Goal: Information Seeking & Learning: Learn about a topic

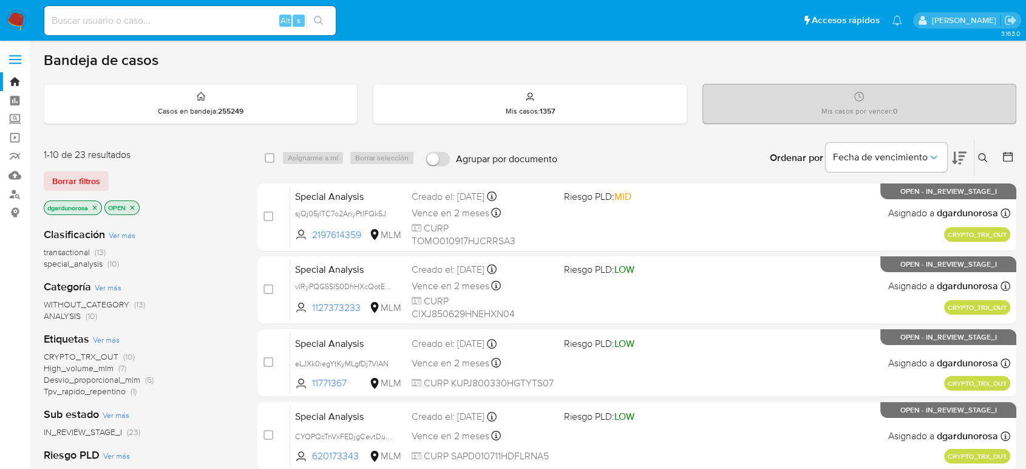
click at [988, 156] on button at bounding box center [985, 158] width 20 height 15
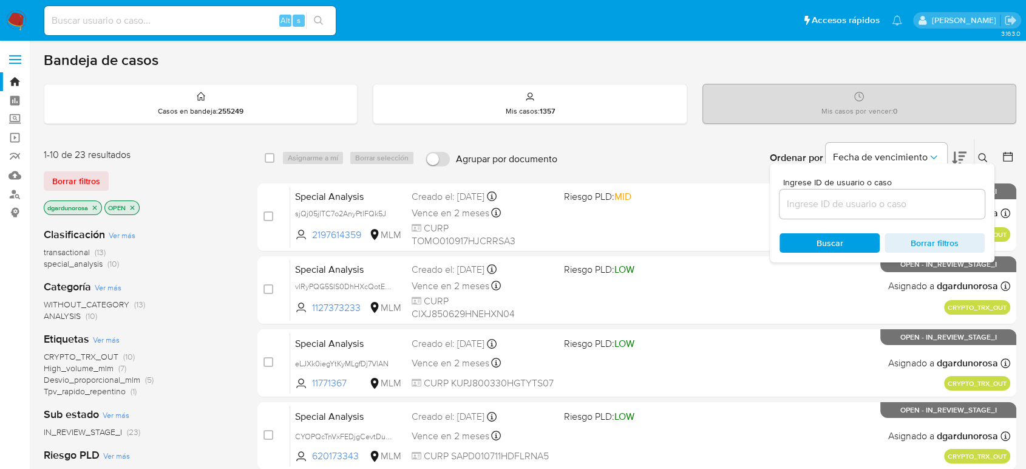
click at [866, 208] on input at bounding box center [882, 204] width 205 height 16
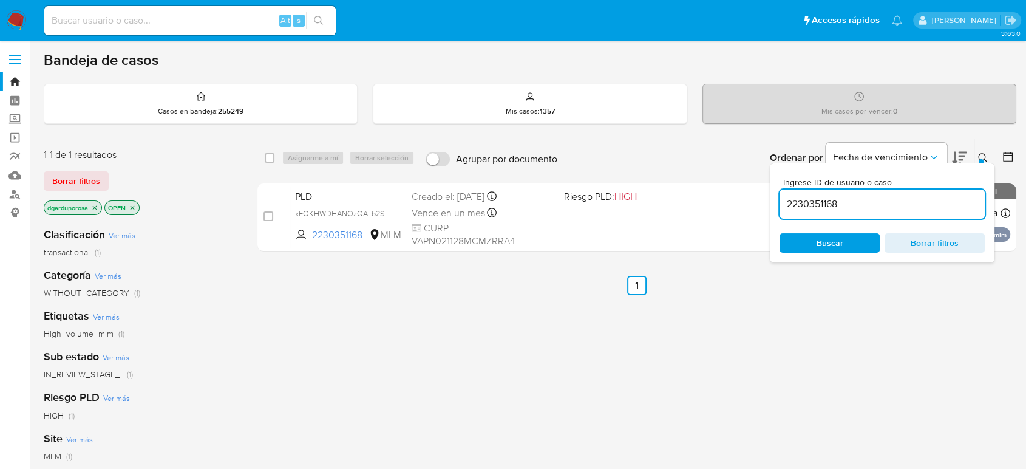
click at [983, 160] on div at bounding box center [981, 161] width 5 height 5
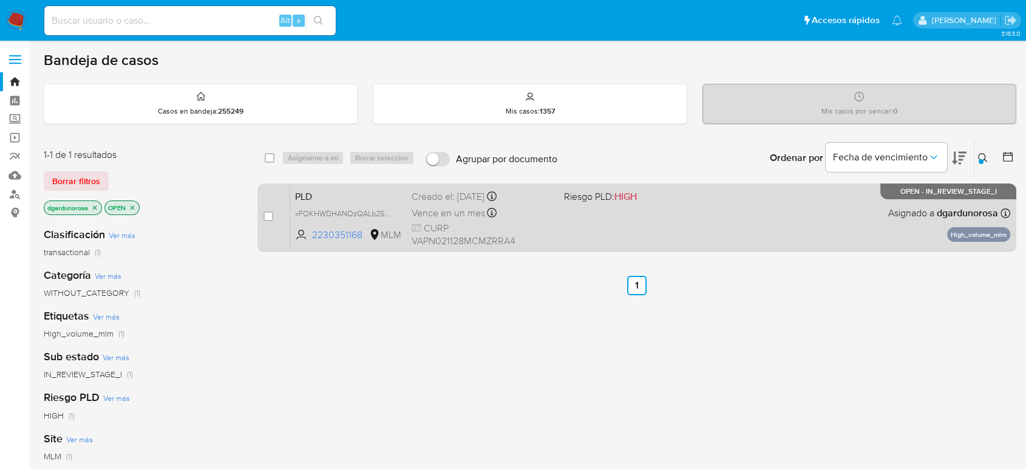
click at [767, 219] on div "PLD xFOKHWDHANOzQALb2Sv9b6wd 2230351168 MLM Riesgo PLD: HIGH Creado el: 12/09/2…" at bounding box center [650, 216] width 720 height 61
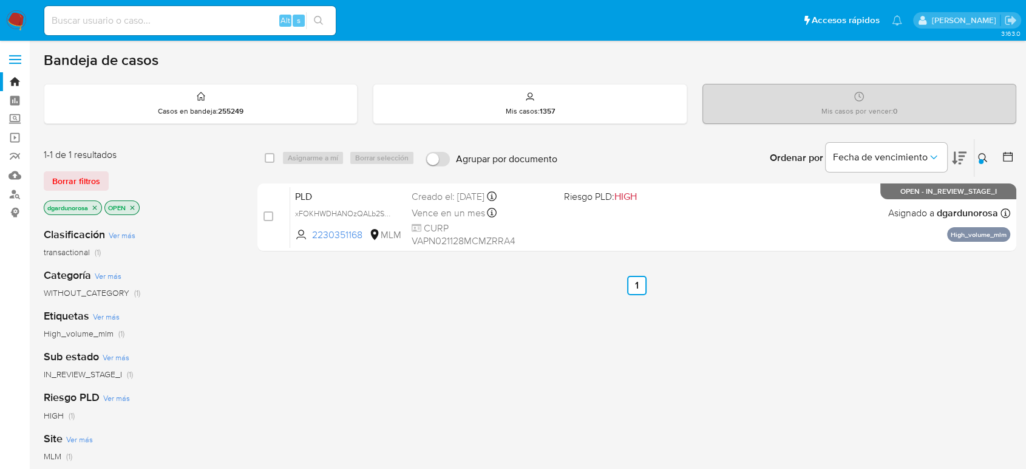
drag, startPoint x: 986, startPoint y: 153, endPoint x: 941, endPoint y: 167, distance: 47.6
click at [989, 154] on button at bounding box center [985, 158] width 20 height 15
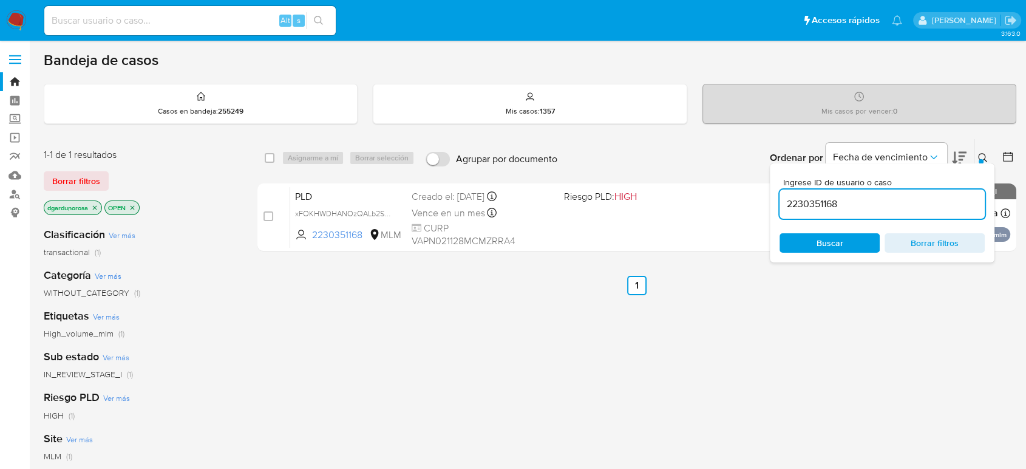
click at [821, 207] on input "2230351168" at bounding box center [882, 204] width 205 height 16
click at [820, 208] on input "2230351168" at bounding box center [882, 204] width 205 height 16
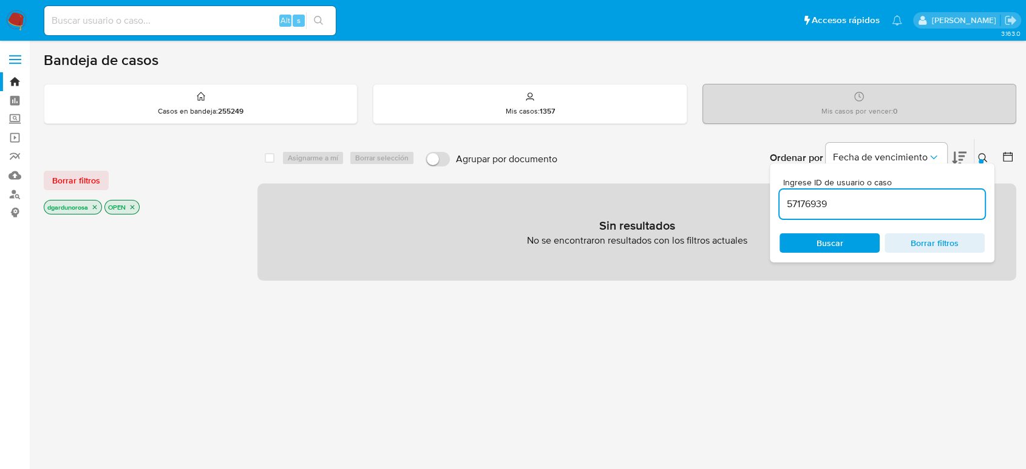
click at [879, 208] on input "57176939" at bounding box center [882, 204] width 205 height 16
type input "57176939"
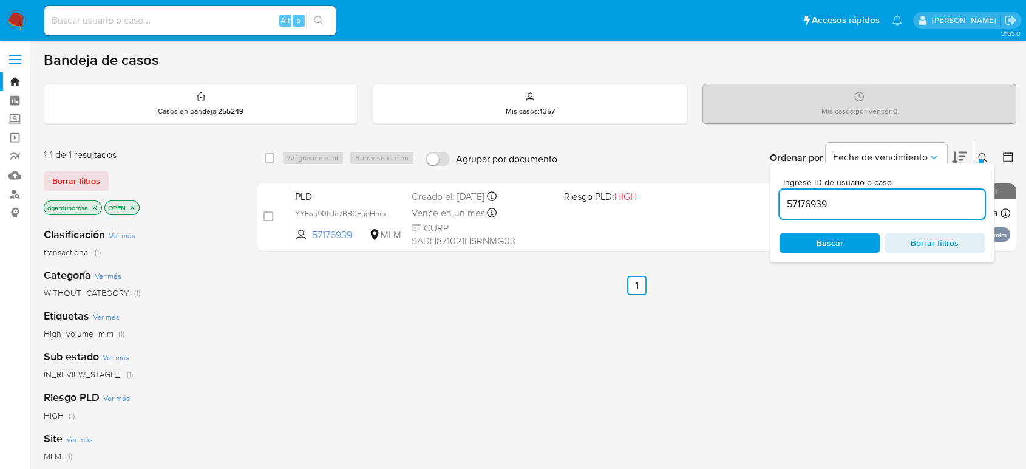
click at [986, 160] on icon at bounding box center [982, 157] width 9 height 9
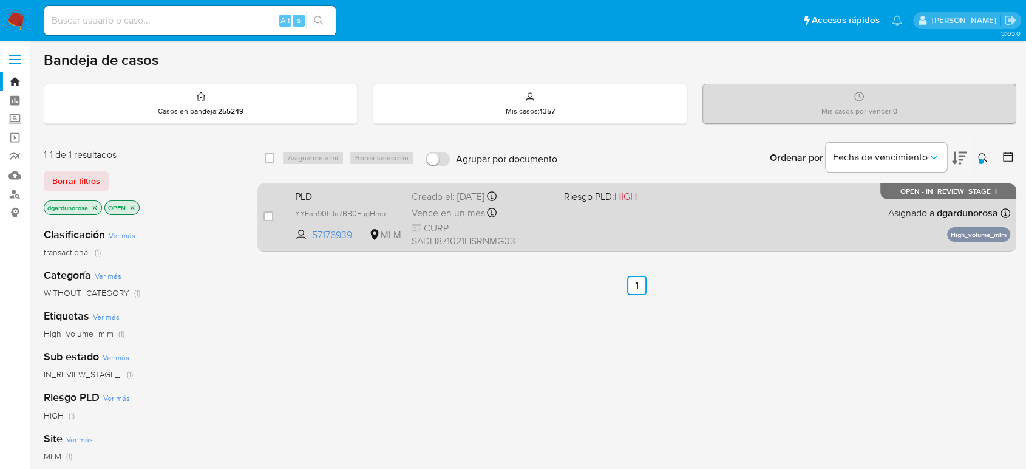
click at [767, 208] on div "PLD YYFah90hJa7BB0EugHmpBdDW 57176939 MLM Riesgo PLD: HIGH Creado el: 12/09/202…" at bounding box center [650, 216] width 720 height 61
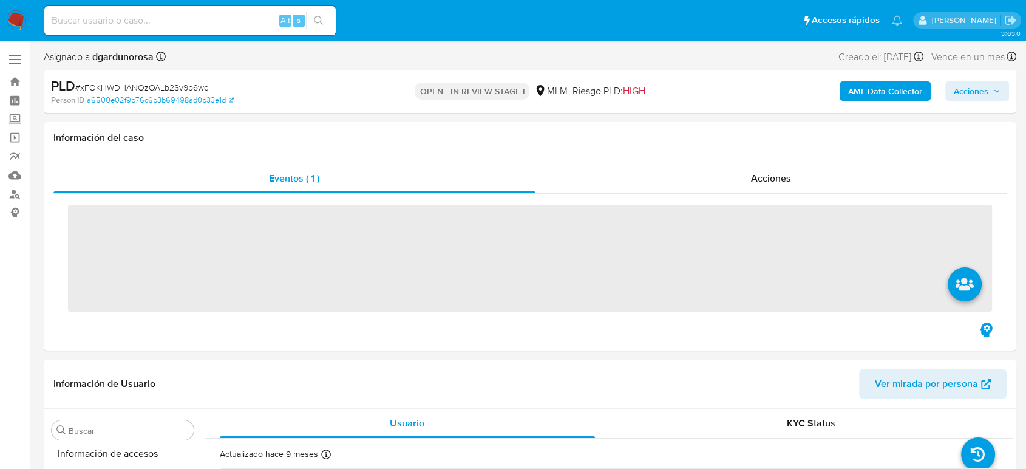
scroll to position [601, 0]
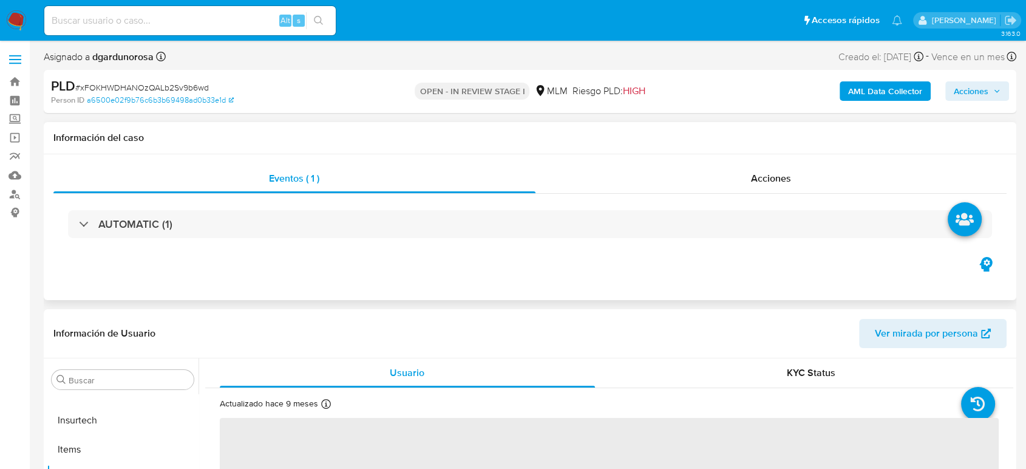
select select "10"
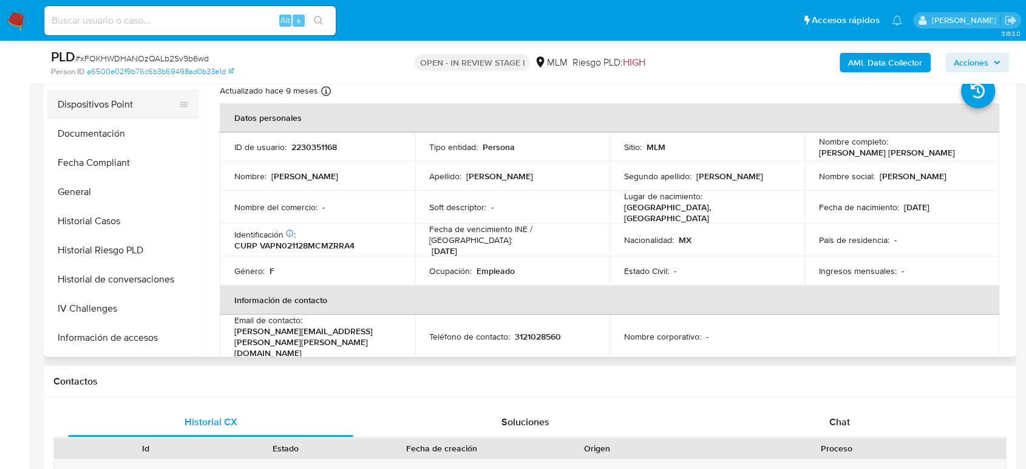
scroll to position [263, 0]
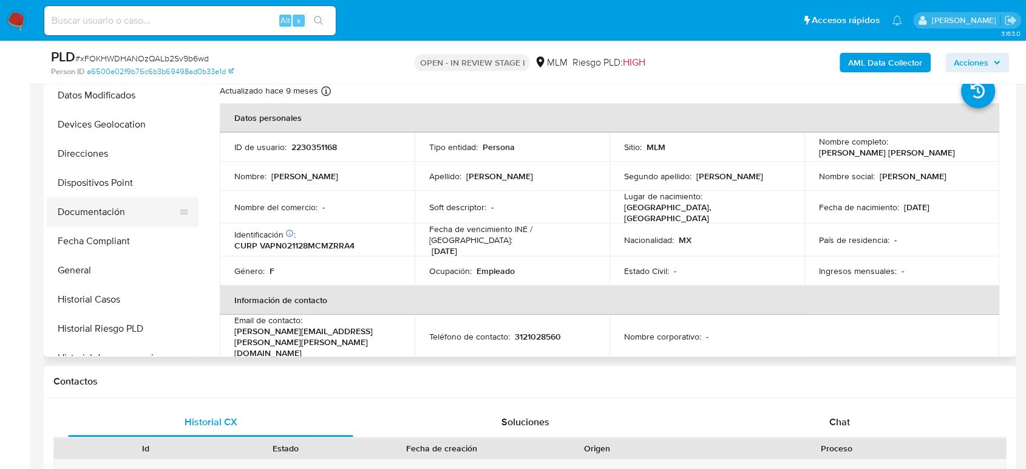
drag, startPoint x: 96, startPoint y: 217, endPoint x: 112, endPoint y: 213, distance: 16.9
click at [96, 217] on button "Documentación" at bounding box center [118, 211] width 142 height 29
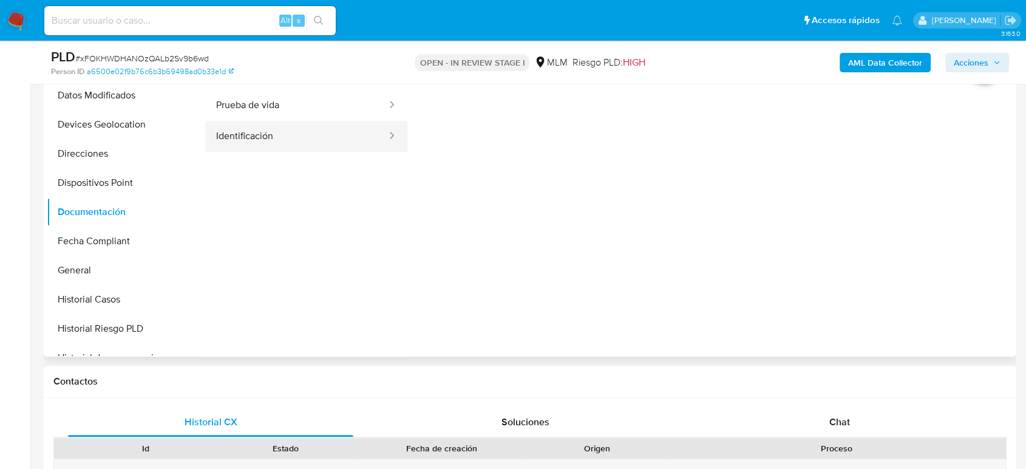
click at [322, 123] on button "Identificación" at bounding box center [296, 136] width 183 height 31
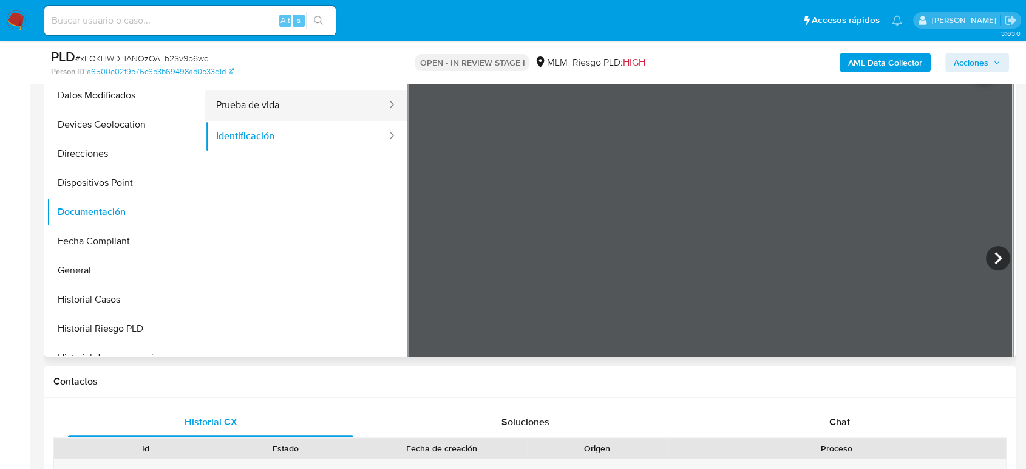
click at [320, 112] on button "Prueba de vida" at bounding box center [296, 105] width 183 height 31
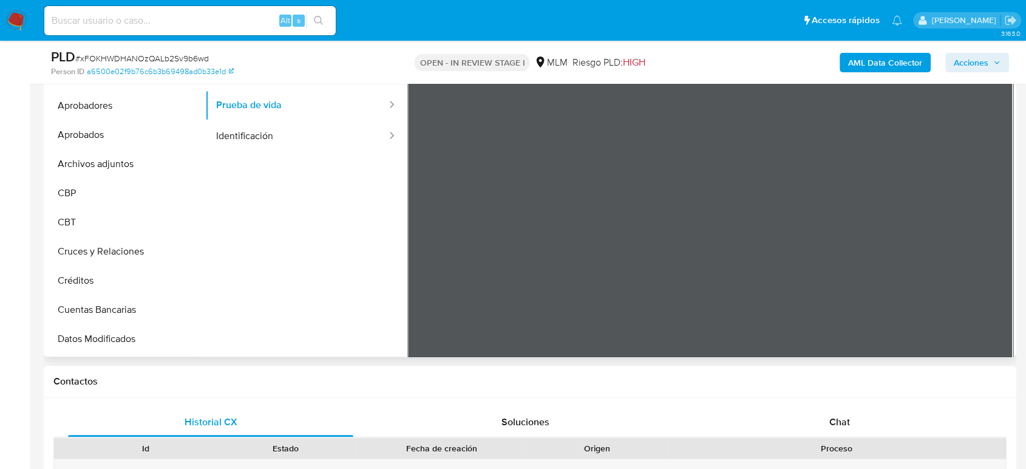
scroll to position [0, 0]
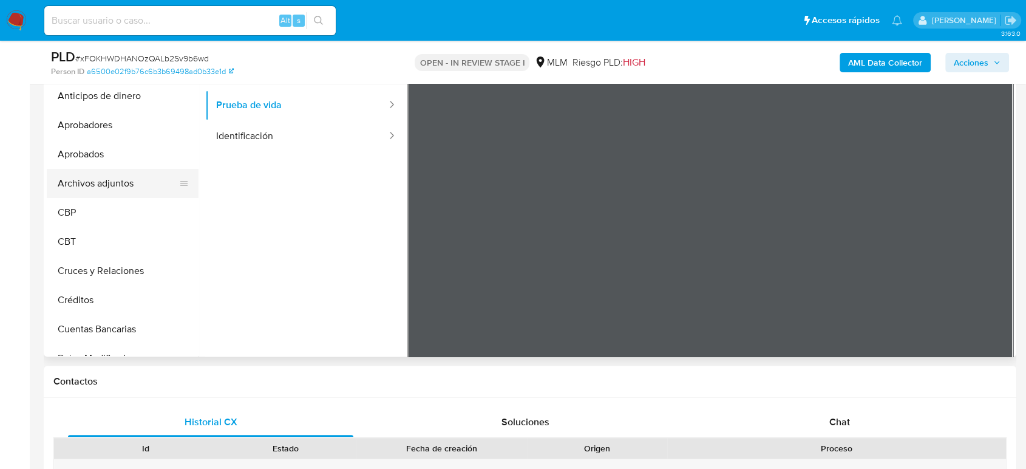
drag, startPoint x: 103, startPoint y: 177, endPoint x: 112, endPoint y: 184, distance: 11.3
click at [103, 178] on button "Archivos adjuntos" at bounding box center [118, 183] width 142 height 29
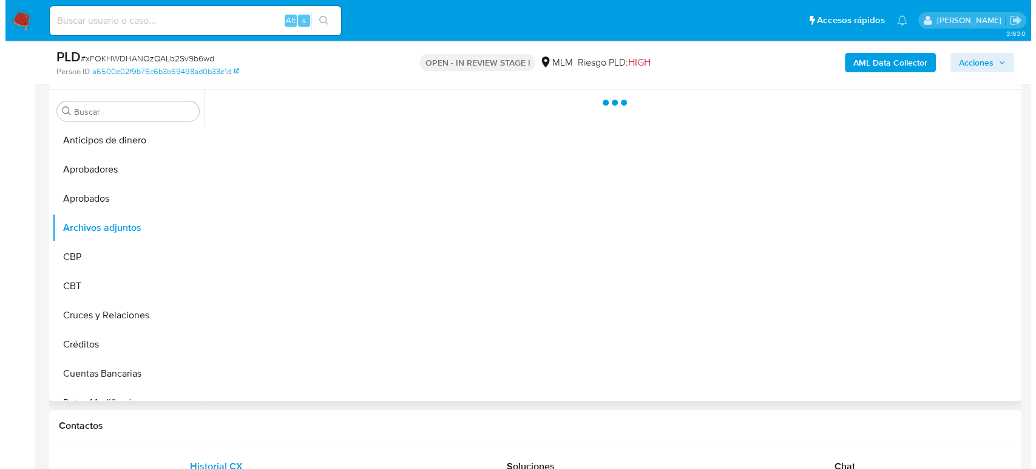
scroll to position [202, 0]
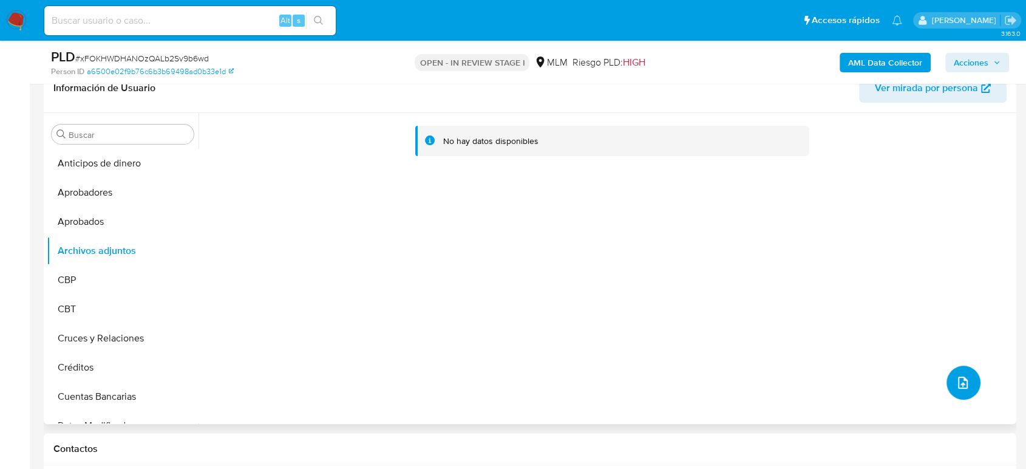
click at [959, 379] on icon "upload-file" at bounding box center [963, 382] width 15 height 15
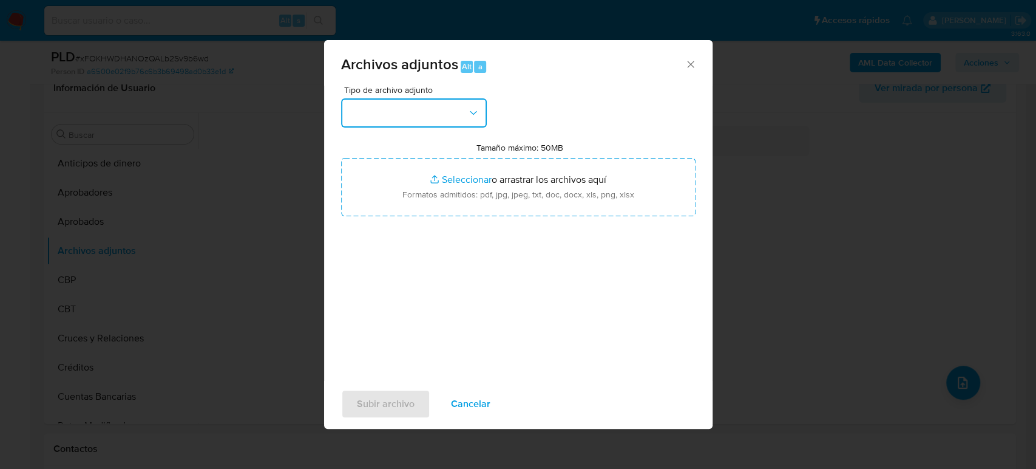
click at [443, 119] on button "button" at bounding box center [414, 112] width 146 height 29
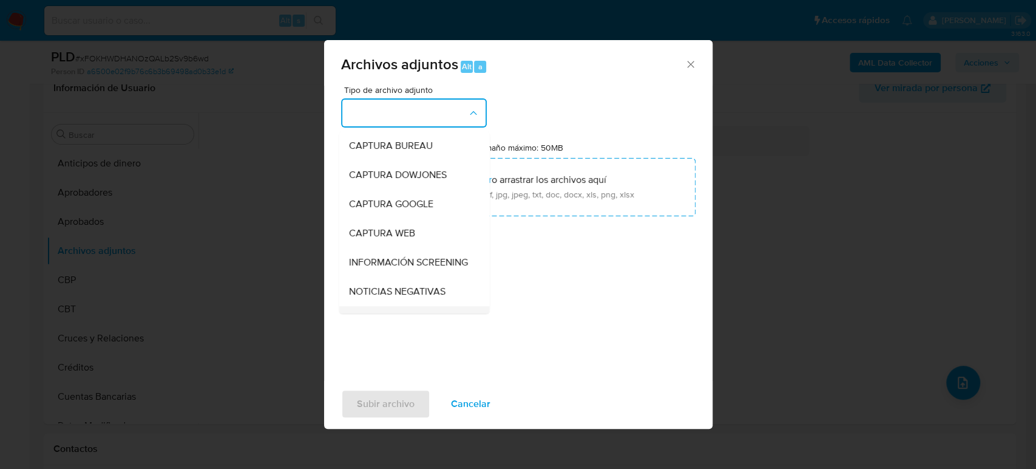
scroll to position [135, 0]
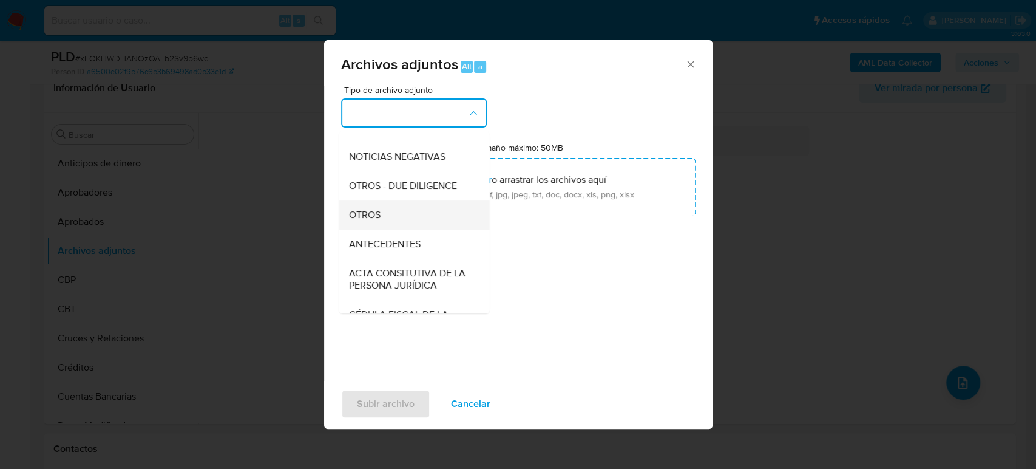
click at [378, 221] on span "OTROS" at bounding box center [365, 215] width 32 height 12
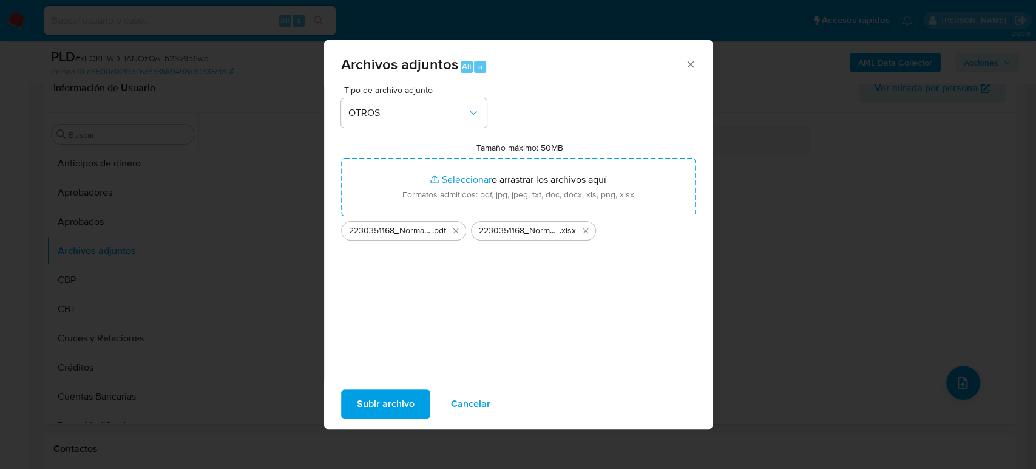
click at [398, 401] on span "Subir archivo" at bounding box center [386, 403] width 58 height 27
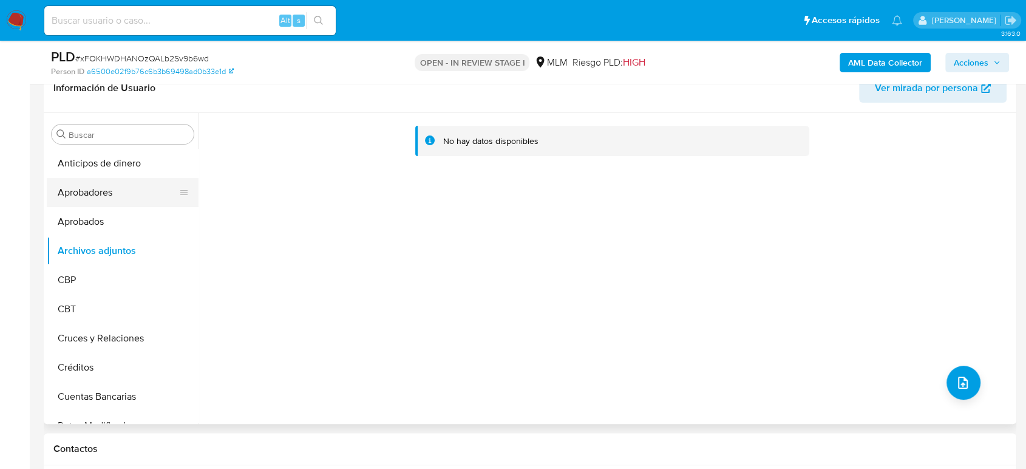
click at [108, 199] on button "Aprobadores" at bounding box center [118, 192] width 142 height 29
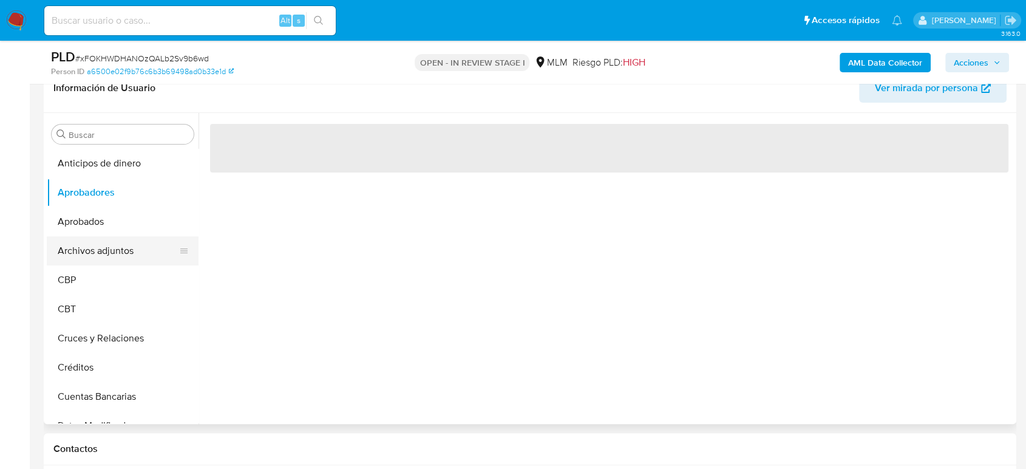
click at [109, 239] on button "Archivos adjuntos" at bounding box center [118, 250] width 142 height 29
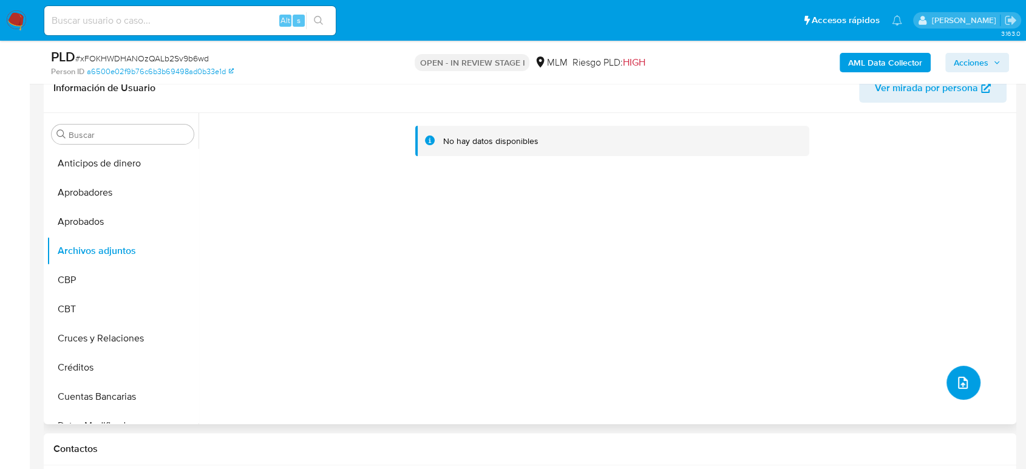
click at [959, 368] on button "upload-file" at bounding box center [964, 383] width 34 height 34
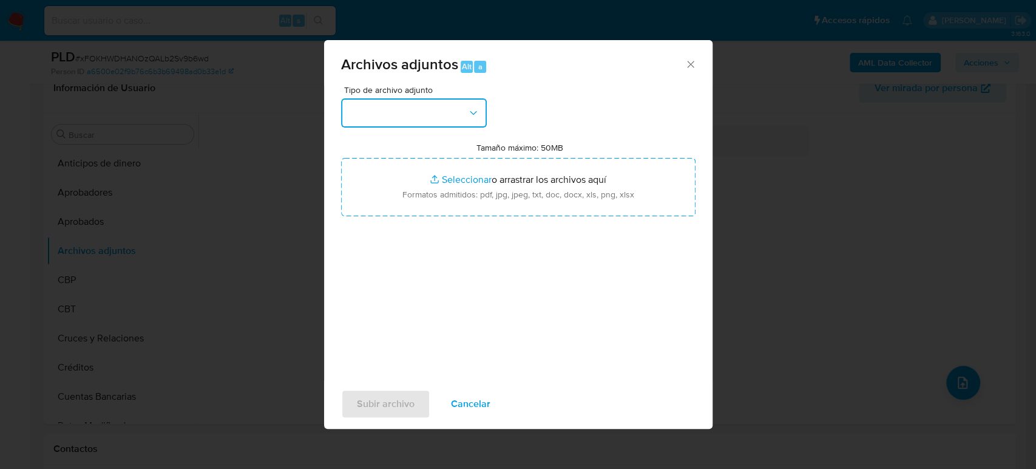
click at [434, 121] on button "button" at bounding box center [414, 112] width 146 height 29
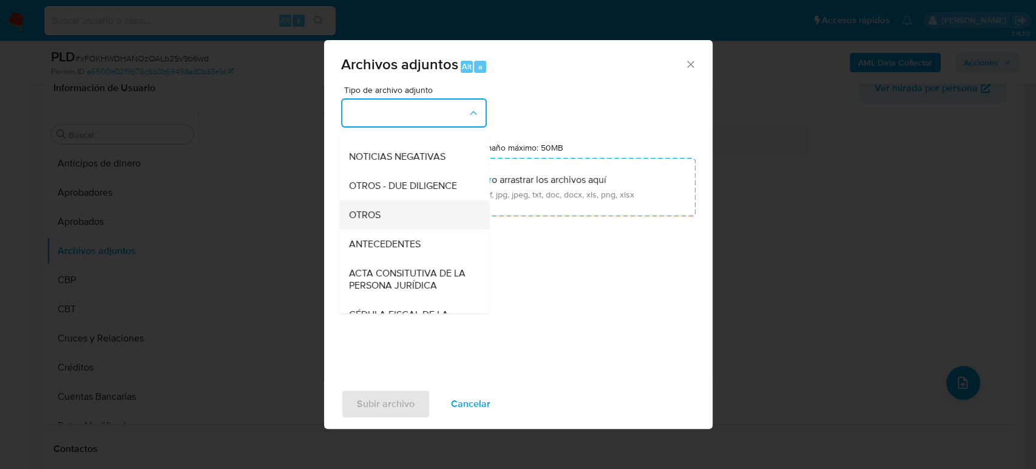
click at [347, 227] on li "OTROS" at bounding box center [414, 214] width 151 height 29
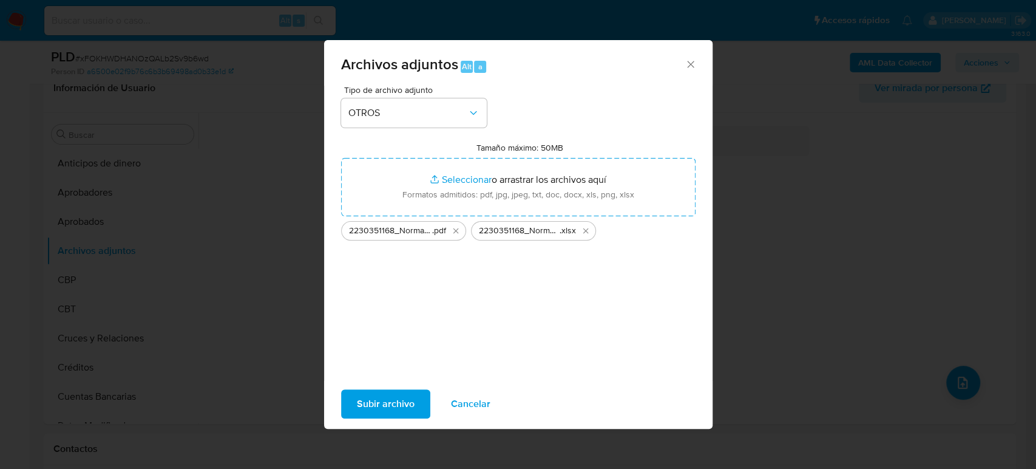
click at [374, 397] on span "Subir archivo" at bounding box center [386, 403] width 58 height 27
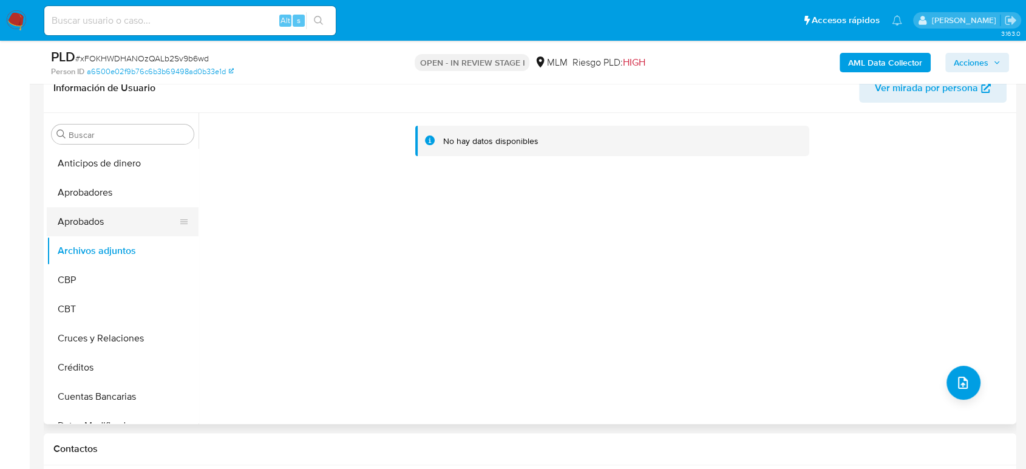
click at [83, 232] on button "Aprobados" at bounding box center [118, 221] width 142 height 29
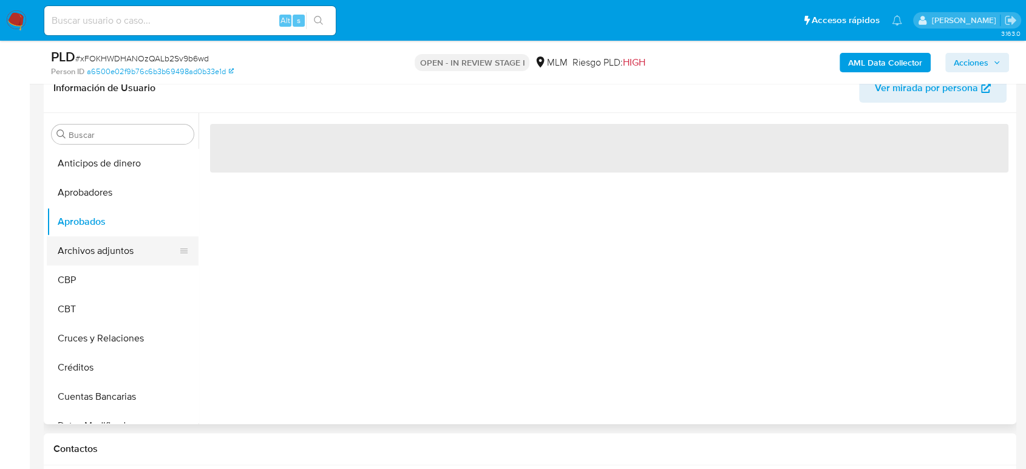
click at [88, 249] on button "Archivos adjuntos" at bounding box center [118, 250] width 142 height 29
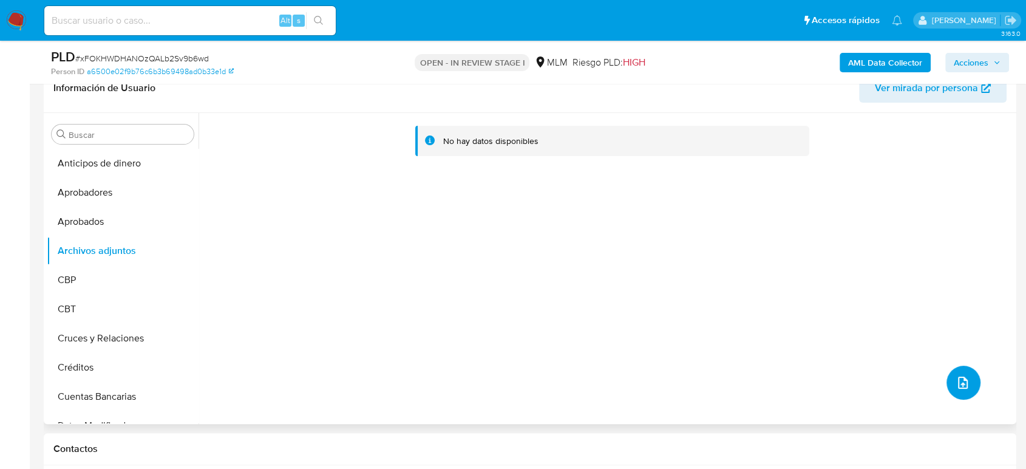
click at [971, 380] on button "upload-file" at bounding box center [964, 383] width 34 height 34
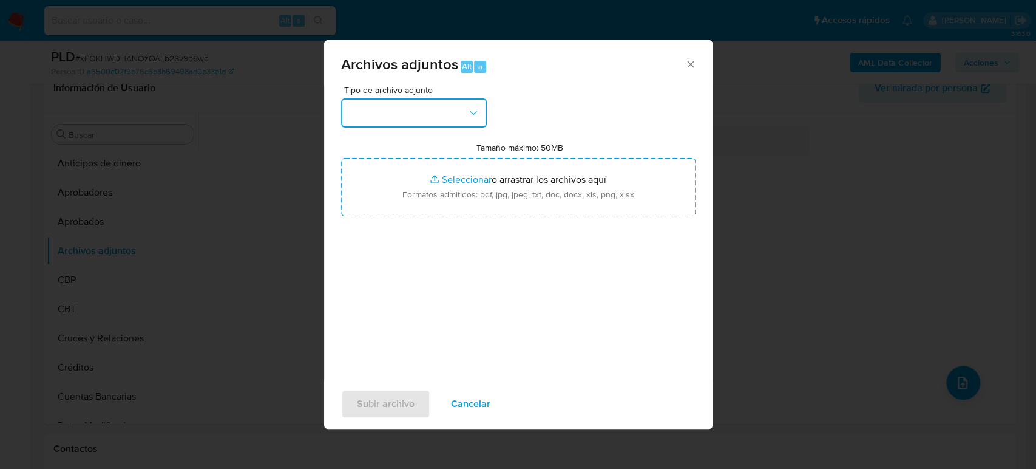
click at [430, 124] on button "button" at bounding box center [414, 112] width 146 height 29
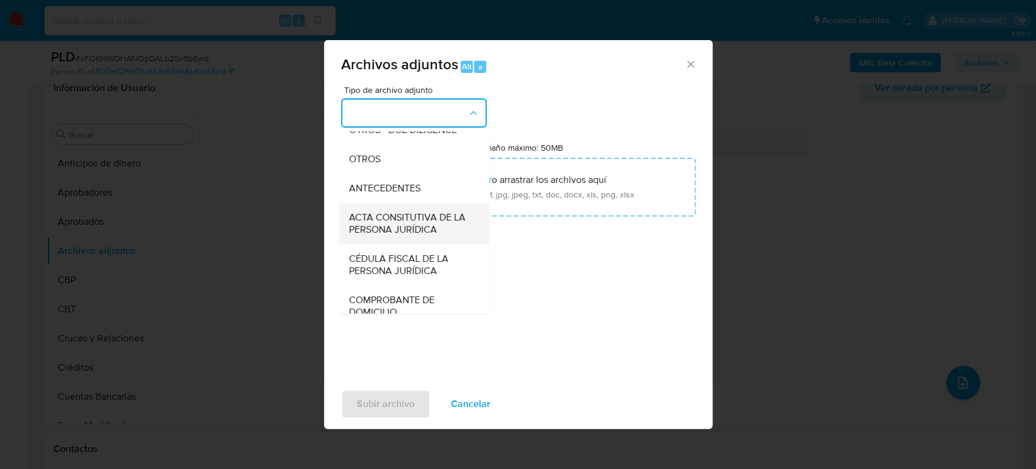
scroll to position [202, 0]
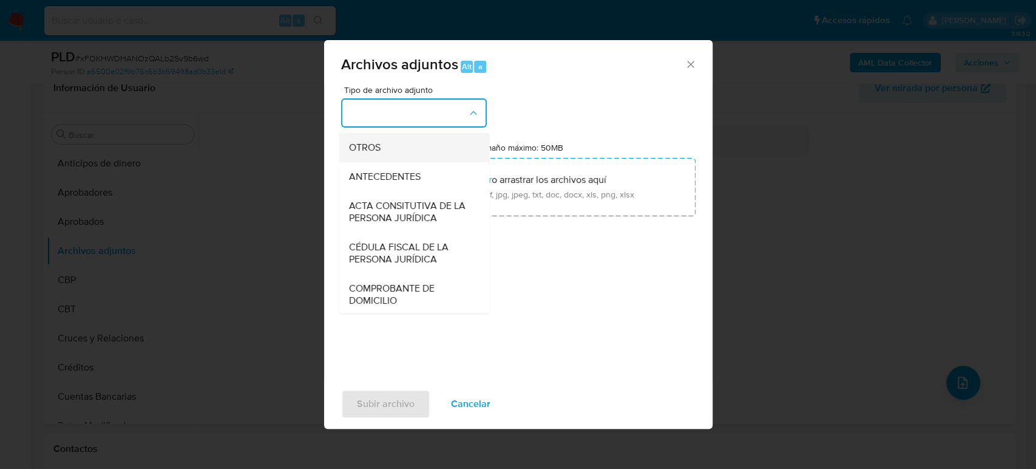
click at [369, 154] on span "OTROS" at bounding box center [365, 147] width 32 height 12
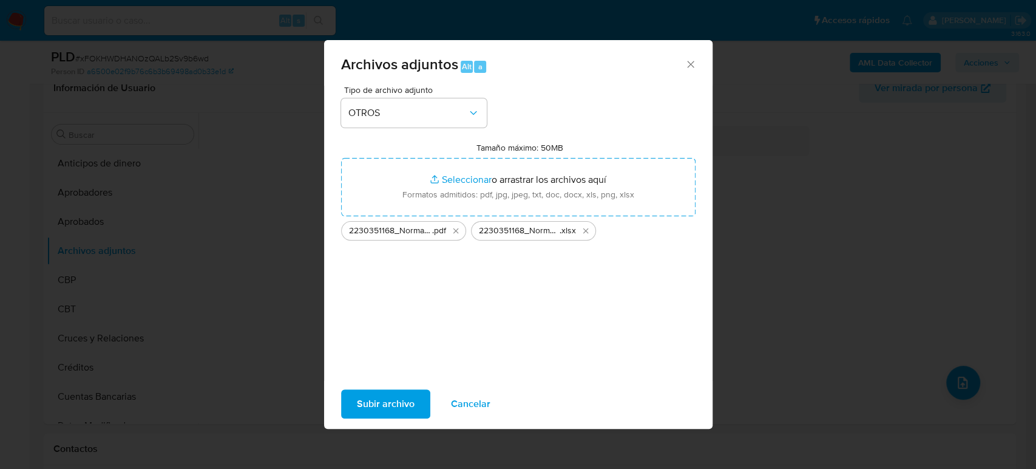
click at [406, 403] on span "Subir archivo" at bounding box center [386, 403] width 58 height 27
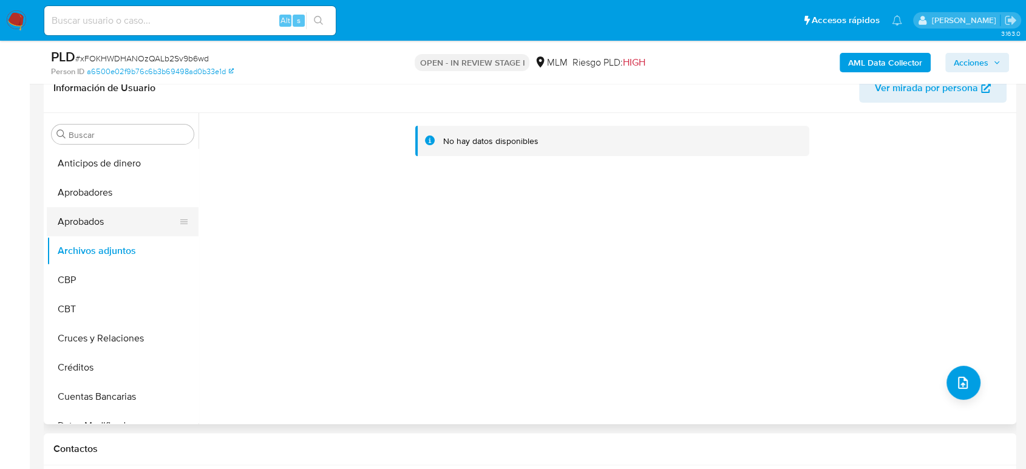
click at [49, 228] on button "Aprobados" at bounding box center [118, 221] width 142 height 29
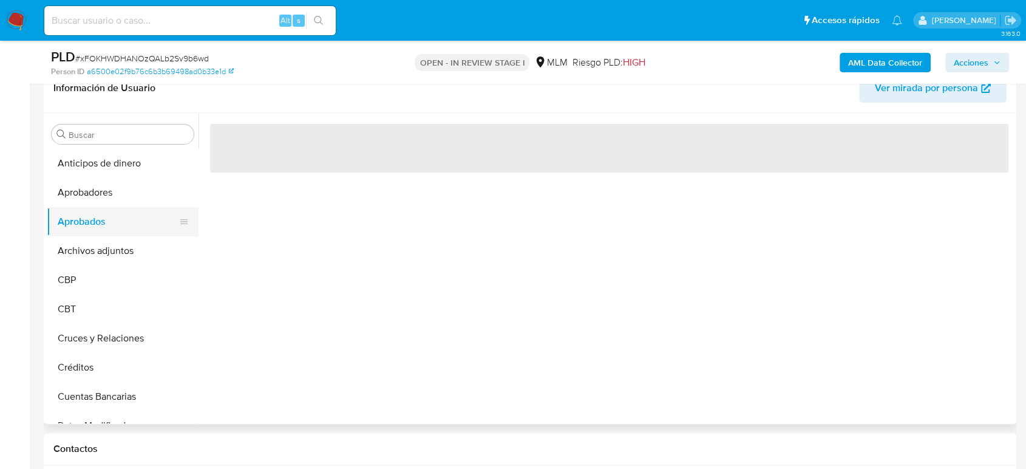
click at [92, 228] on button "Aprobados" at bounding box center [118, 221] width 142 height 29
click at [100, 248] on button "Archivos adjuntos" at bounding box center [118, 250] width 142 height 29
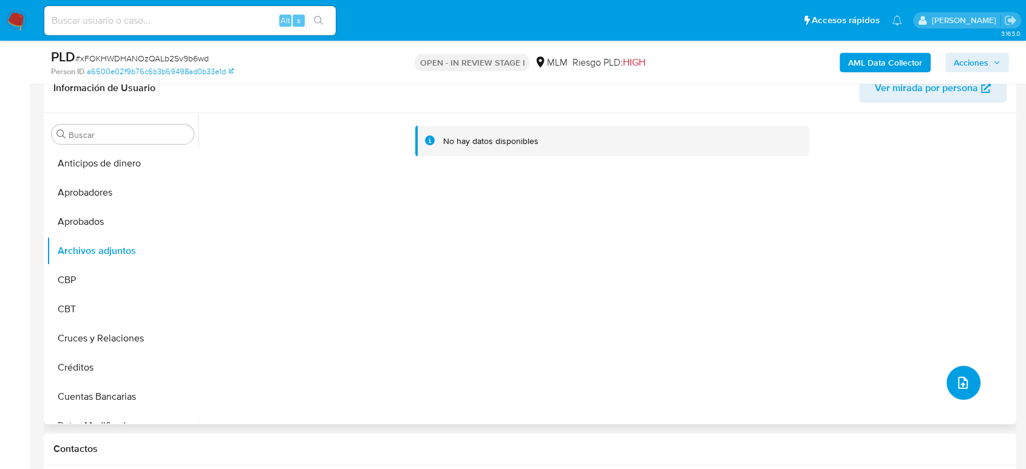
click at [958, 373] on button "upload-file" at bounding box center [964, 383] width 34 height 34
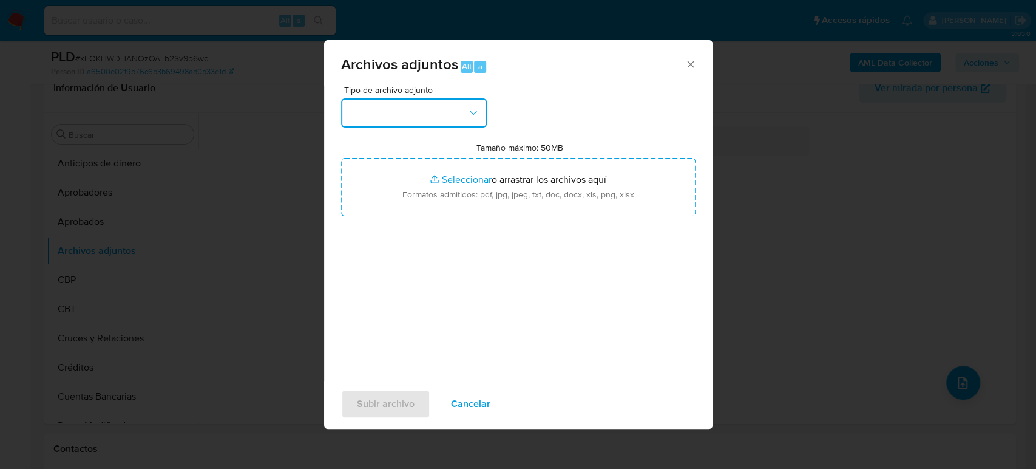
click at [432, 117] on button "button" at bounding box center [414, 112] width 146 height 29
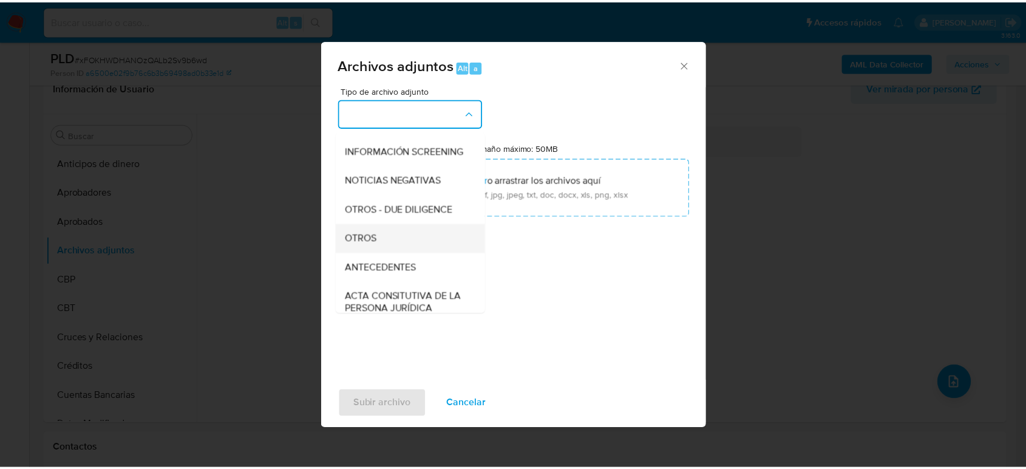
scroll to position [135, 0]
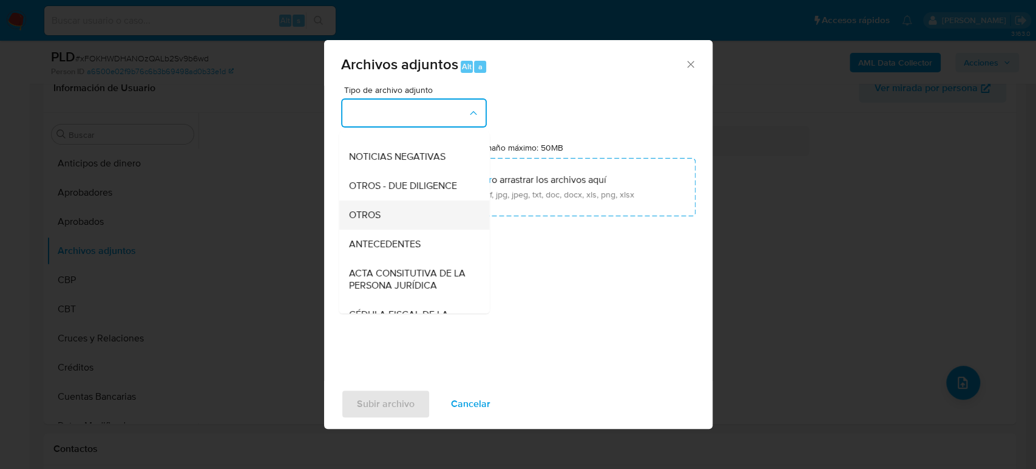
click at [387, 228] on div "OTROS" at bounding box center [411, 214] width 124 height 29
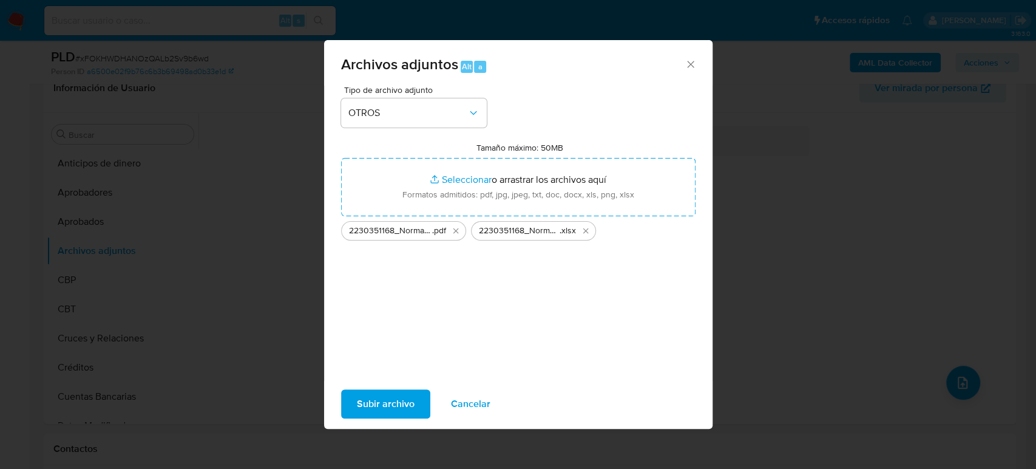
click at [385, 406] on span "Subir archivo" at bounding box center [386, 403] width 58 height 27
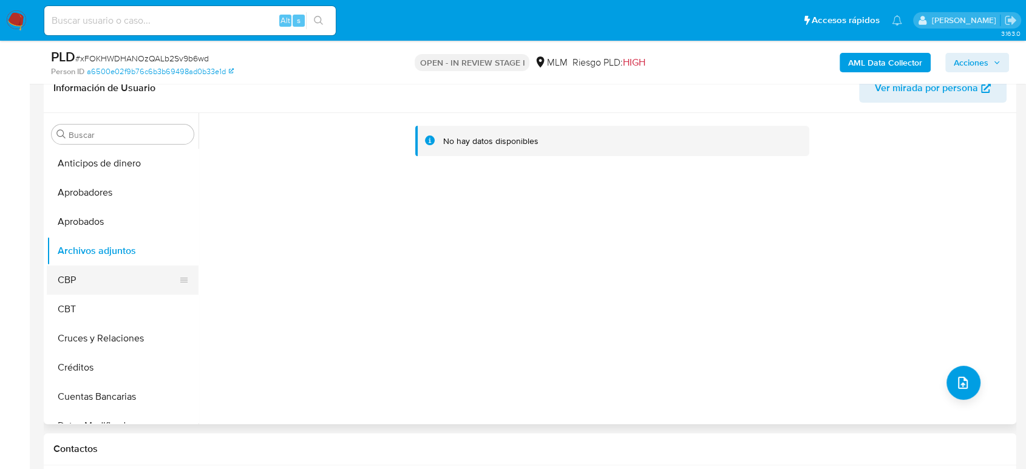
click at [78, 279] on button "CBP" at bounding box center [118, 279] width 142 height 29
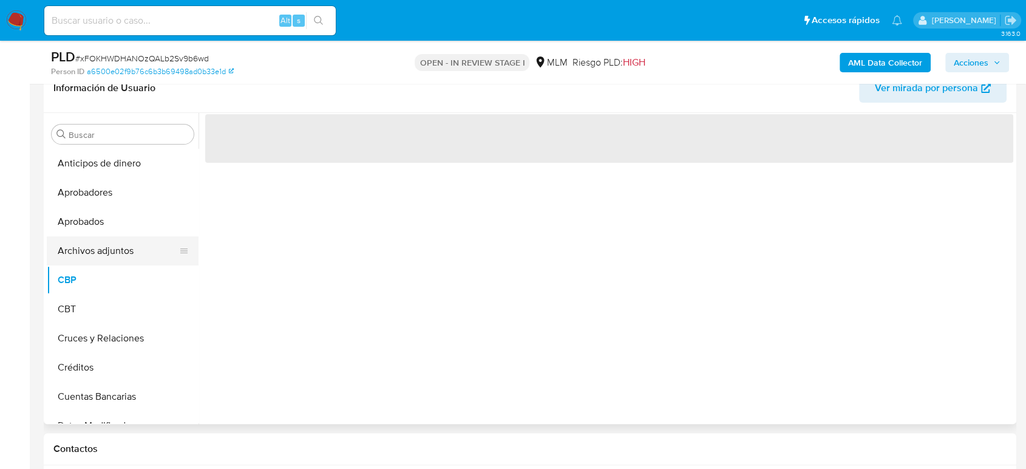
click at [115, 256] on button "Archivos adjuntos" at bounding box center [118, 250] width 142 height 29
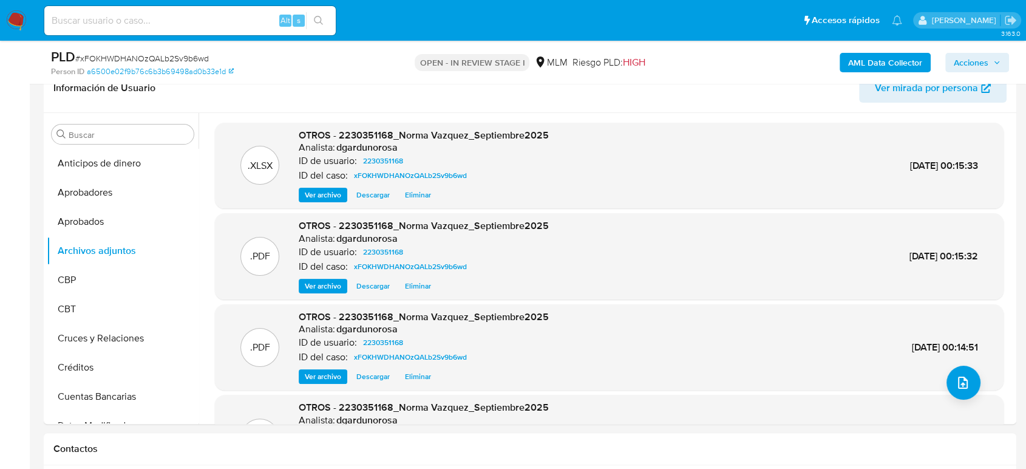
click at [971, 55] on span "Acciones" at bounding box center [971, 62] width 35 height 19
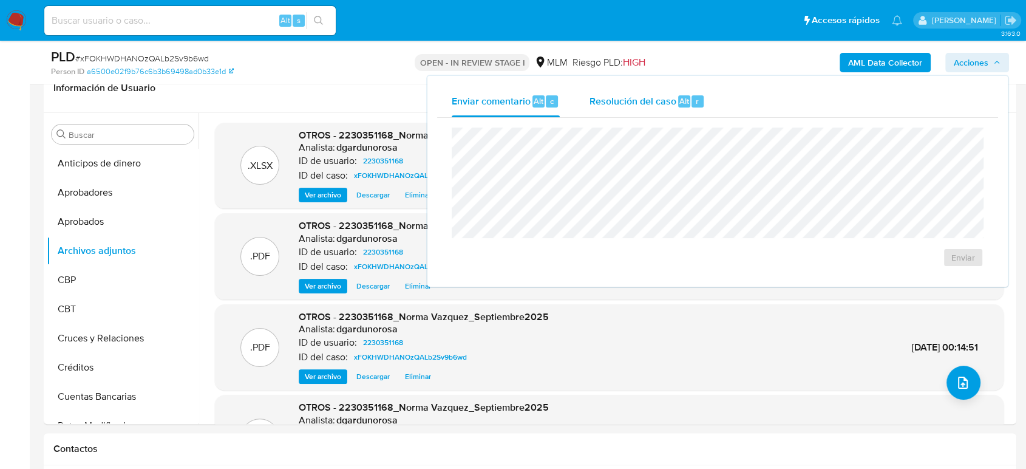
drag, startPoint x: 594, startPoint y: 108, endPoint x: 601, endPoint y: 114, distance: 8.6
click at [597, 109] on div "Resolución del caso Alt r" at bounding box center [647, 102] width 116 height 32
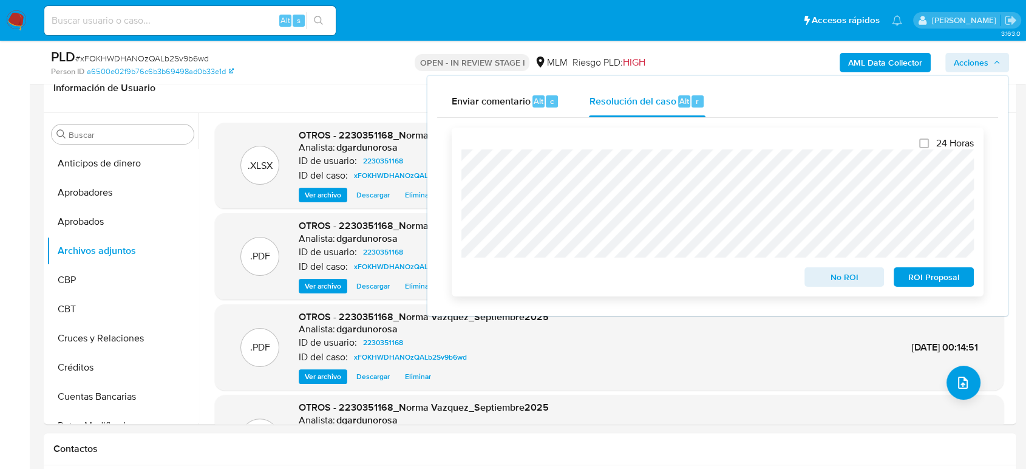
click at [910, 274] on span "ROI Proposal" at bounding box center [933, 276] width 63 height 17
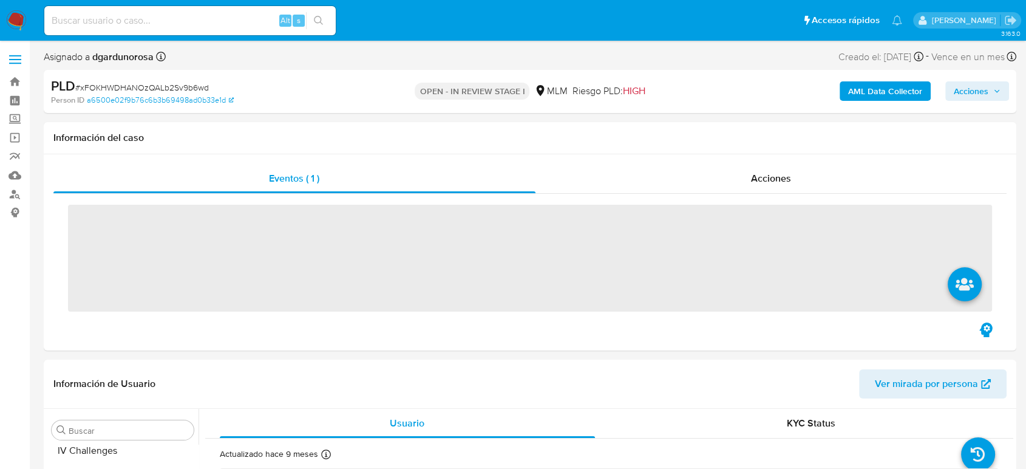
scroll to position [601, 0]
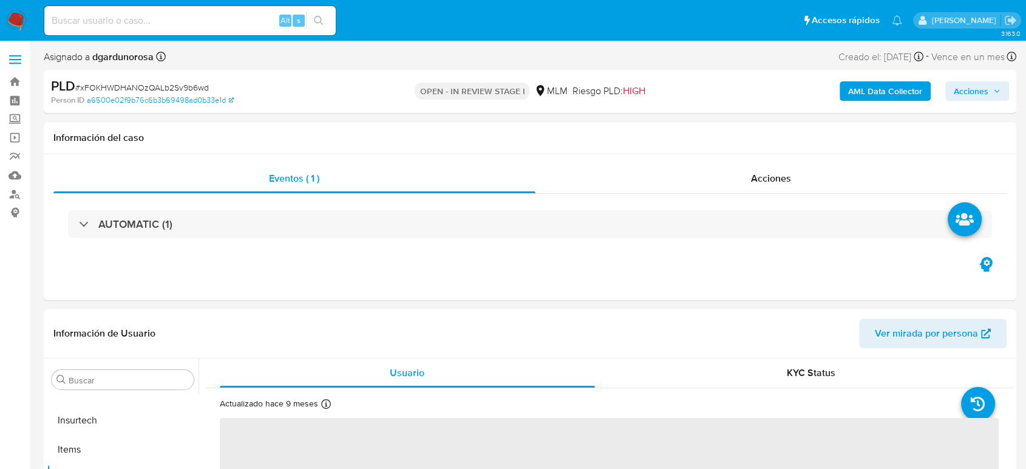
select select "10"
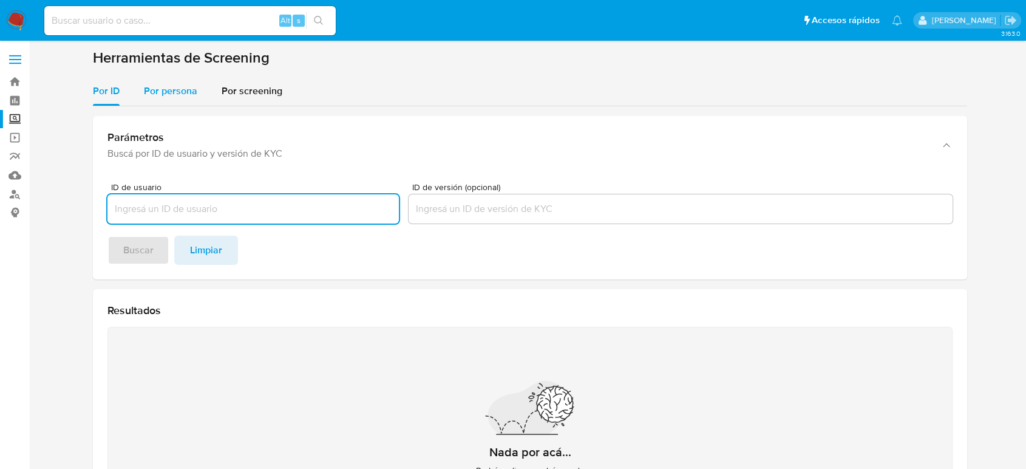
click at [165, 84] on span "Por persona" at bounding box center [170, 91] width 53 height 14
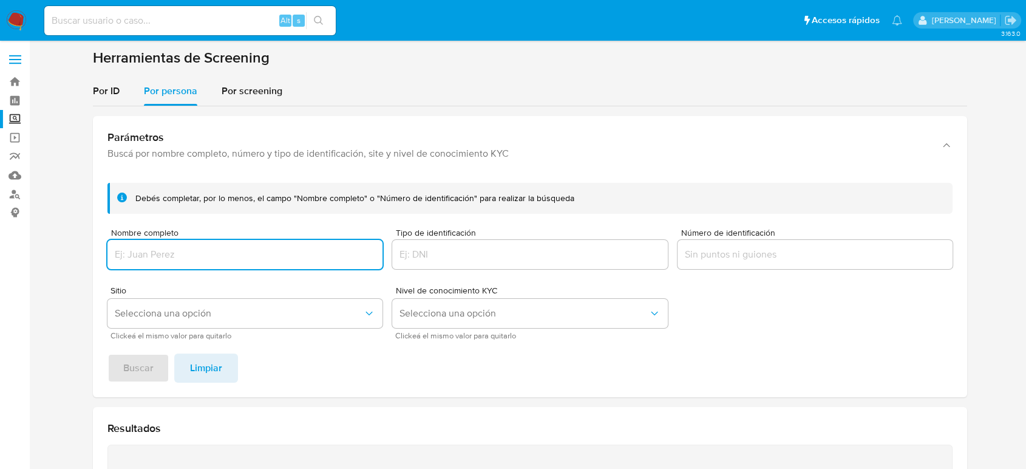
click at [212, 251] on input "Nombre completo" at bounding box center [244, 255] width 275 height 16
click at [107, 353] on button "Buscar" at bounding box center [138, 367] width 62 height 29
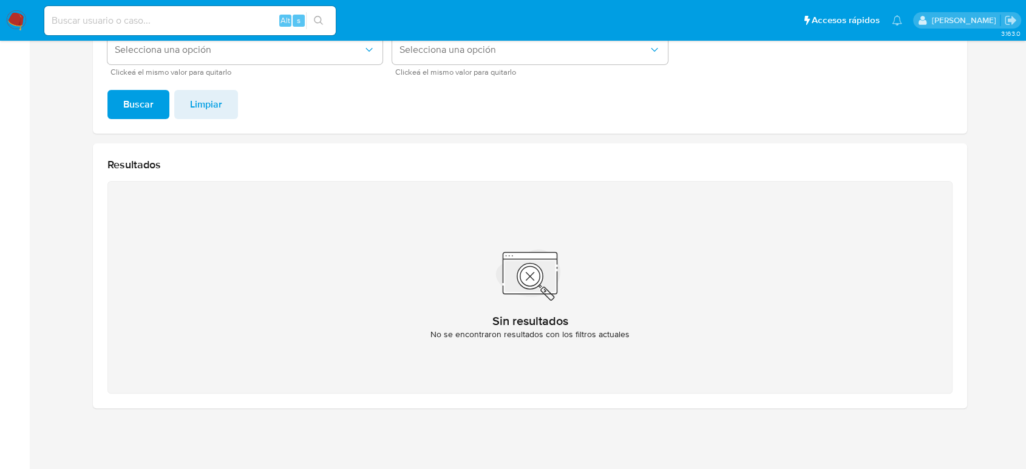
scroll to position [61, 0]
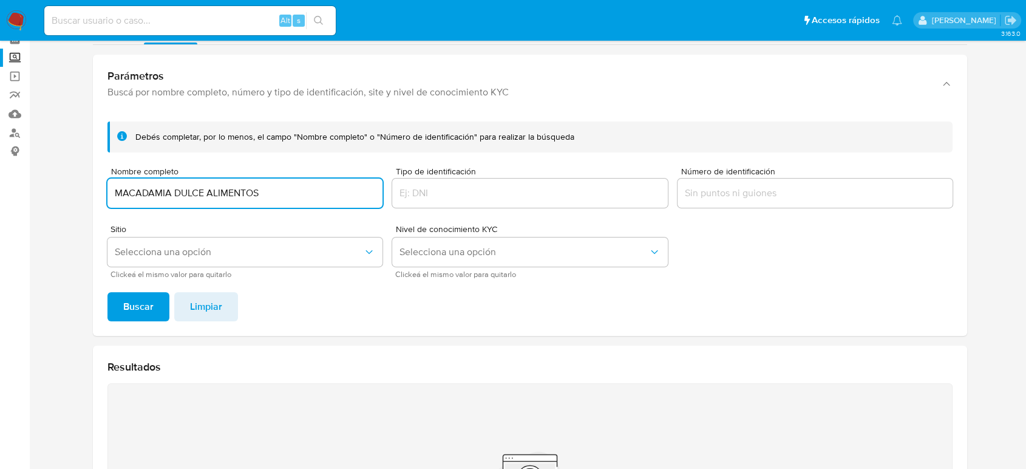
drag, startPoint x: 270, startPoint y: 198, endPoint x: 0, endPoint y: 168, distance: 271.9
click at [0, 168] on section "Bandeja Tablero Screening Búsqueda en Listas Watchlist Herramientas Operaciones…" at bounding box center [513, 305] width 1026 height 733
paste input "SERGIO ALEXIS NORIEGA CRUZ"
click at [107, 292] on button "Buscar" at bounding box center [138, 306] width 62 height 29
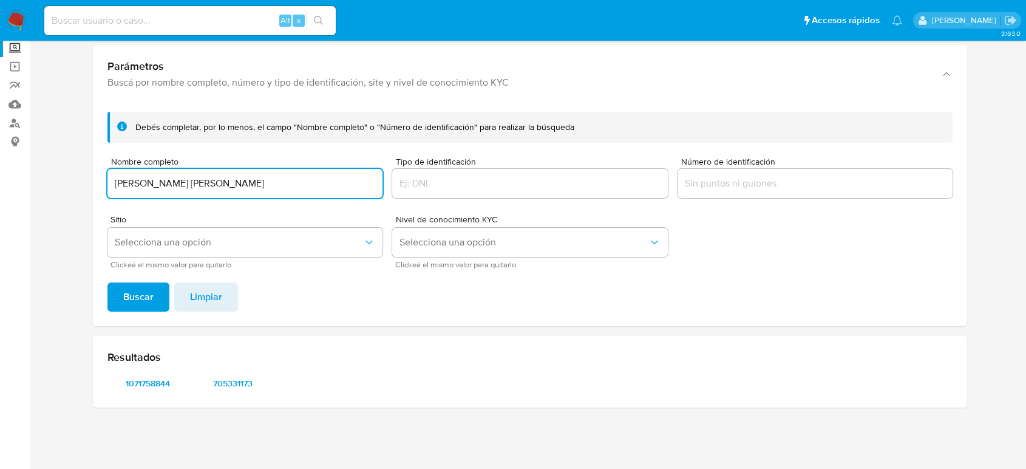
scroll to position [70, 0]
click at [162, 387] on span "1071758844" at bounding box center [147, 383] width 63 height 17
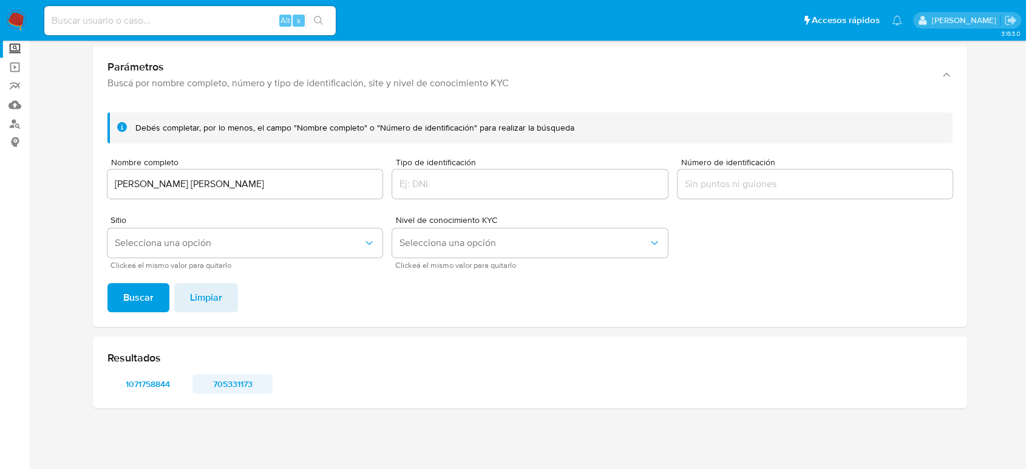
click at [248, 378] on span "705331173" at bounding box center [232, 383] width 63 height 17
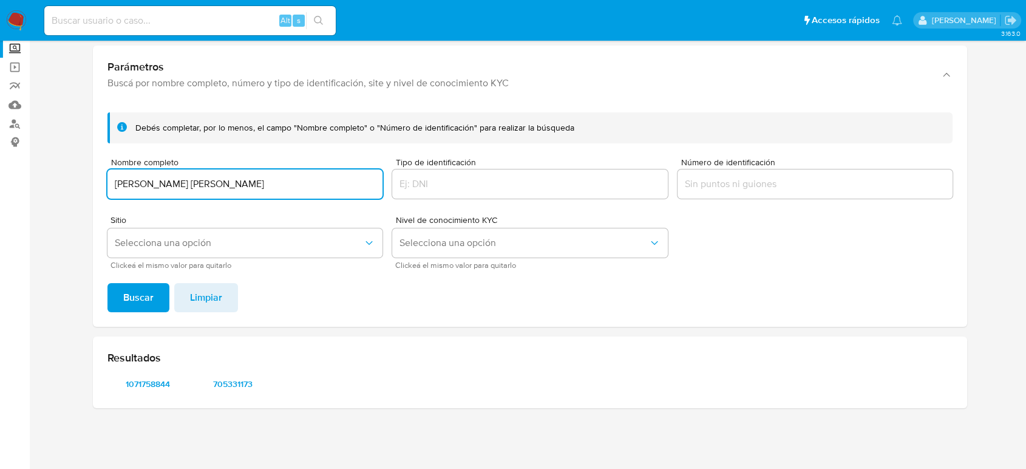
drag, startPoint x: 253, startPoint y: 185, endPoint x: 0, endPoint y: 179, distance: 252.7
click at [0, 179] on section "Bandeja Tablero Screening Búsqueda en Listas Watchlist Herramientas Operaciones…" at bounding box center [513, 200] width 1026 height 540
click at [107, 283] on button "Buscar" at bounding box center [138, 297] width 62 height 29
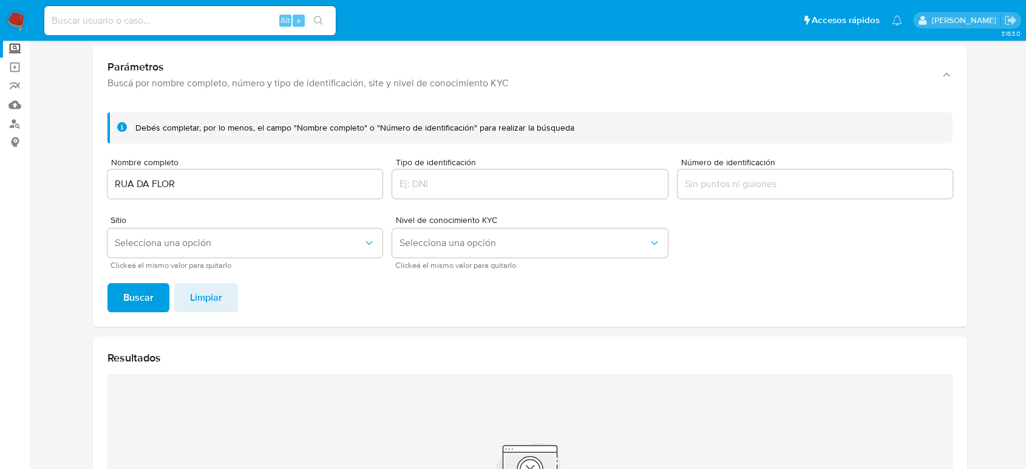
drag, startPoint x: 146, startPoint y: 188, endPoint x: 43, endPoint y: 188, distance: 103.8
click at [41, 188] on main "3.163.0" at bounding box center [513, 296] width 1026 height 733
drag, startPoint x: 189, startPoint y: 188, endPoint x: 0, endPoint y: 195, distance: 189.6
click at [2, 203] on section "Bandeja Tablero Screening Búsqueda en Listas Watchlist Herramientas Operaciones…" at bounding box center [513, 296] width 1026 height 733
paste input "JACIEL RUBIO CASTRO"
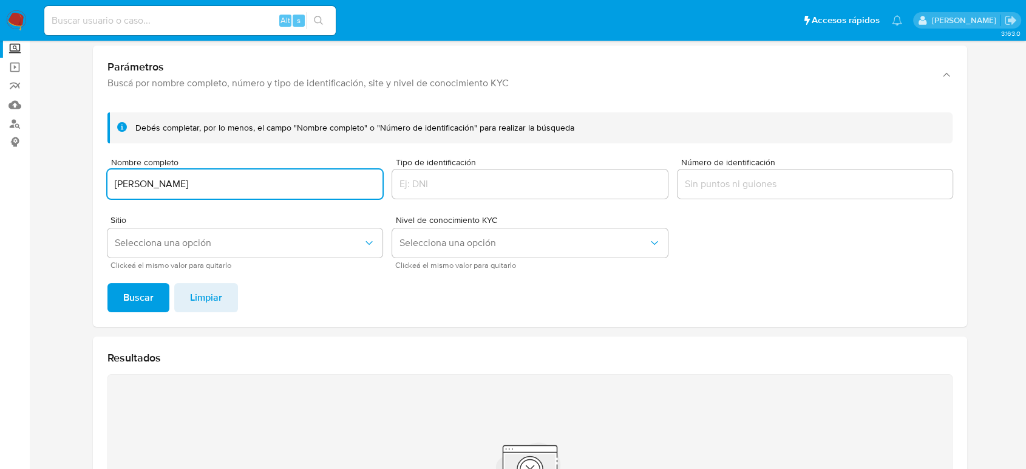
click at [107, 283] on button "Buscar" at bounding box center [138, 297] width 62 height 29
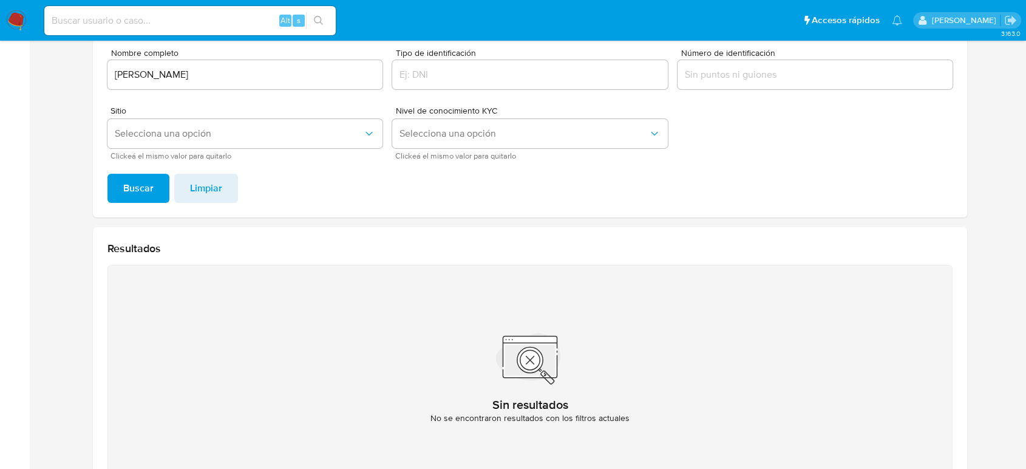
scroll to position [129, 0]
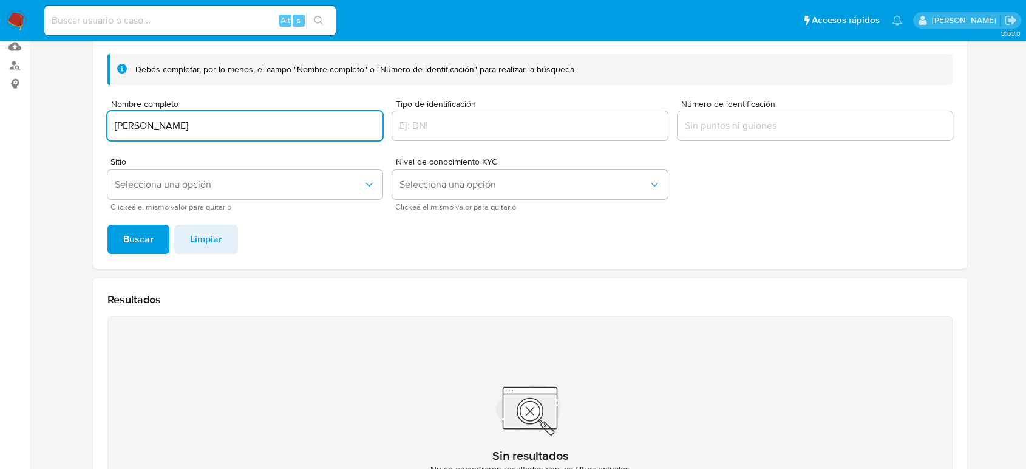
drag, startPoint x: 73, startPoint y: 124, endPoint x: 0, endPoint y: 124, distance: 72.9
click at [0, 124] on section "Bandeja Tablero Screening Búsqueda en Listas Watchlist Herramientas Operaciones…" at bounding box center [513, 237] width 1026 height 733
paste input "GRUPO CONSTRUCTOR OHSUMI"
click at [107, 225] on button "Buscar" at bounding box center [138, 239] width 62 height 29
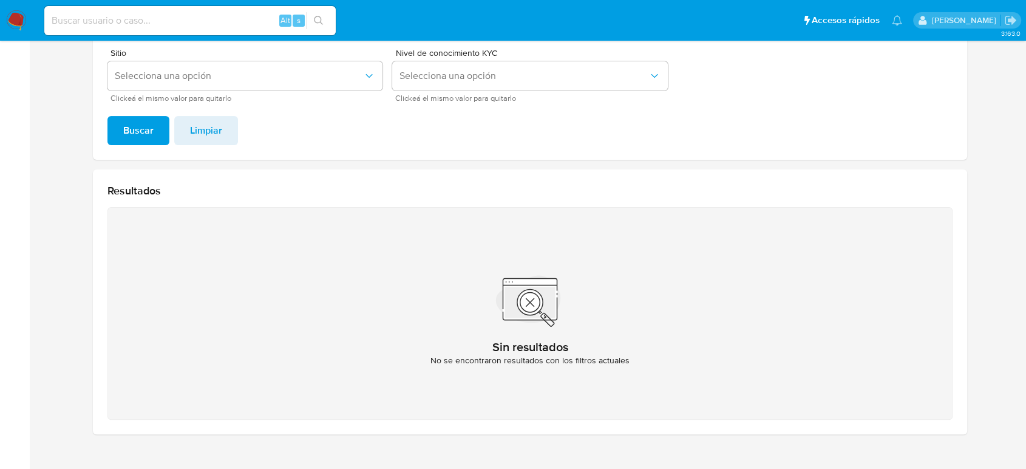
scroll to position [0, 0]
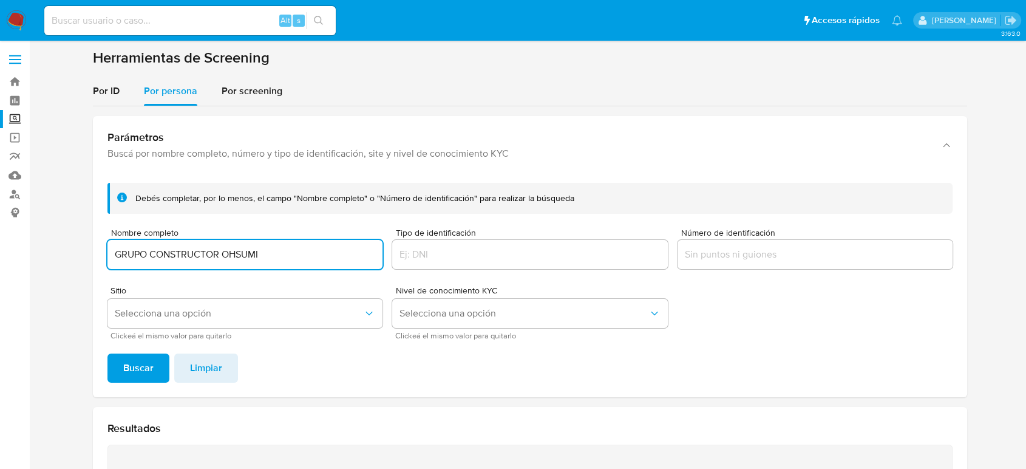
drag, startPoint x: 267, startPoint y: 256, endPoint x: 0, endPoint y: 253, distance: 267.2
click at [0, 253] on section "Bandeja Tablero Screening Búsqueda en Listas Watchlist Herramientas Operaciones…" at bounding box center [513, 366] width 1026 height 733
paste input "AXEL BERNABE LARIOS GODINEZ"
click at [107, 353] on button "Buscar" at bounding box center [138, 367] width 62 height 29
drag, startPoint x: 199, startPoint y: 251, endPoint x: 0, endPoint y: 248, distance: 199.2
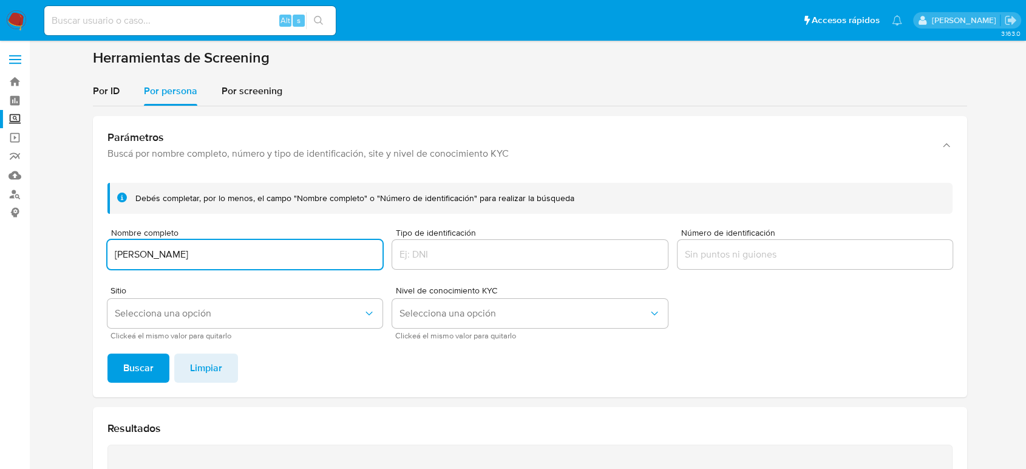
click at [0, 248] on section "Bandeja Tablero Screening Búsqueda en Listas Watchlist Herramientas Operaciones…" at bounding box center [513, 366] width 1026 height 733
paste input "rosario Guadalupe IBARRA OCHOA"
click at [107, 353] on button "Buscar" at bounding box center [138, 367] width 62 height 29
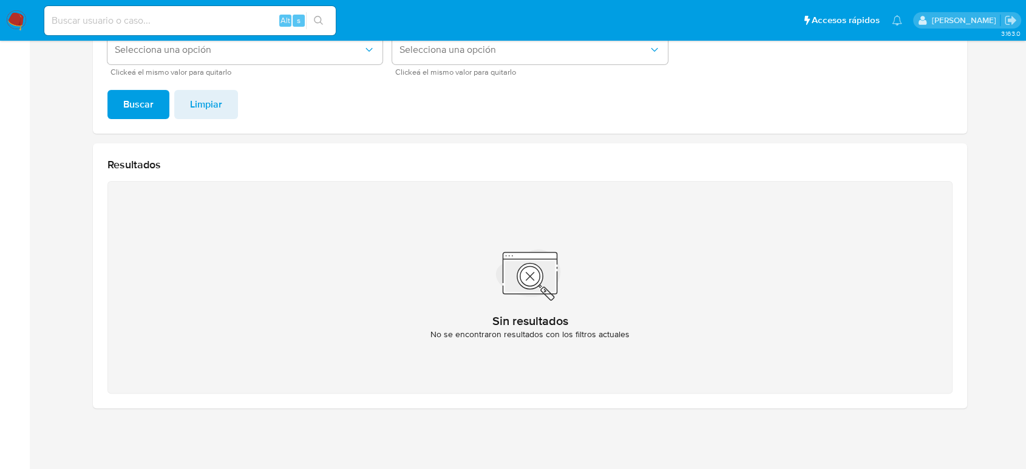
scroll to position [61, 0]
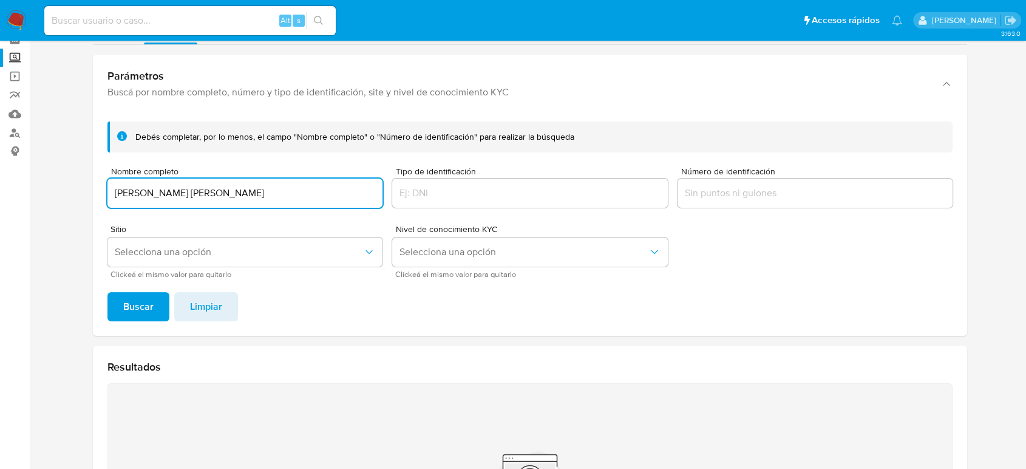
drag, startPoint x: 254, startPoint y: 197, endPoint x: 1, endPoint y: 169, distance: 254.8
click at [1, 169] on section "Bandeja Tablero Screening Búsqueda en Listas Watchlist Herramientas Operaciones…" at bounding box center [513, 305] width 1026 height 733
paste input "ITSEL RUBI LEON PRECIADO"
click at [107, 292] on button "Buscar" at bounding box center [138, 306] width 62 height 29
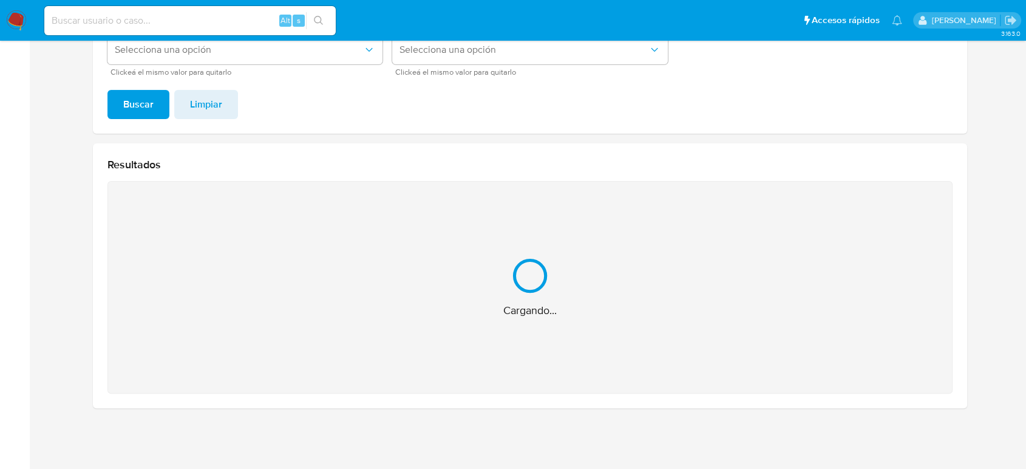
scroll to position [70, 0]
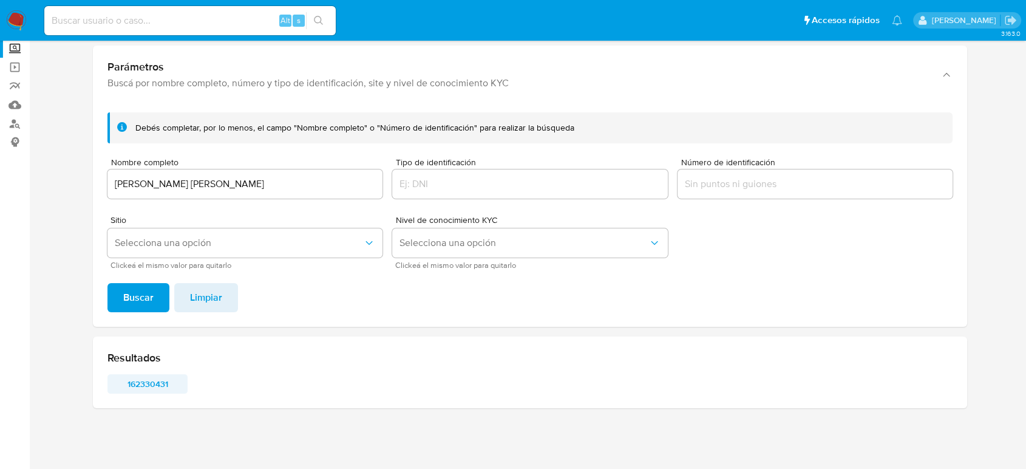
click at [167, 378] on span "162330431" at bounding box center [147, 383] width 63 height 17
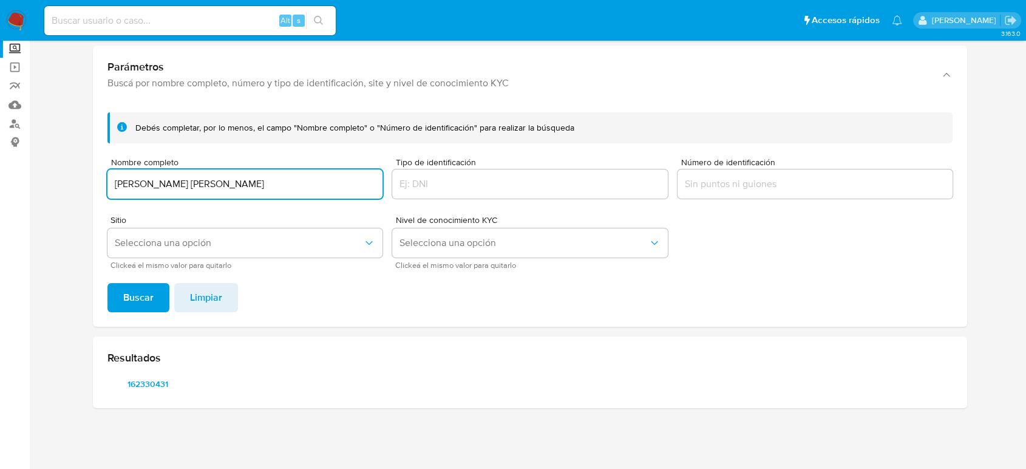
drag, startPoint x: 304, startPoint y: 180, endPoint x: 0, endPoint y: 184, distance: 303.6
click at [0, 184] on section "Bandeja Tablero Screening Búsqueda en Listas Watchlist Herramientas Operaciones…" at bounding box center [513, 200] width 1026 height 540
type input "mario alvarez MARRON"
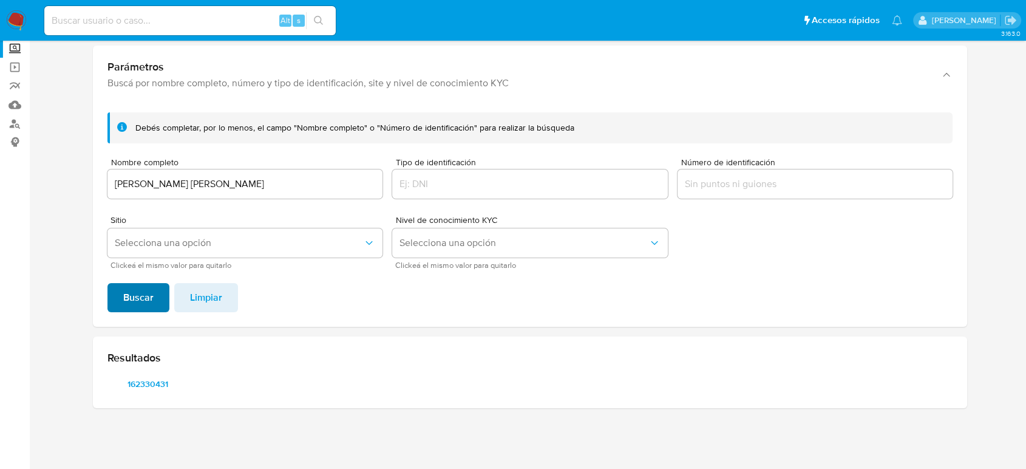
click at [127, 305] on span "Buscar" at bounding box center [138, 297] width 30 height 27
click at [145, 379] on span "9635607" at bounding box center [147, 383] width 63 height 17
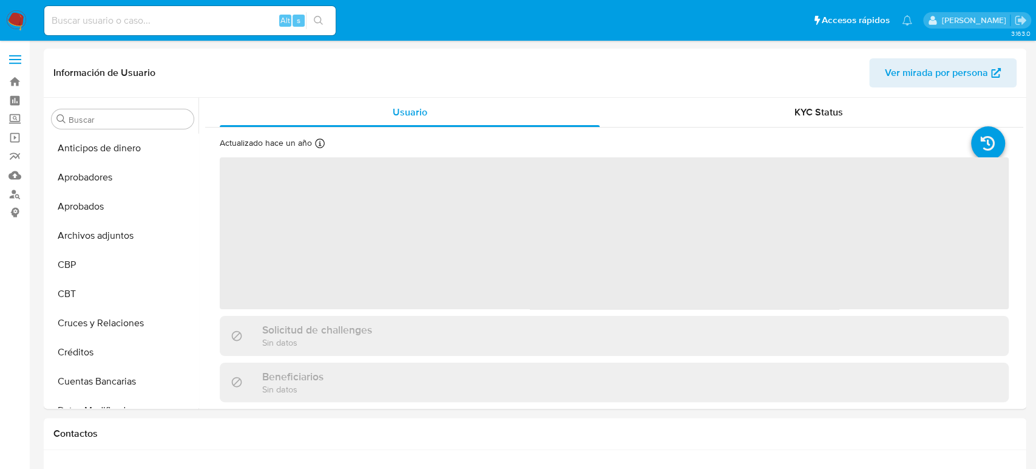
select select "10"
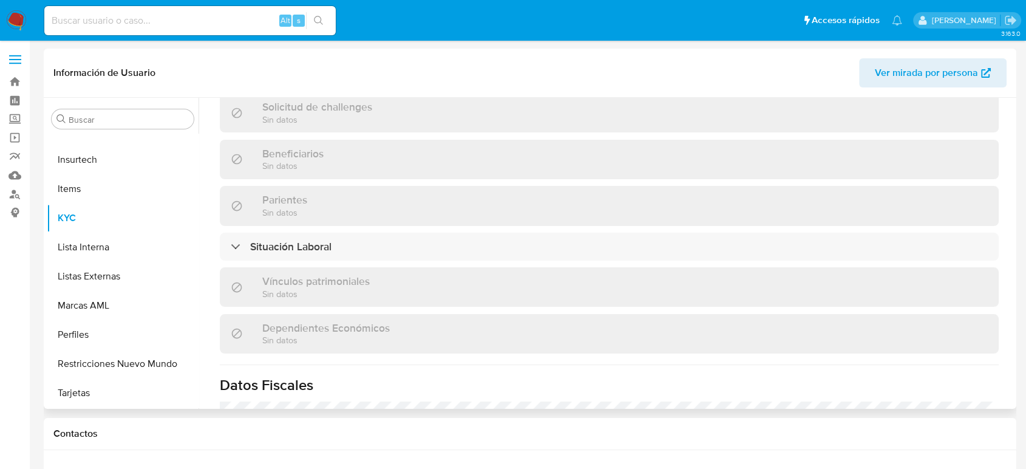
scroll to position [750, 0]
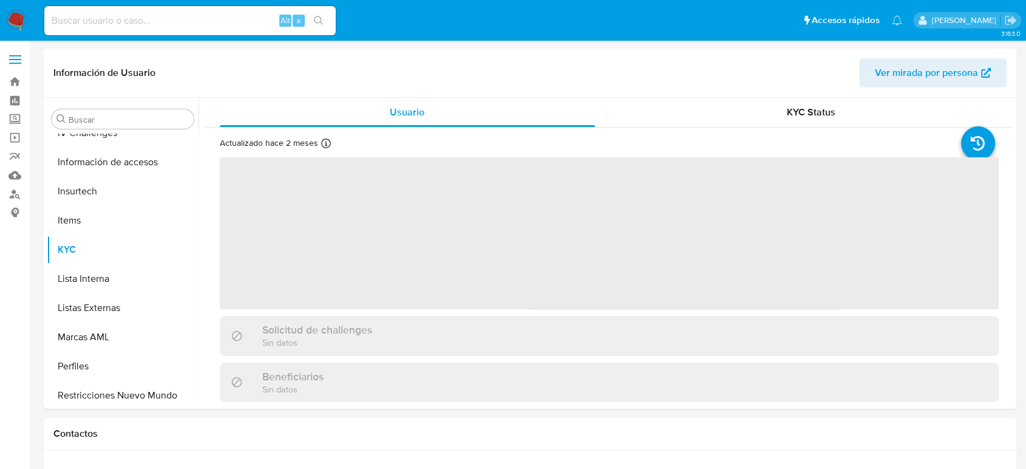
scroll to position [601, 0]
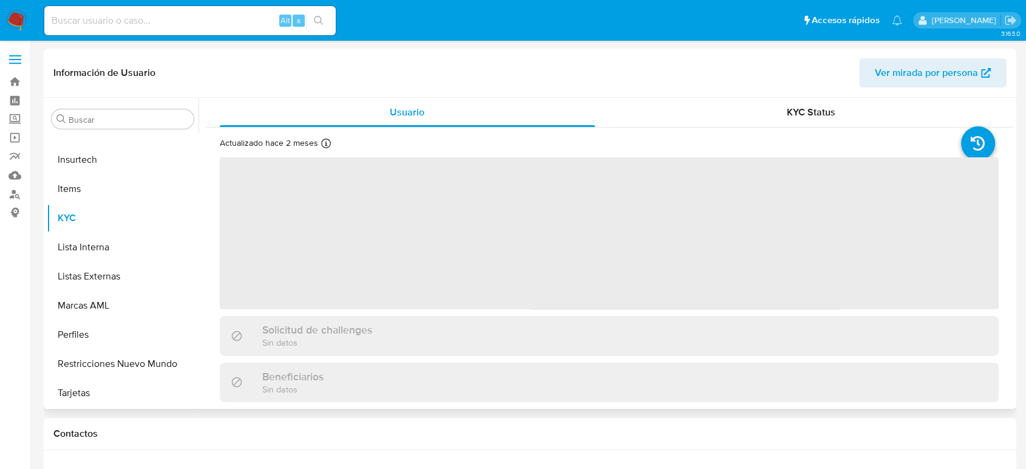
select select "10"
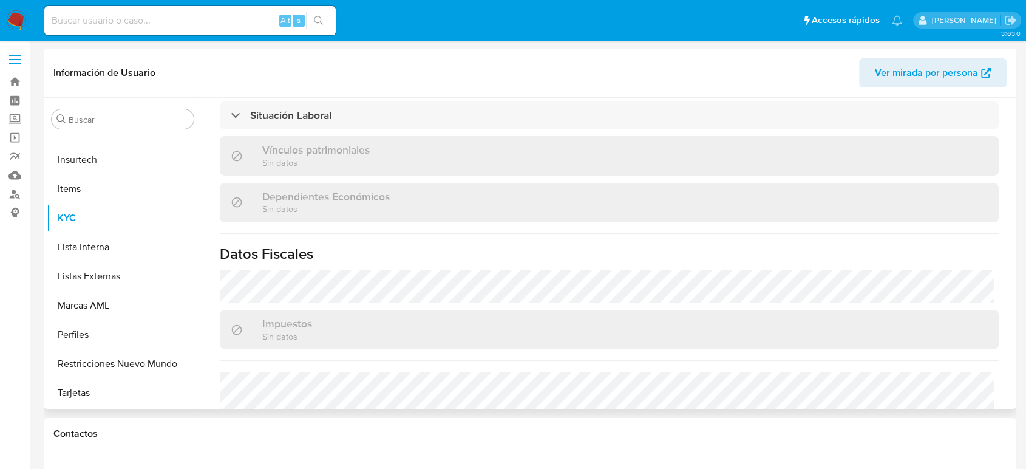
scroll to position [548, 0]
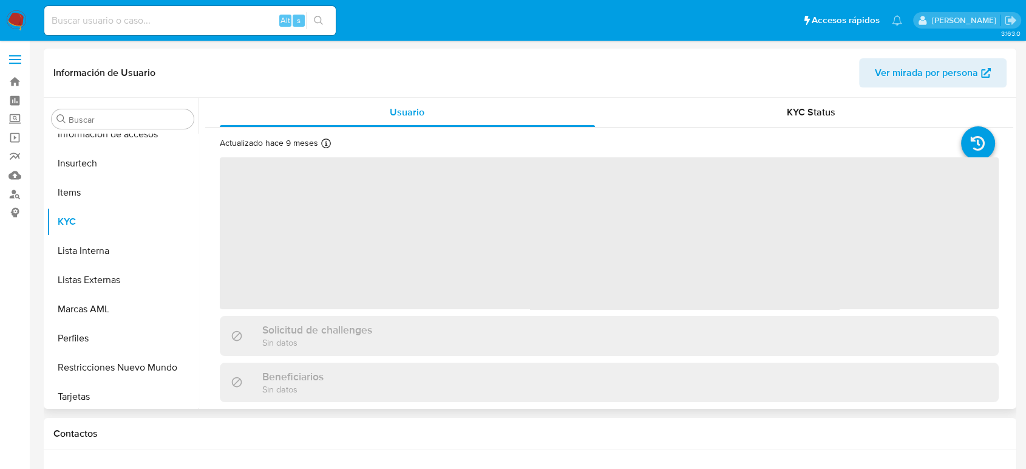
scroll to position [601, 0]
select select "10"
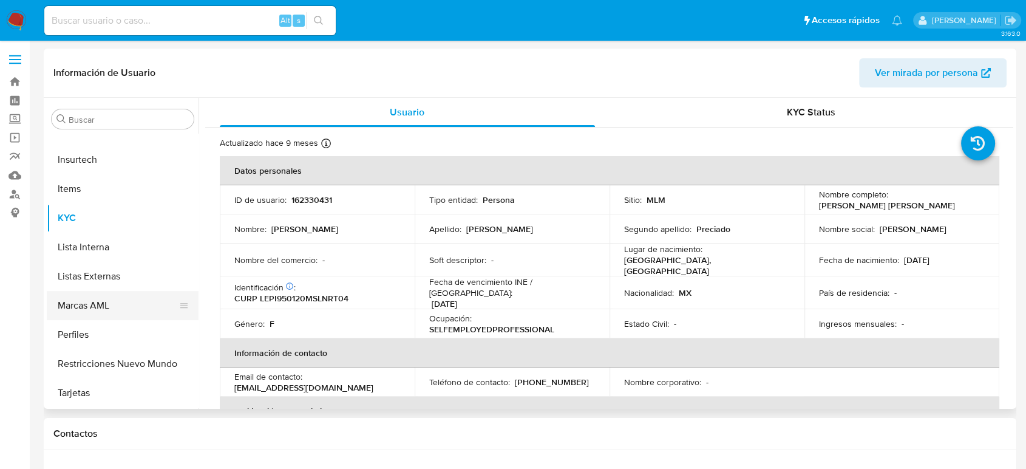
scroll to position [466, 0]
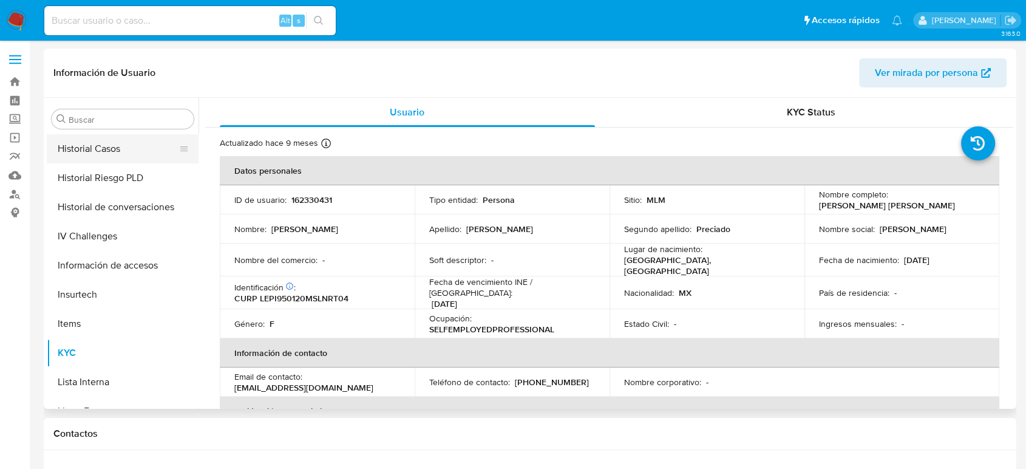
click at [126, 156] on button "Historial Casos" at bounding box center [118, 148] width 142 height 29
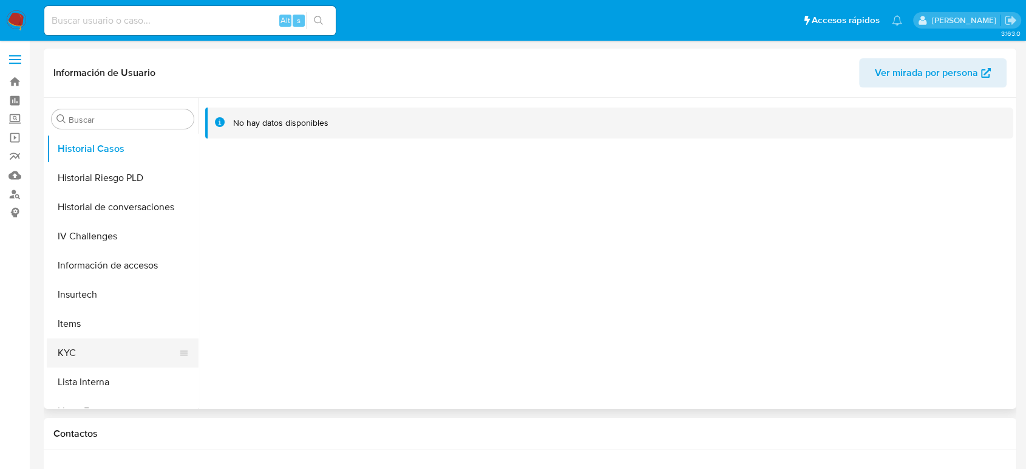
click at [78, 347] on button "KYC" at bounding box center [118, 352] width 142 height 29
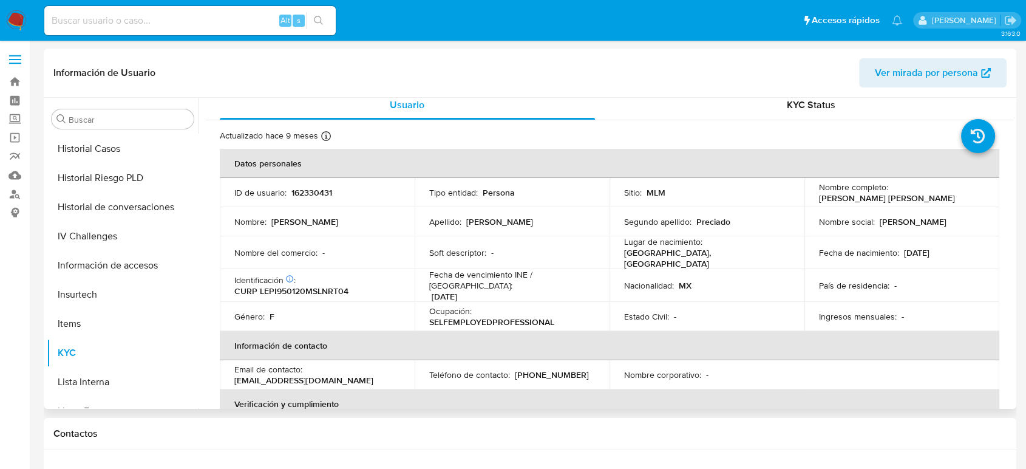
scroll to position [0, 0]
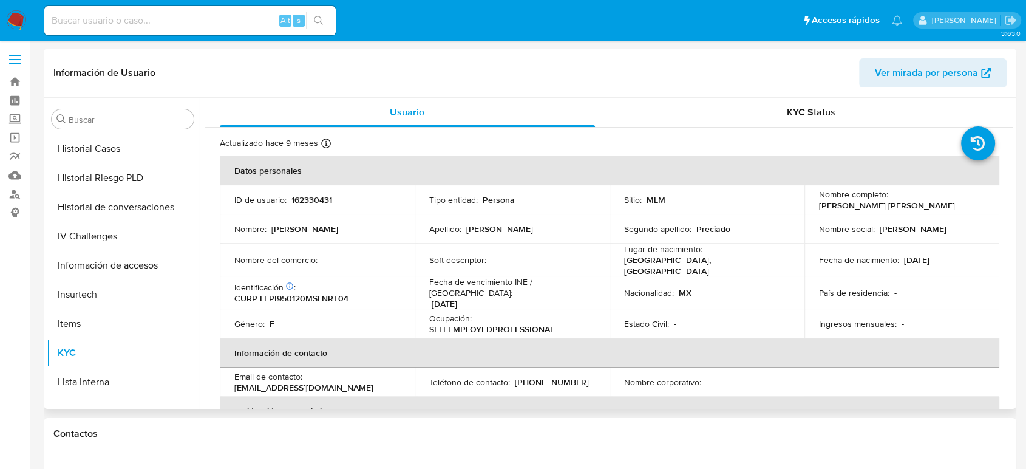
click at [314, 205] on td "ID de usuario : 162330431" at bounding box center [317, 199] width 195 height 29
click at [315, 207] on td "ID de usuario : 162330431" at bounding box center [317, 199] width 195 height 29
click at [310, 205] on p "162330431" at bounding box center [311, 199] width 41 height 11
copy p "162330431"
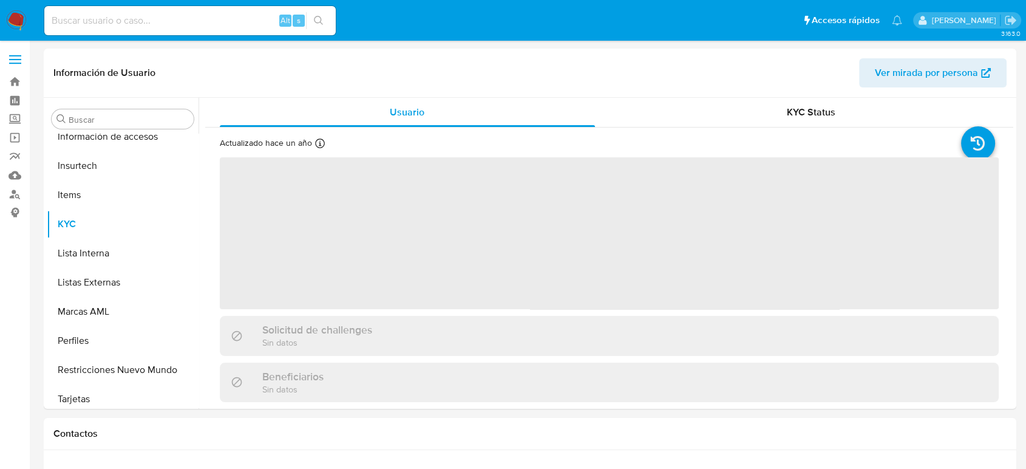
scroll to position [601, 0]
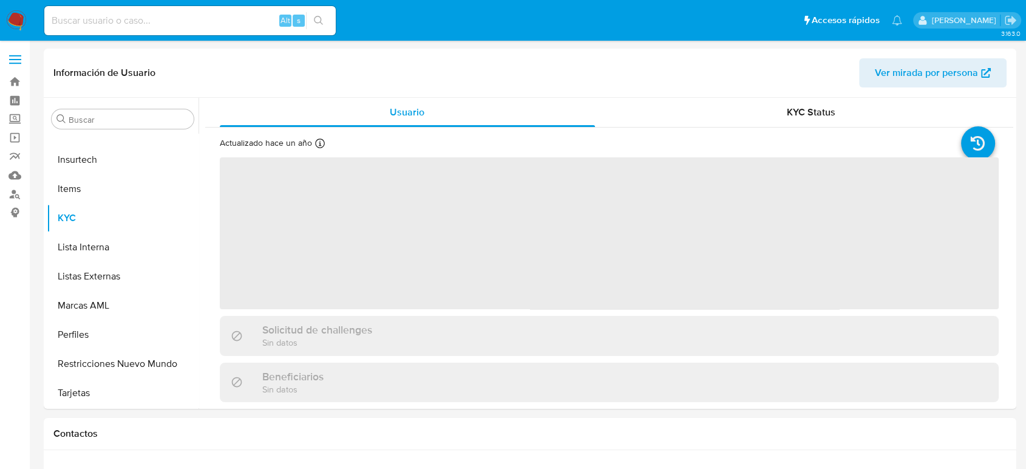
select select "10"
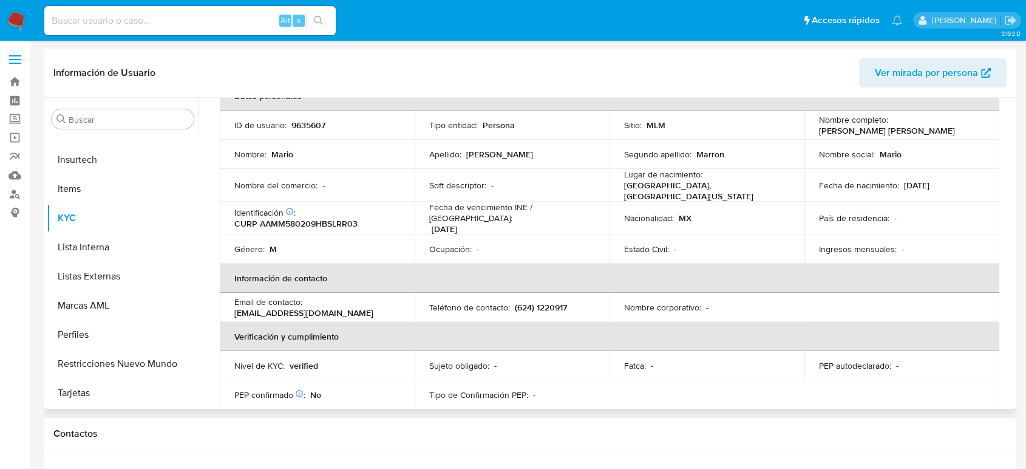
scroll to position [0, 0]
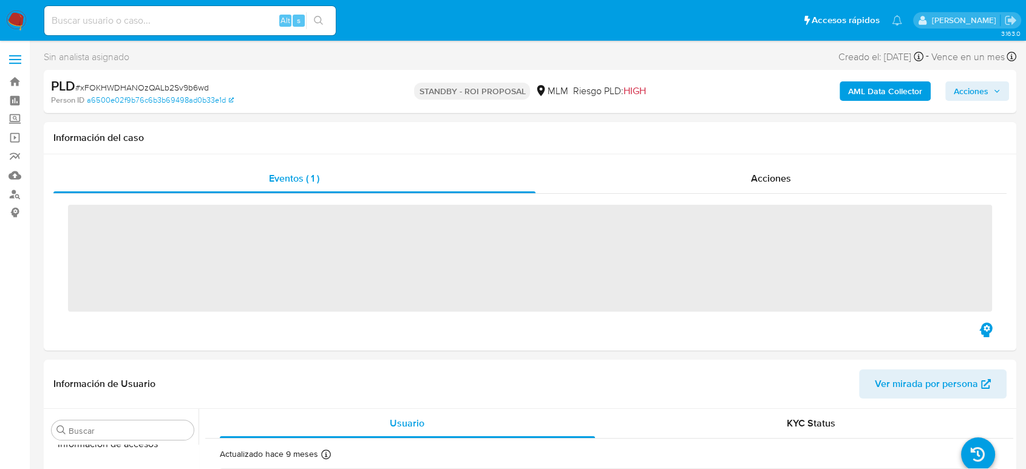
scroll to position [601, 0]
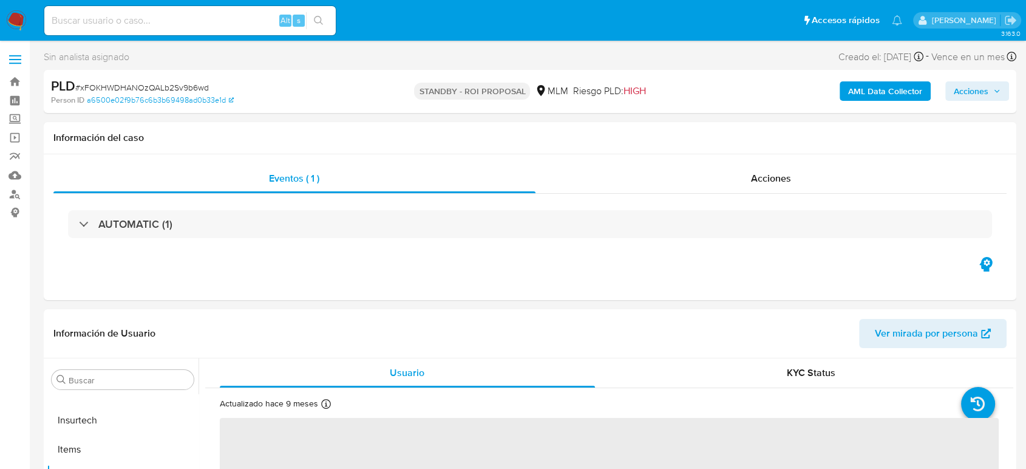
select select "10"
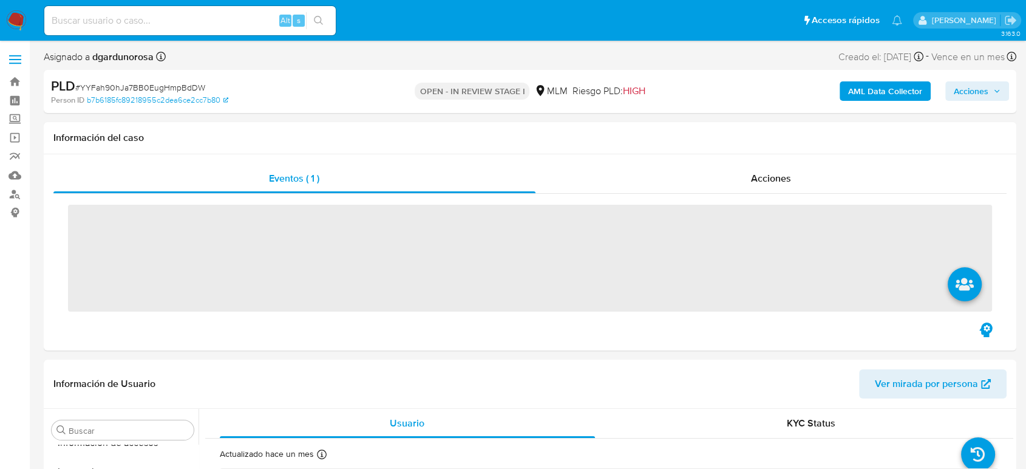
scroll to position [601, 0]
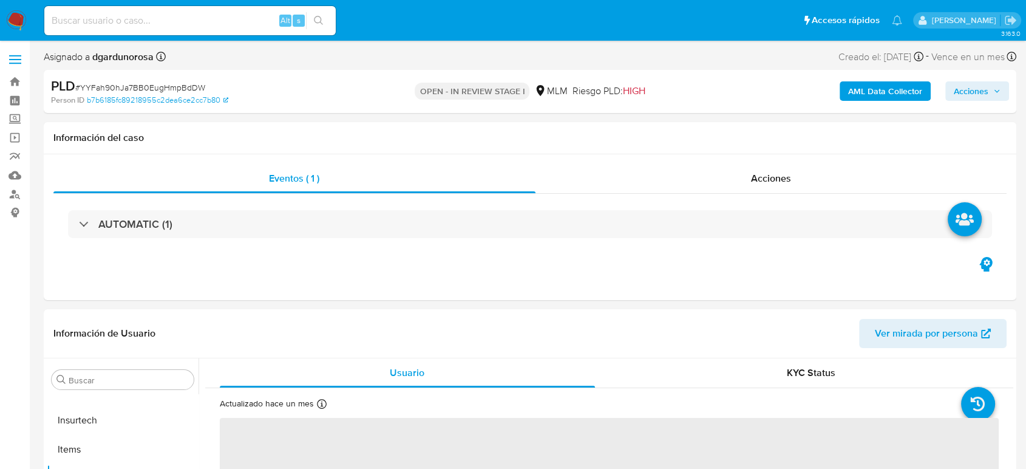
select select "10"
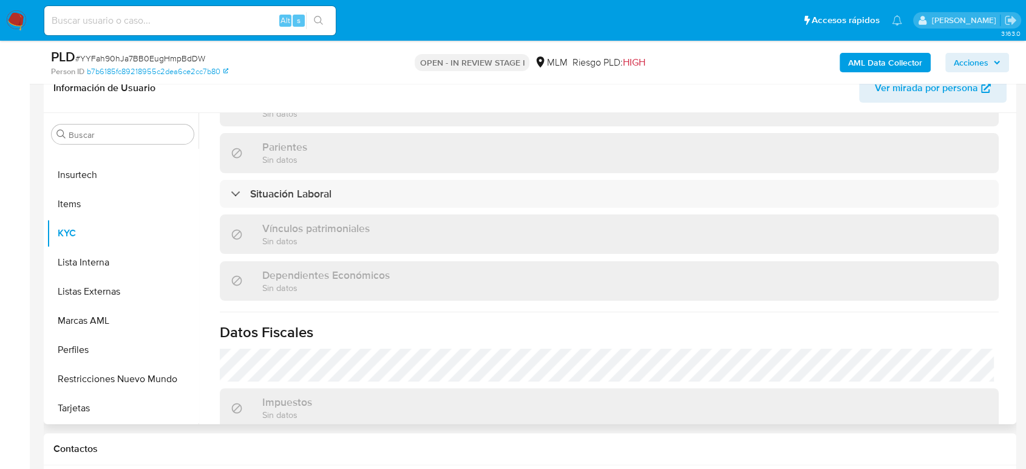
scroll to position [751, 0]
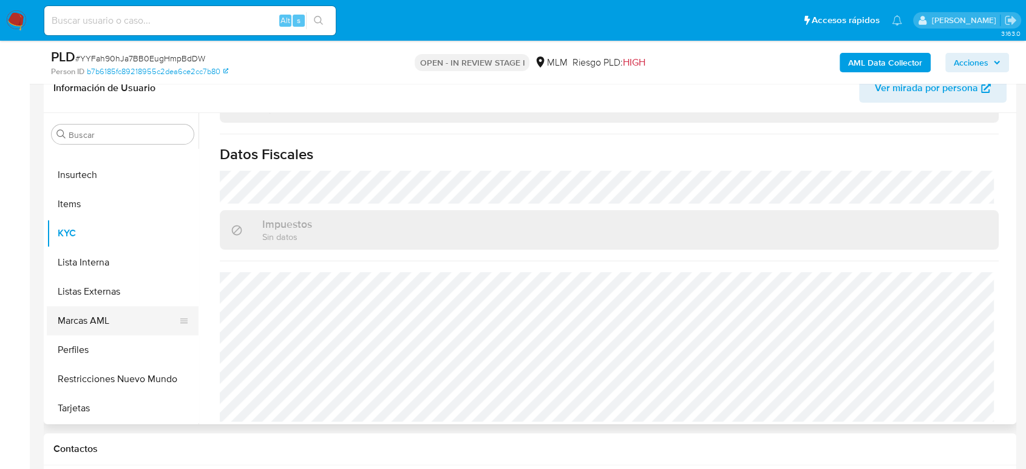
drag, startPoint x: 128, startPoint y: 290, endPoint x: 175, endPoint y: 322, distance: 56.9
click at [128, 290] on button "Listas Externas" at bounding box center [123, 291] width 152 height 29
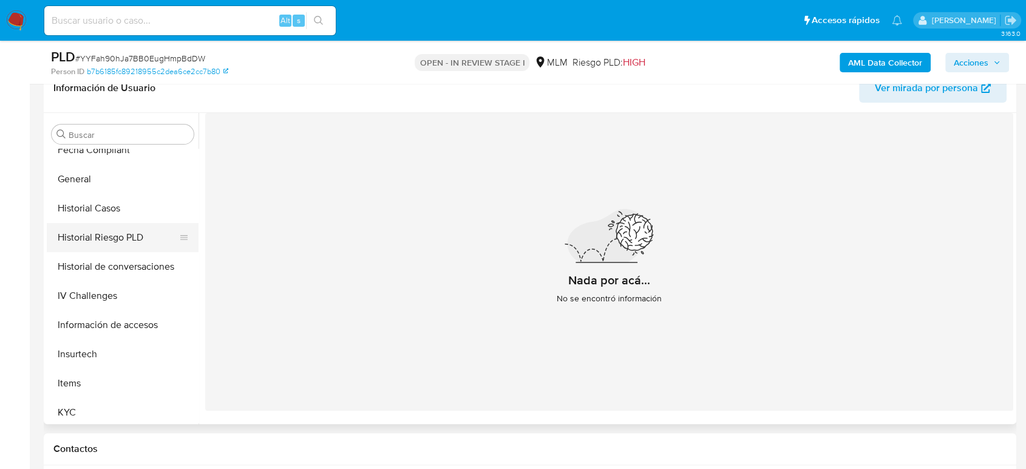
scroll to position [398, 0]
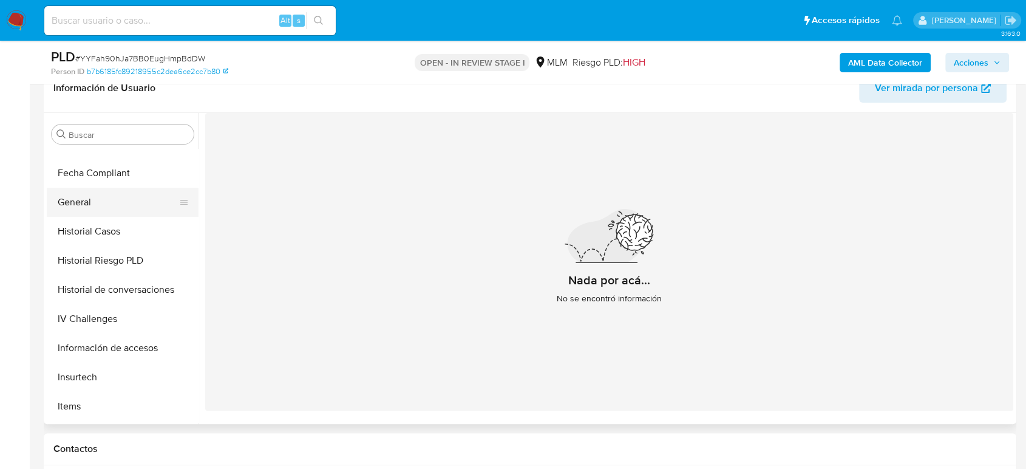
click at [94, 201] on button "General" at bounding box center [118, 202] width 142 height 29
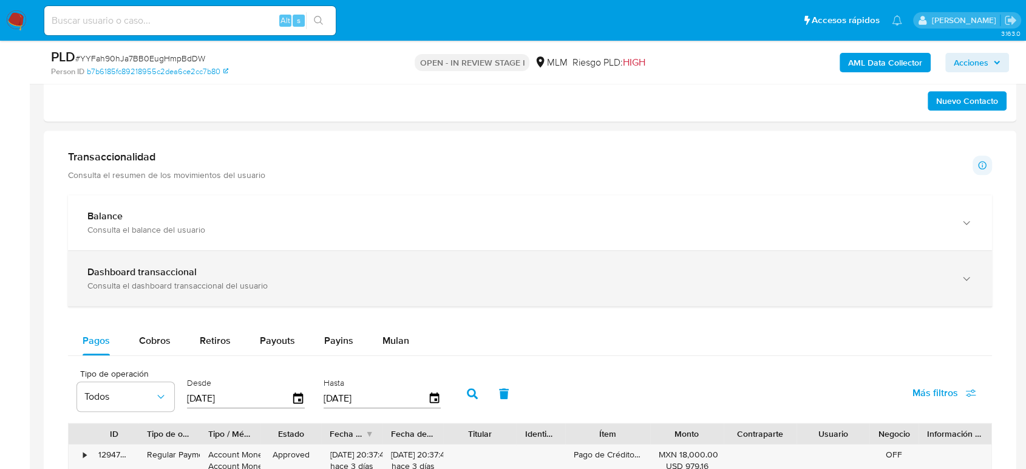
scroll to position [675, 0]
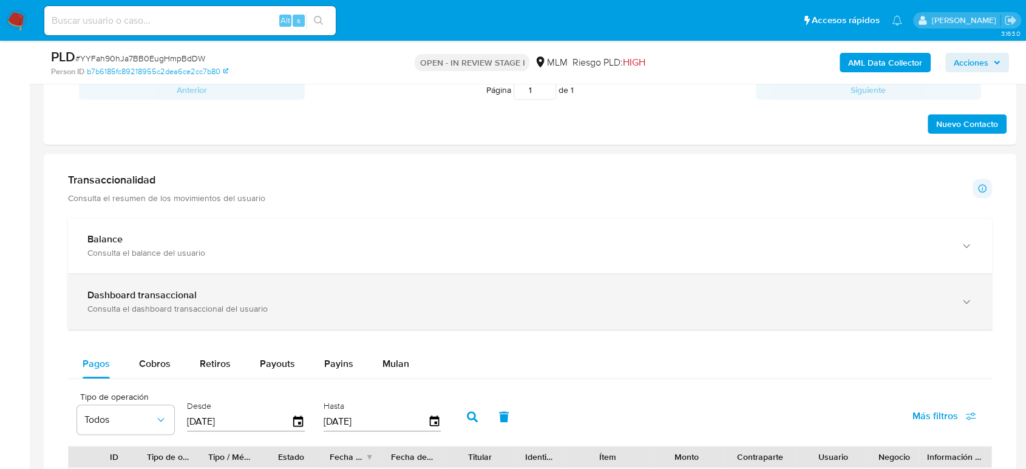
click at [365, 276] on div "Dashboard transaccional Consulta el dashboard transaccional del usuario" at bounding box center [530, 301] width 924 height 55
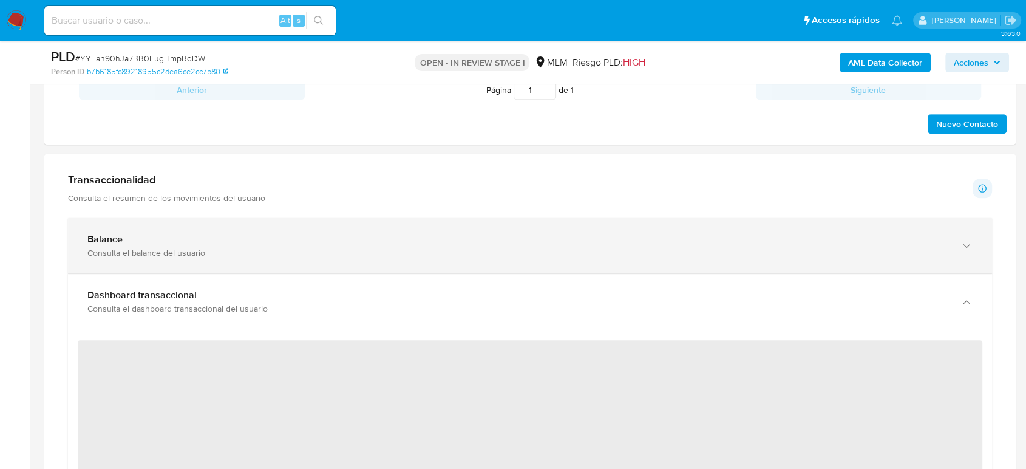
click at [352, 255] on div "Consulta el balance del usuario" at bounding box center [517, 252] width 861 height 11
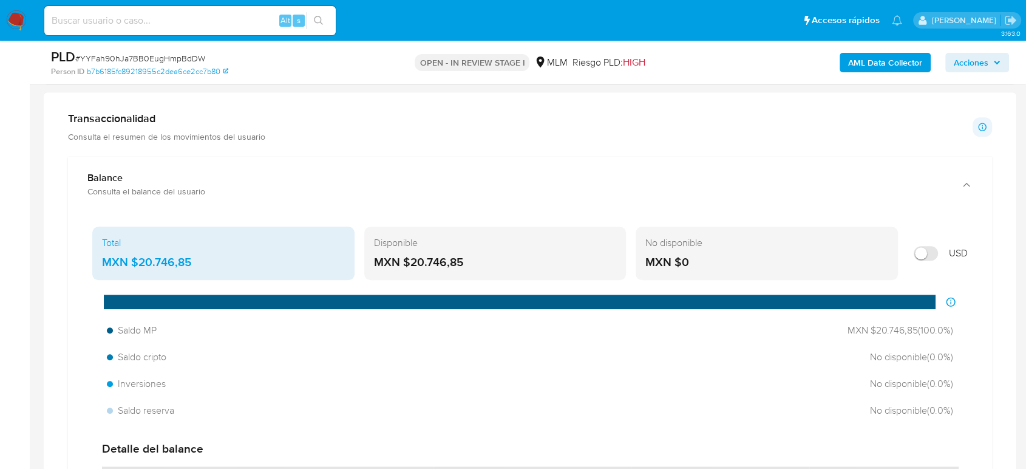
scroll to position [742, 0]
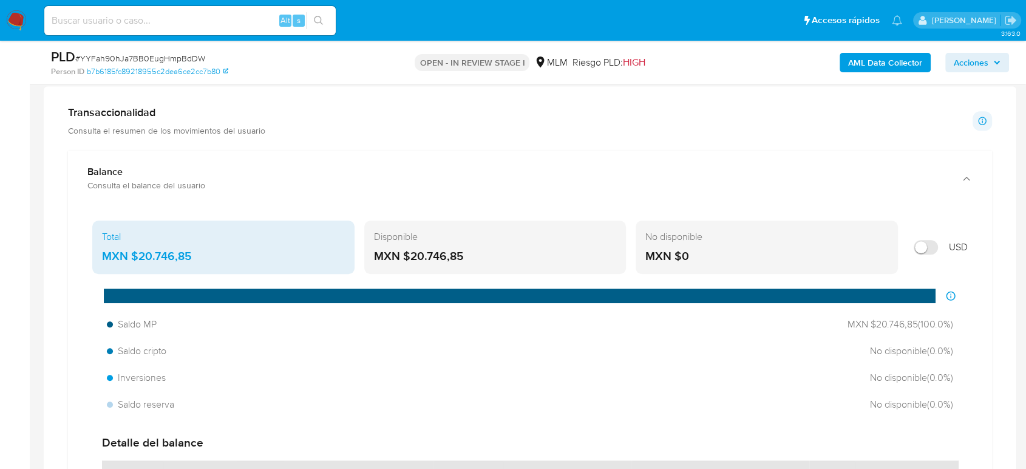
drag, startPoint x: 207, startPoint y: 256, endPoint x: 131, endPoint y: 260, distance: 76.7
click at [131, 260] on div "MXN $20.746,85" at bounding box center [223, 256] width 243 height 16
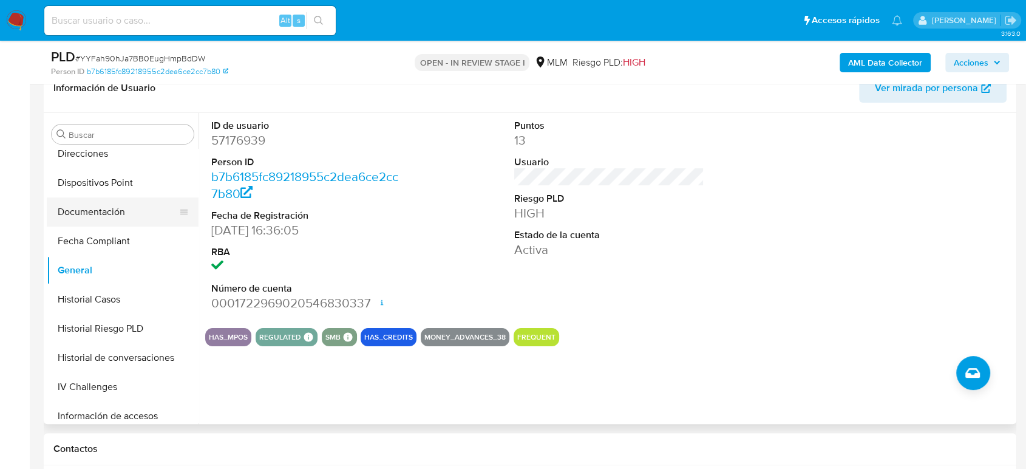
scroll to position [263, 0]
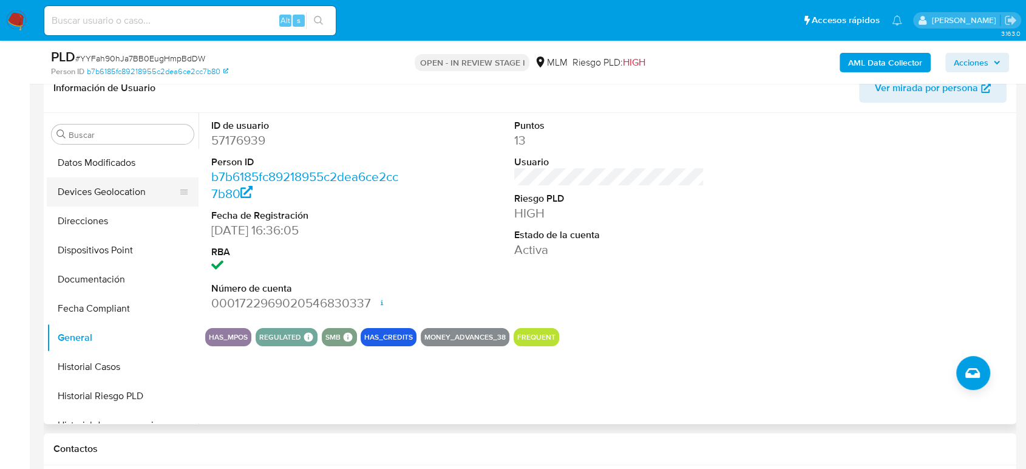
drag, startPoint x: 94, startPoint y: 193, endPoint x: 110, endPoint y: 203, distance: 18.5
click at [94, 193] on button "Devices Geolocation" at bounding box center [118, 191] width 142 height 29
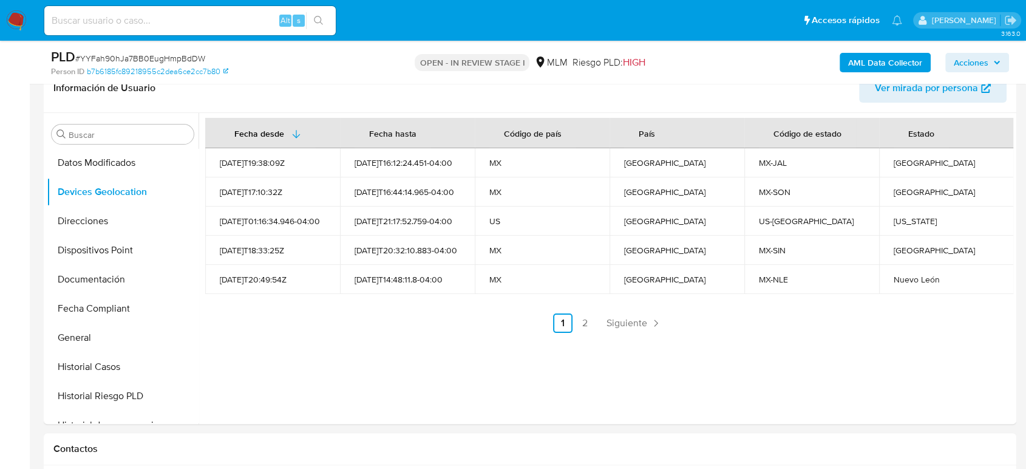
click at [624, 324] on span "Siguiente" at bounding box center [627, 323] width 41 height 10
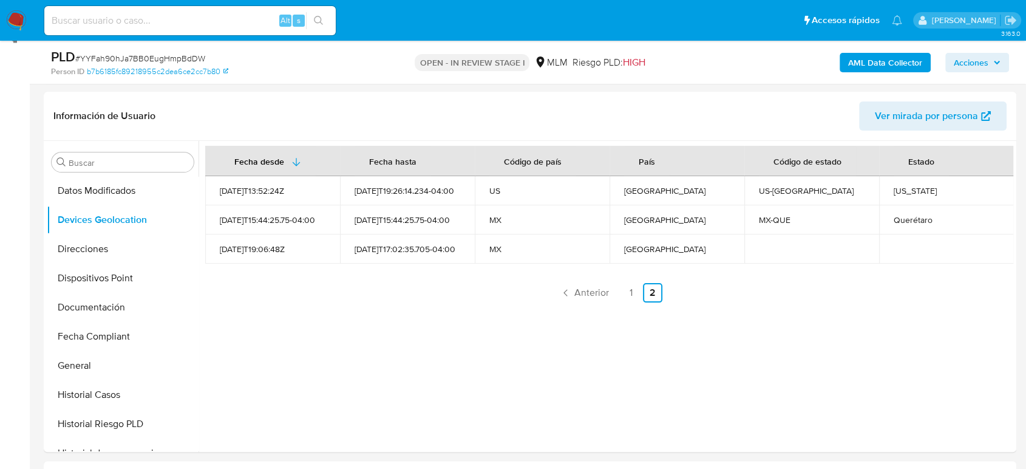
scroll to position [202, 0]
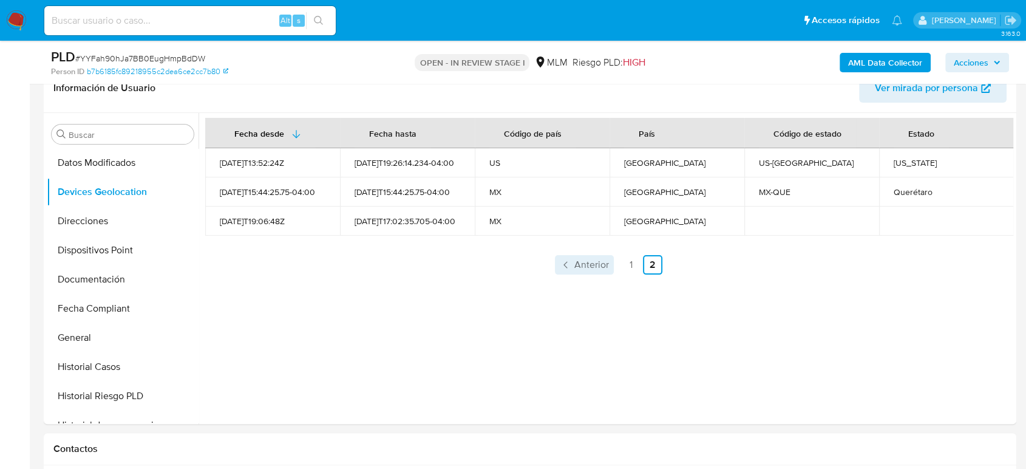
click at [594, 264] on span "Anterior" at bounding box center [591, 265] width 35 height 10
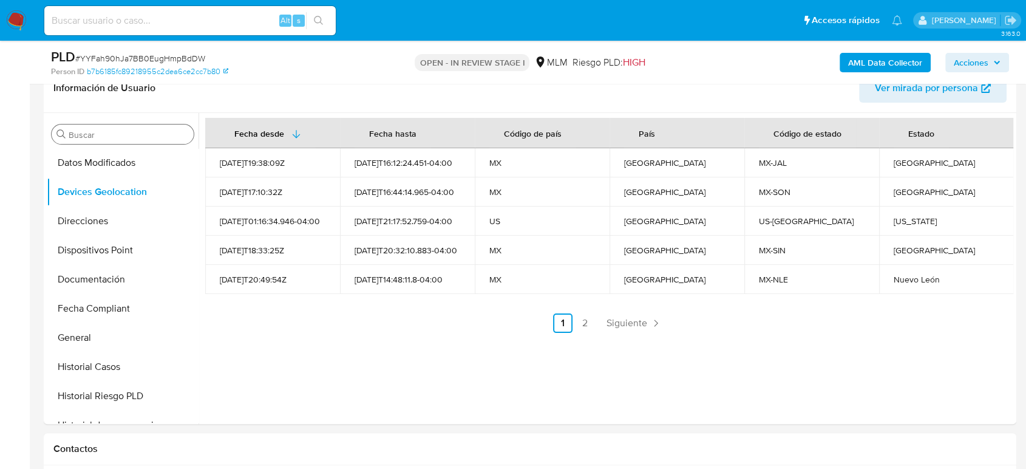
click at [132, 138] on input "Buscar" at bounding box center [129, 134] width 120 height 11
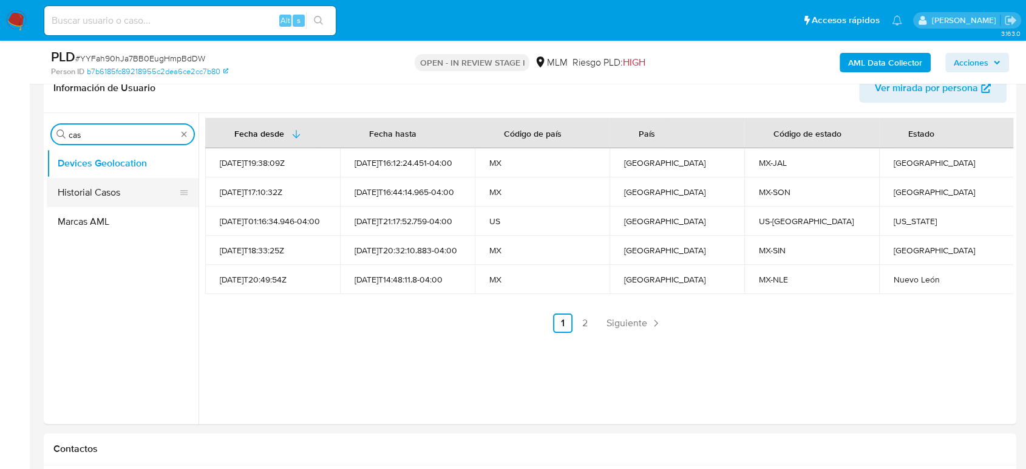
type input "cas"
click at [121, 184] on button "Historial Casos" at bounding box center [123, 192] width 152 height 29
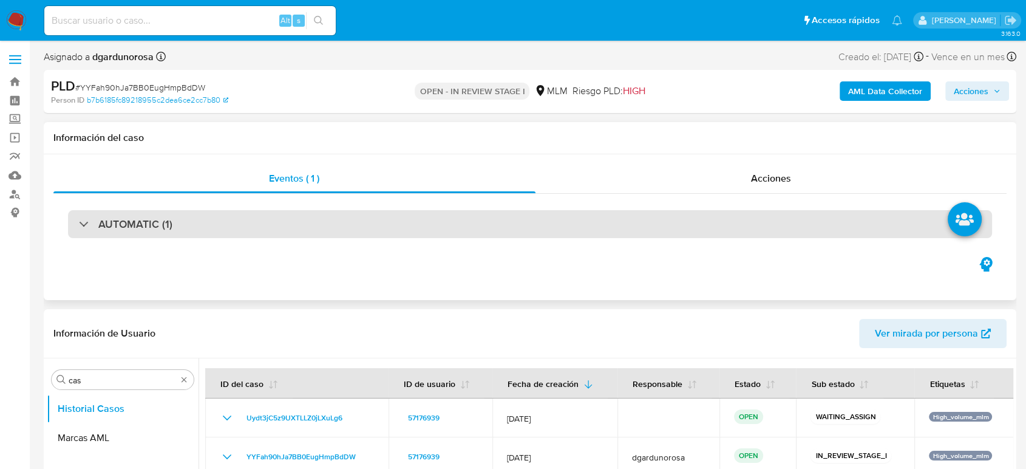
click at [259, 225] on div "AUTOMATIC (1)" at bounding box center [530, 224] width 924 height 28
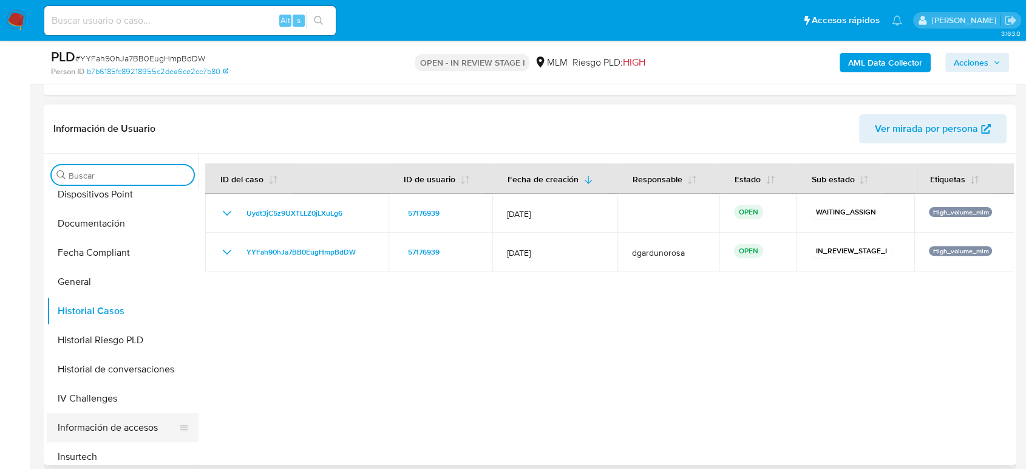
scroll to position [472, 0]
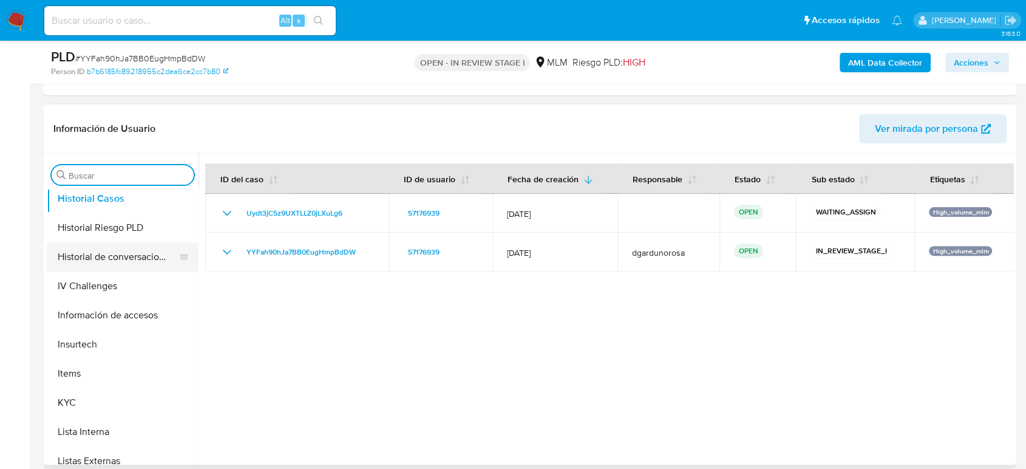
click at [115, 262] on button "Historial de conversaciones" at bounding box center [118, 256] width 142 height 29
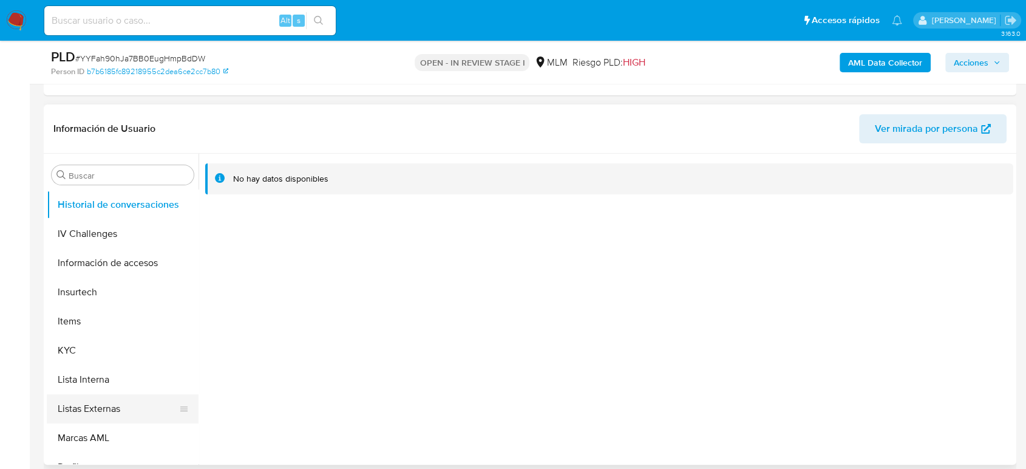
scroll to position [601, 0]
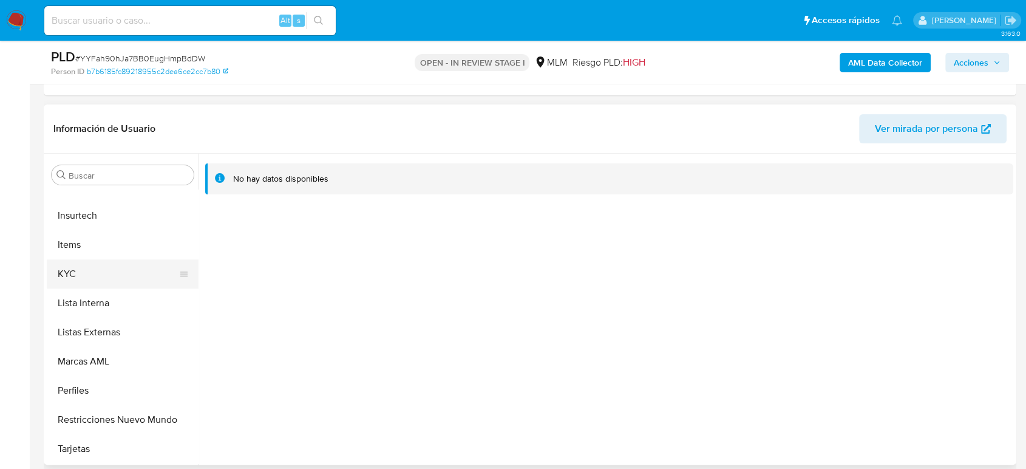
click at [72, 278] on button "KYC" at bounding box center [118, 273] width 142 height 29
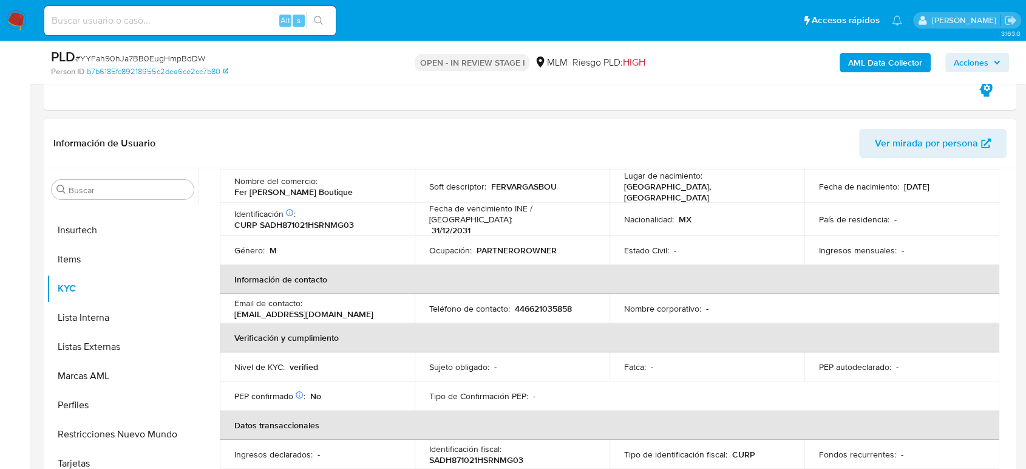
scroll to position [77, 0]
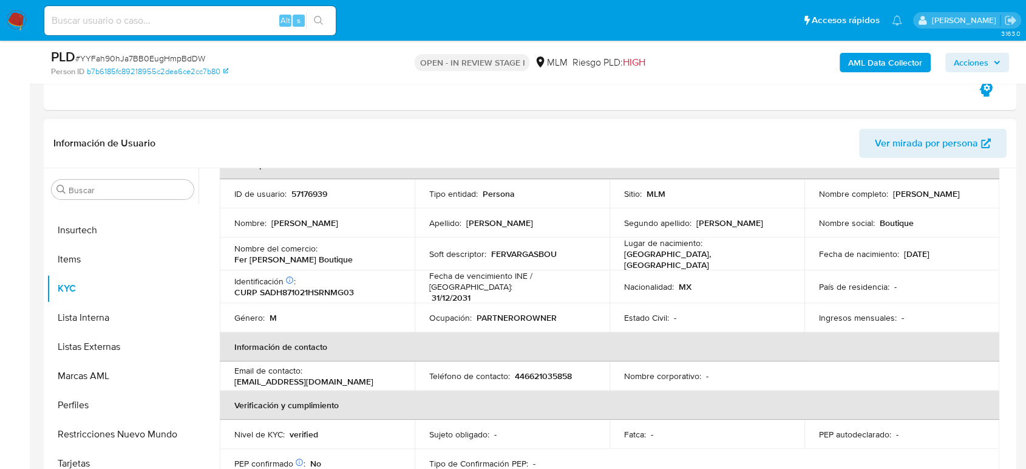
click at [534, 370] on p "446621035858" at bounding box center [543, 375] width 57 height 11
copy p "446621035858"
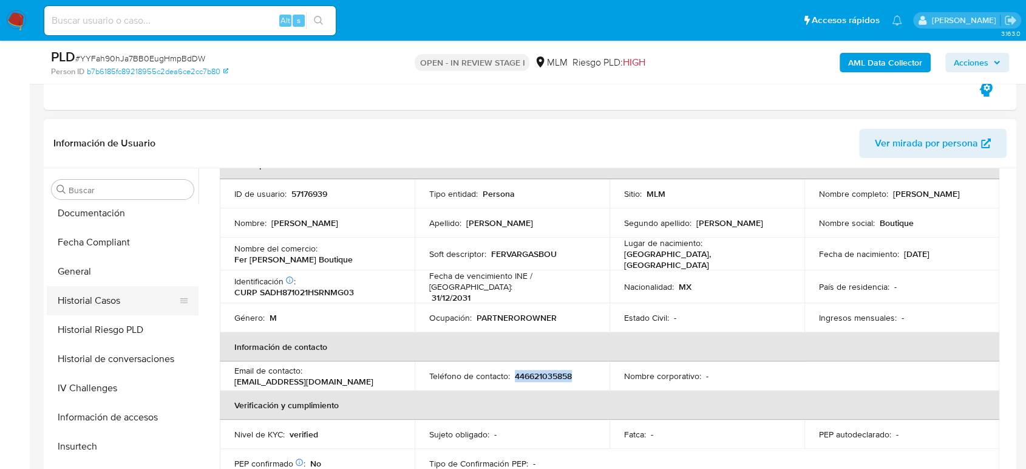
scroll to position [330, 0]
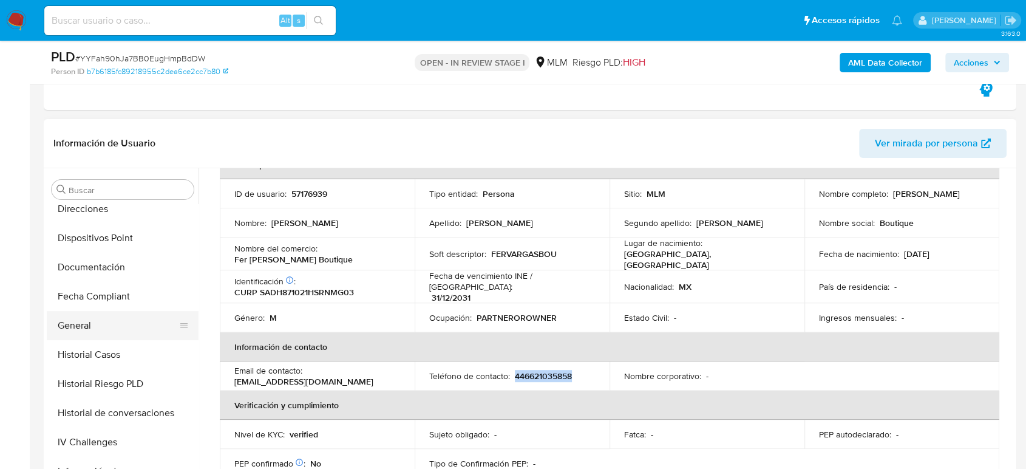
click at [116, 328] on button "General" at bounding box center [118, 325] width 142 height 29
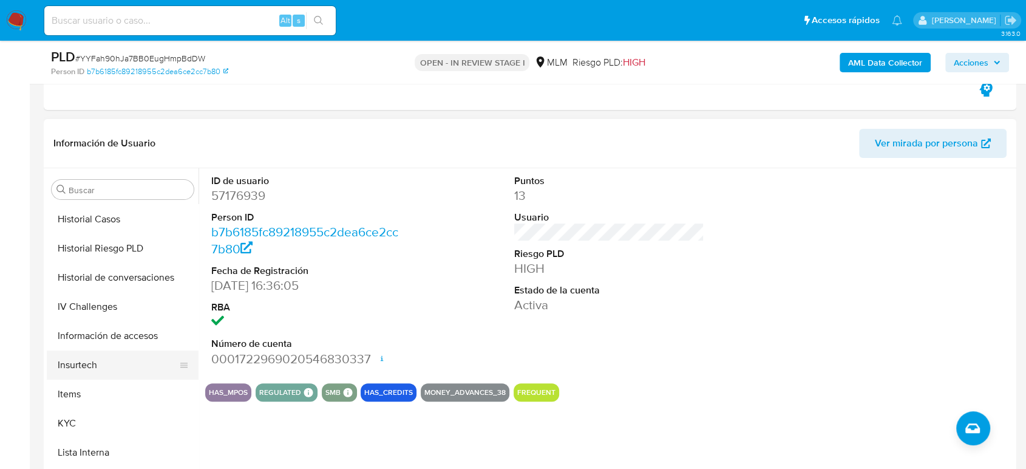
scroll to position [533, 0]
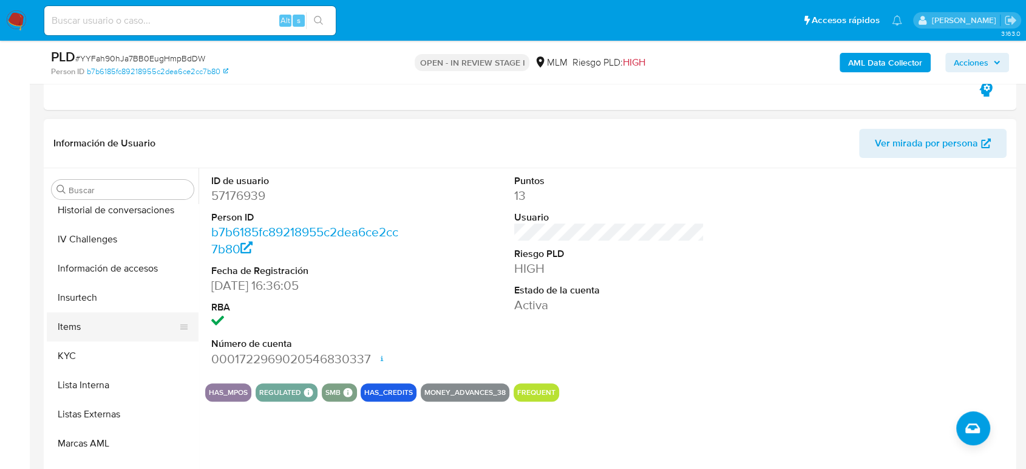
click at [90, 334] on button "Items" at bounding box center [118, 326] width 142 height 29
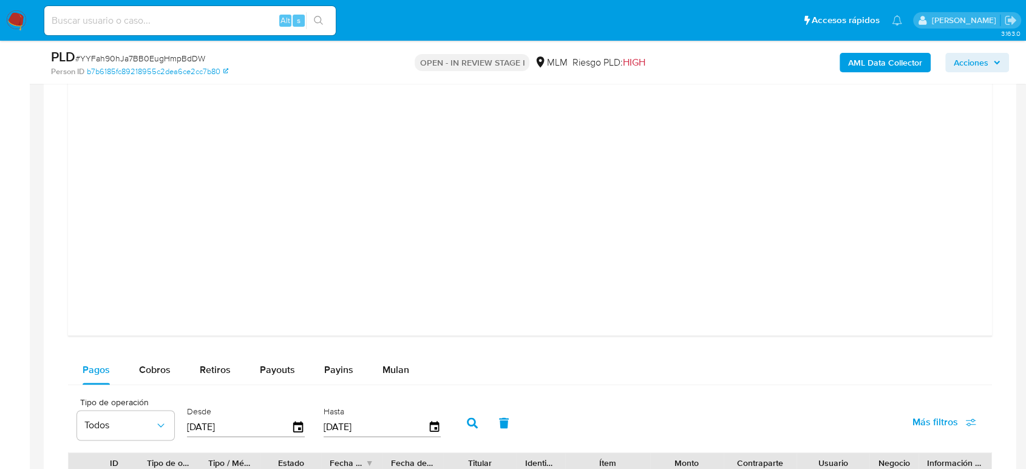
scroll to position [1889, 0]
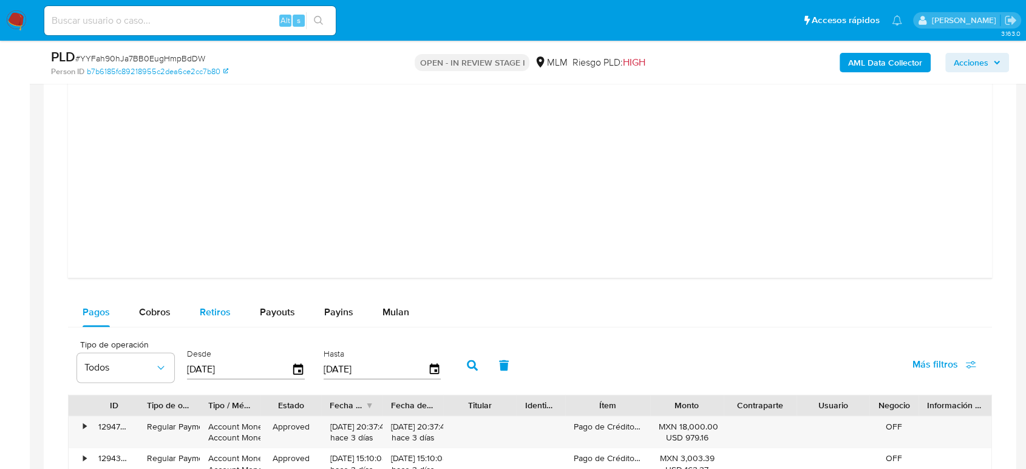
drag, startPoint x: 161, startPoint y: 311, endPoint x: 188, endPoint y: 319, distance: 28.6
click at [161, 311] on span "Cobros" at bounding box center [155, 312] width 32 height 14
select select "10"
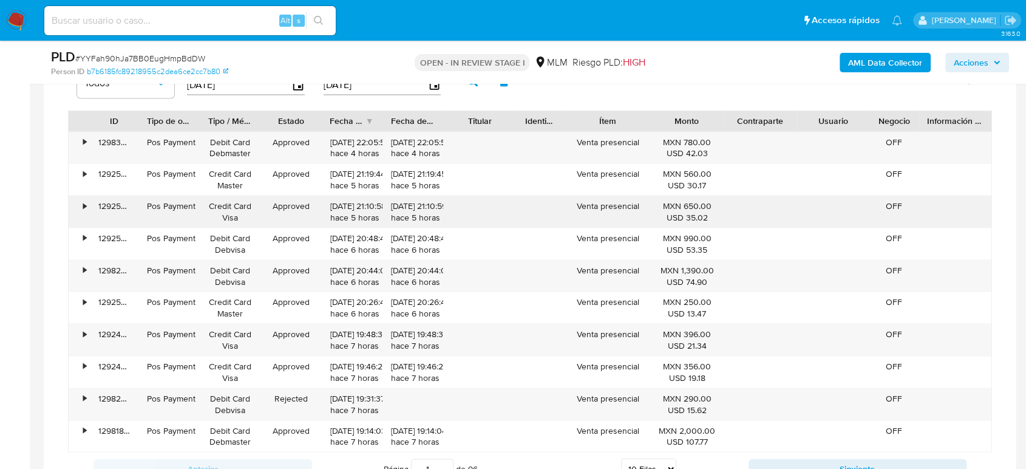
scroll to position [2159, 0]
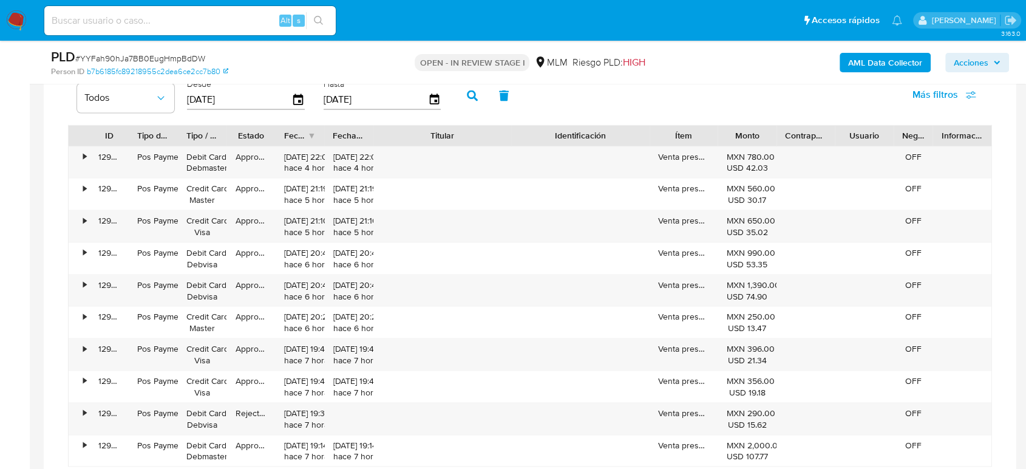
drag, startPoint x: 520, startPoint y: 137, endPoint x: 585, endPoint y: 138, distance: 64.4
click at [585, 138] on div "ID Tipo de operación Tipo / Método Estado Fecha de creación Fecha de aprobación…" at bounding box center [530, 135] width 923 height 21
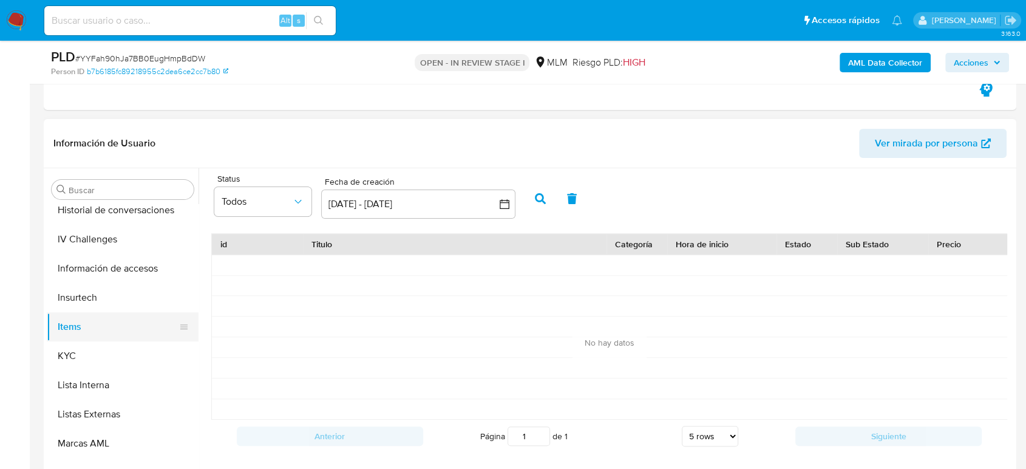
scroll to position [601, 0]
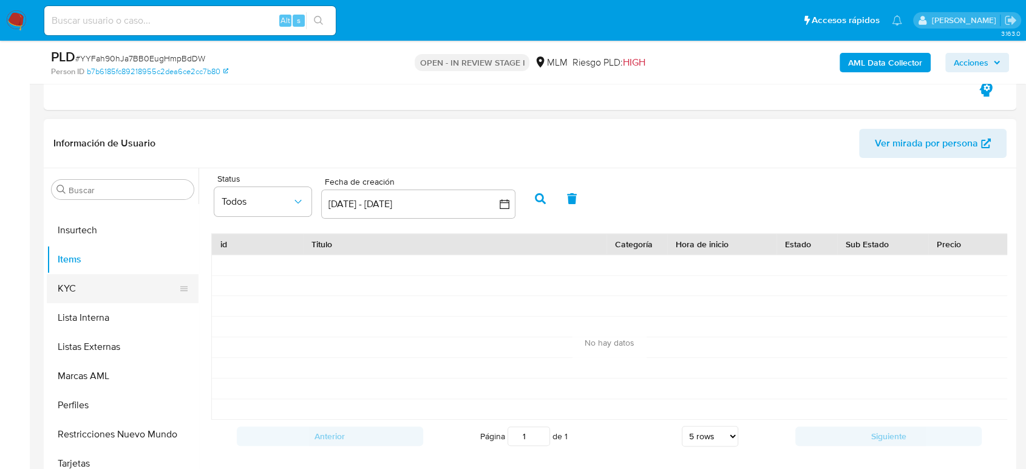
click at [92, 280] on button "KYC" at bounding box center [118, 288] width 142 height 29
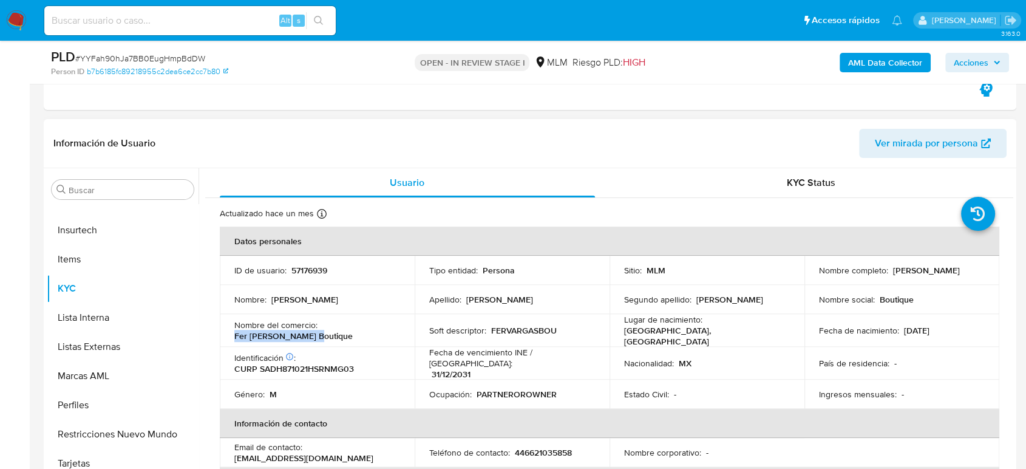
drag, startPoint x: 336, startPoint y: 338, endPoint x: 236, endPoint y: 334, distance: 100.3
click at [236, 334] on div "Nombre del comercio : Fer Vargas Boutique" at bounding box center [317, 330] width 166 height 22
copy p "Fer Vargas Boutique"
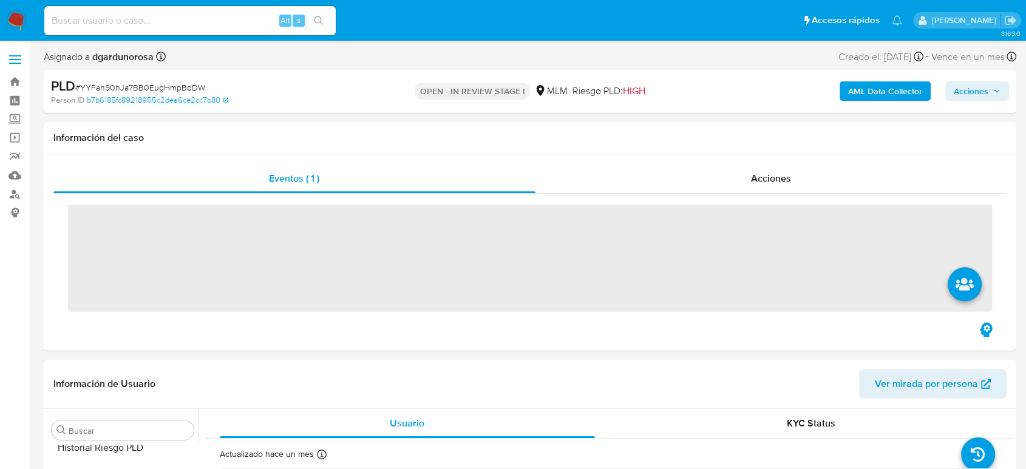
scroll to position [601, 0]
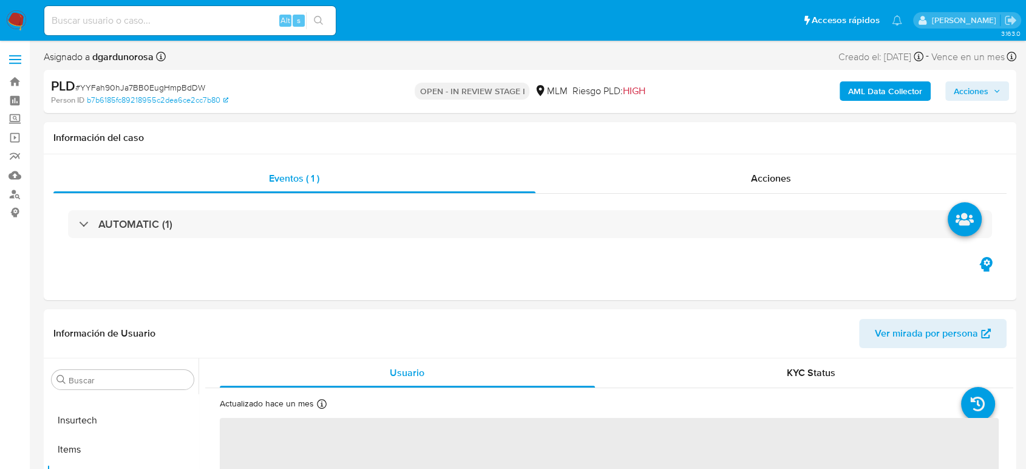
select select "10"
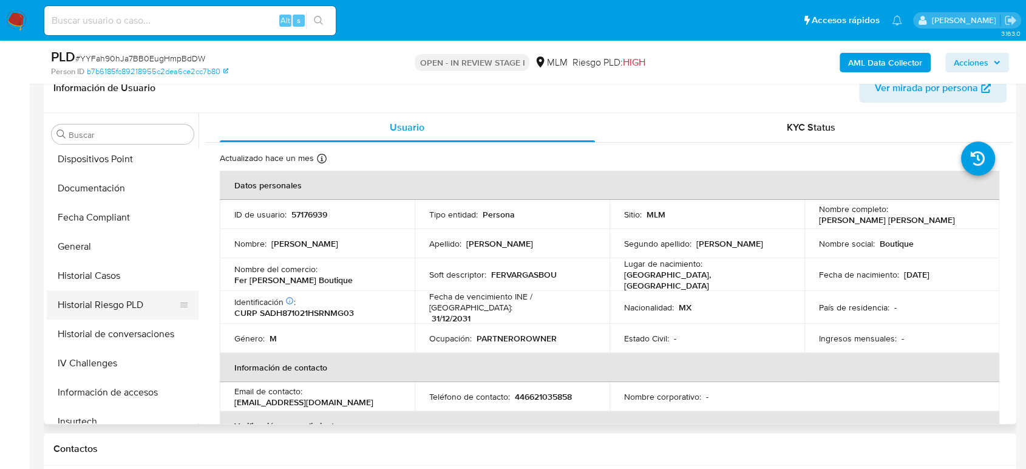
scroll to position [330, 0]
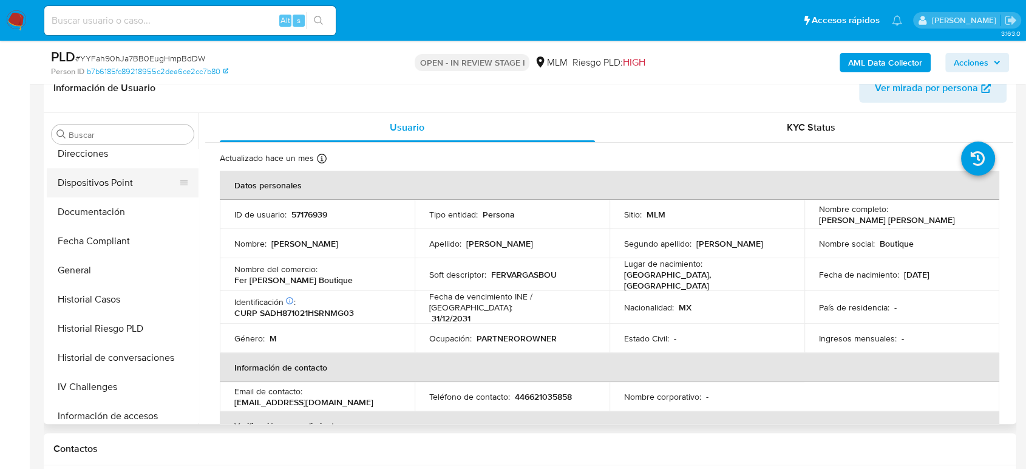
click at [115, 188] on button "Dispositivos Point" at bounding box center [118, 182] width 142 height 29
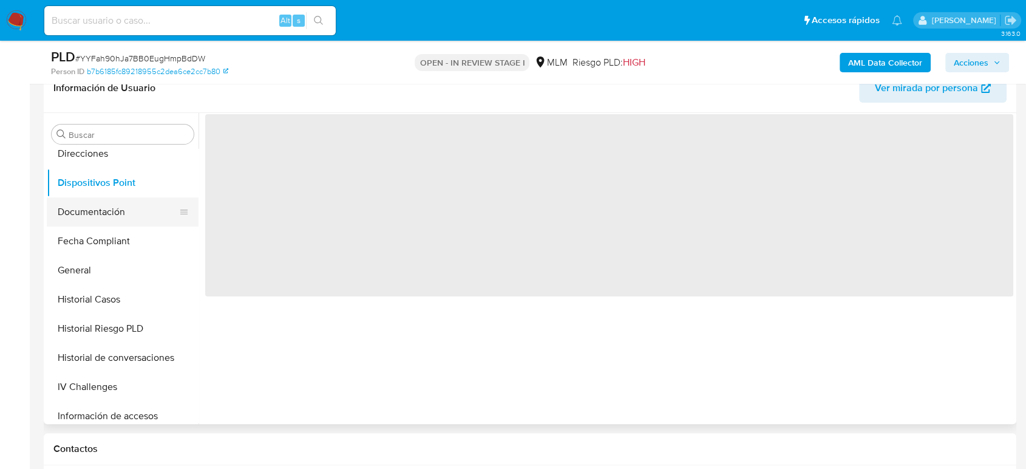
click at [107, 206] on button "Documentación" at bounding box center [118, 211] width 142 height 29
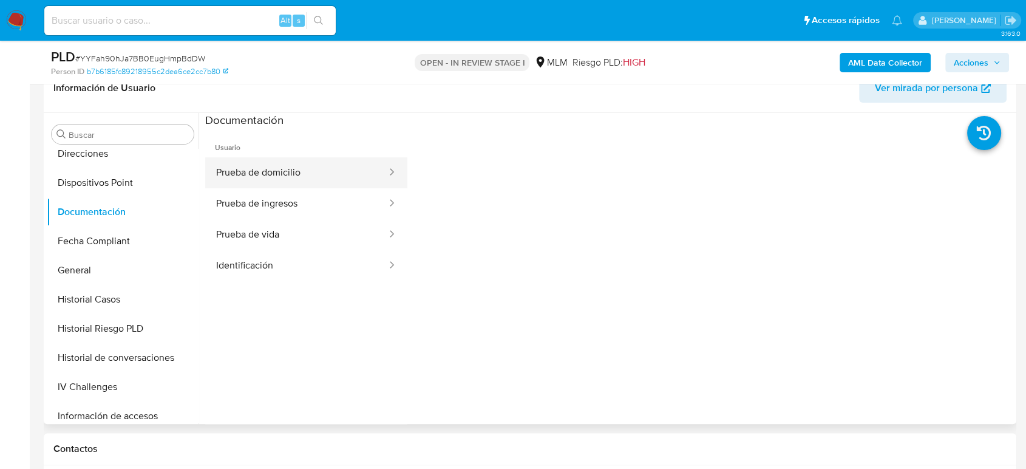
click at [261, 174] on button "Prueba de domicilio" at bounding box center [296, 172] width 183 height 31
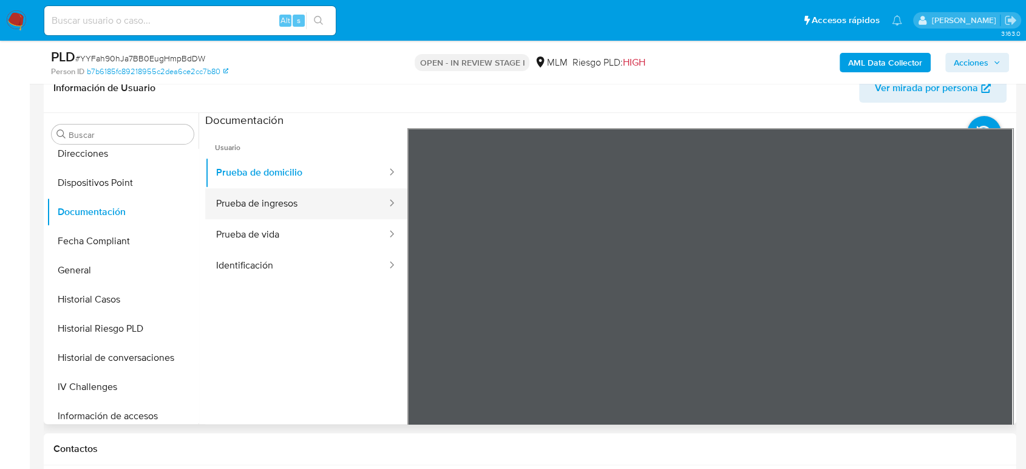
click at [309, 211] on button "Prueba de ingresos" at bounding box center [296, 203] width 183 height 31
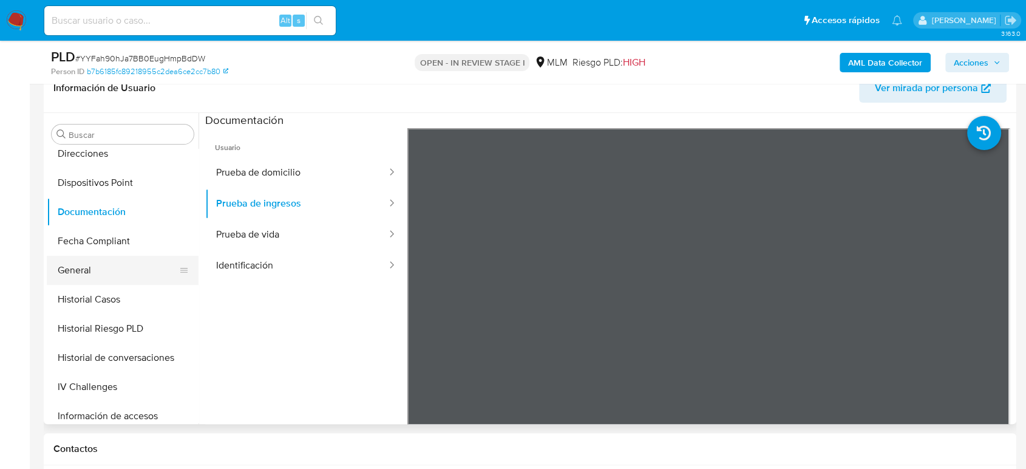
click at [101, 273] on button "General" at bounding box center [118, 270] width 142 height 29
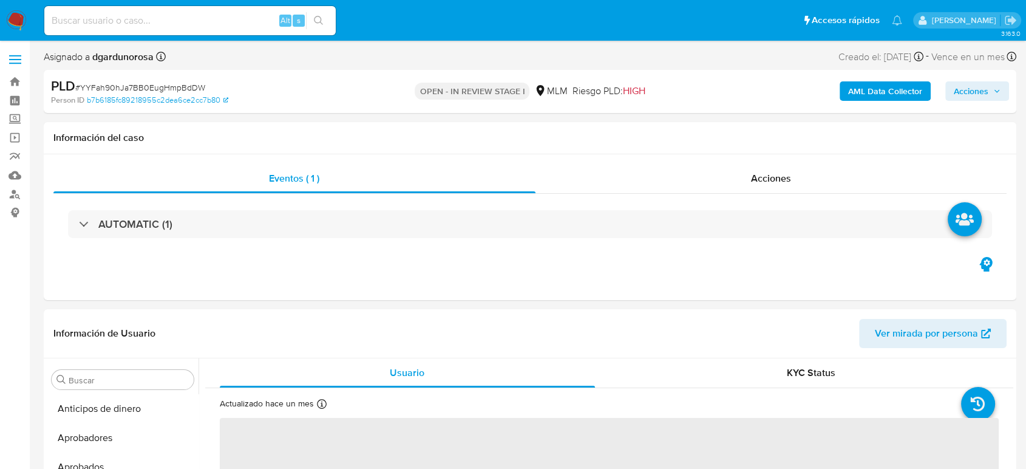
select select "10"
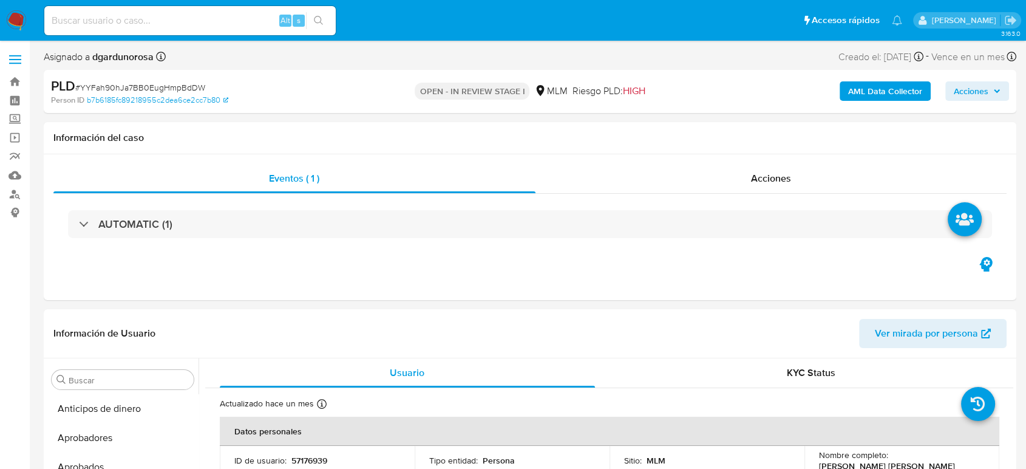
scroll to position [601, 0]
click at [18, 67] on label at bounding box center [15, 60] width 30 height 26
click at [0, 0] on input "checkbox" at bounding box center [0, 0] width 0 height 0
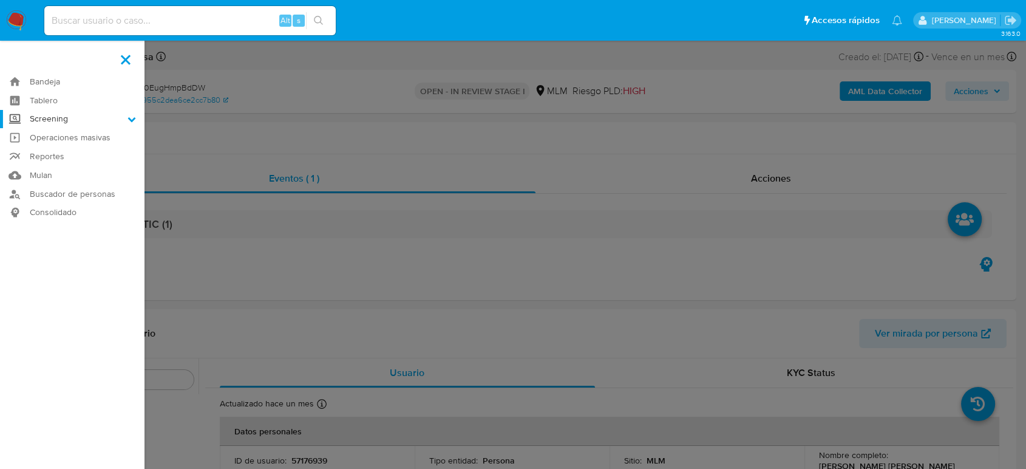
click at [93, 120] on label "Screening" at bounding box center [72, 119] width 145 height 19
click at [0, 0] on input "Screening" at bounding box center [0, 0] width 0 height 0
click at [63, 170] on link "Herramientas" at bounding box center [72, 166] width 145 height 15
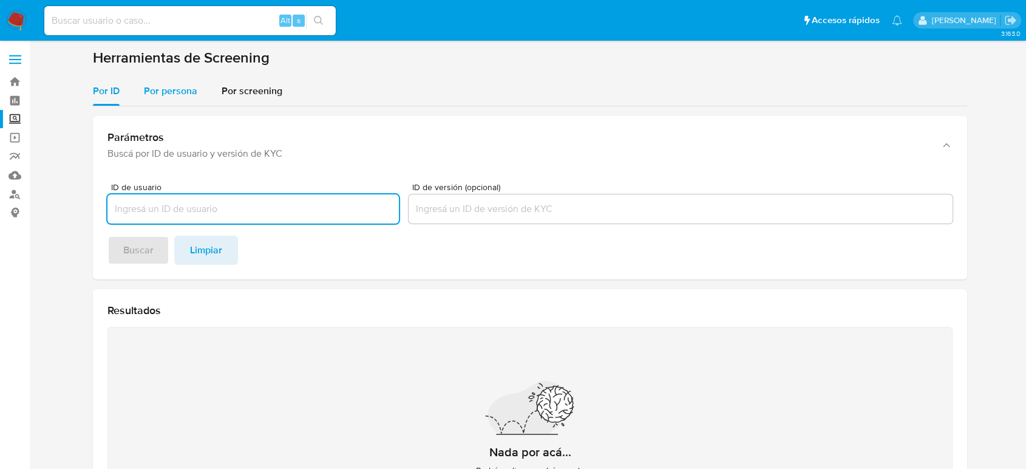
click at [193, 93] on span "Por persona" at bounding box center [170, 91] width 53 height 14
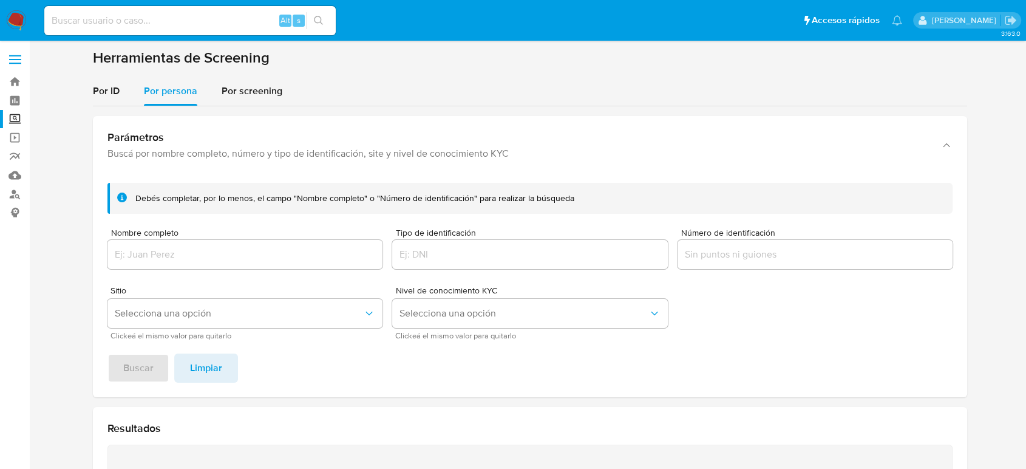
click at [221, 273] on form "Debés completar, por lo menos, el campo "Nombre completo" o "Número de identifi…" at bounding box center [529, 261] width 845 height 156
click at [220, 255] on input "Nombre completo" at bounding box center [244, 255] width 275 height 16
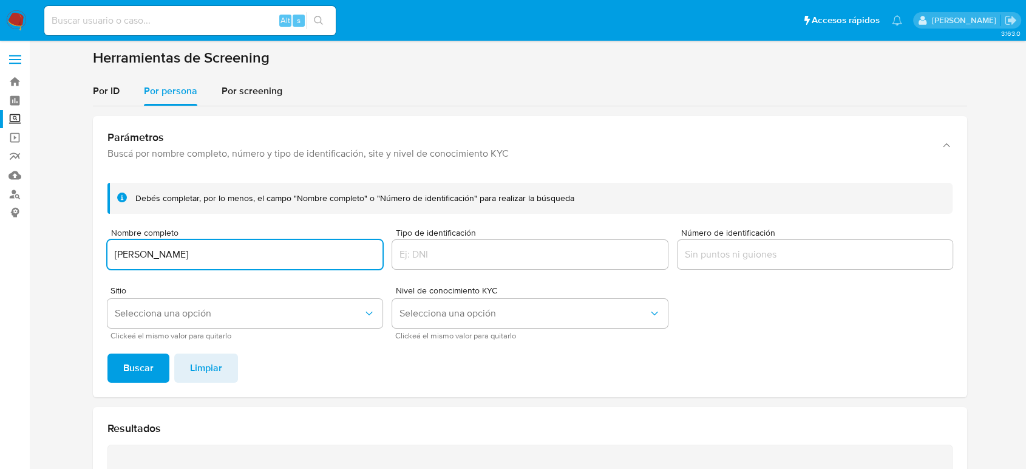
type input "[PERSON_NAME]"
click at [135, 349] on div "Debés completar, por lo menos, el campo "Nombre completo" o "Número de identifi…" at bounding box center [530, 285] width 874 height 224
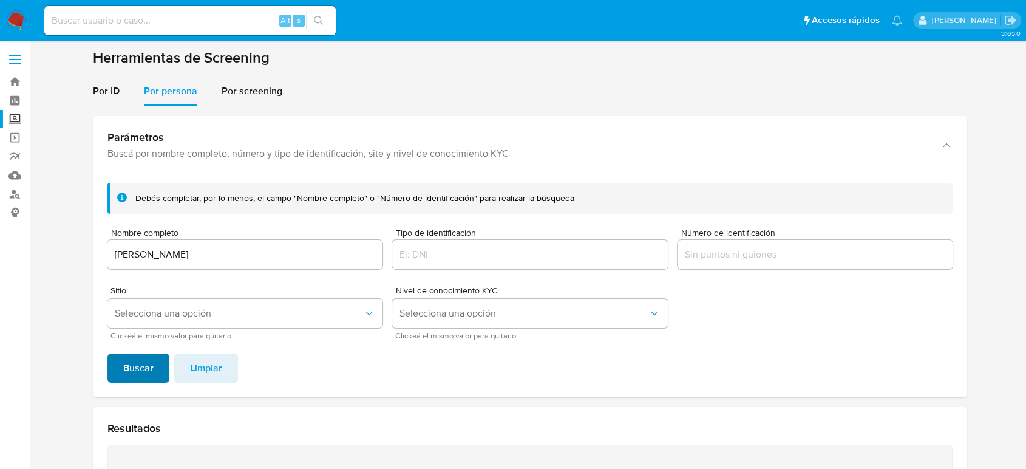
click at [152, 372] on span "Buscar" at bounding box center [138, 368] width 30 height 27
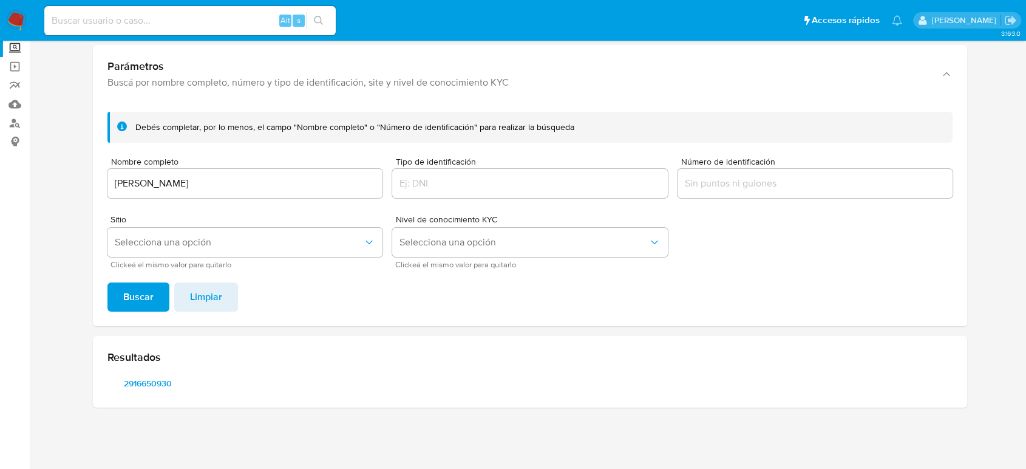
scroll to position [70, 0]
click at [148, 383] on span "2916650930" at bounding box center [147, 383] width 63 height 17
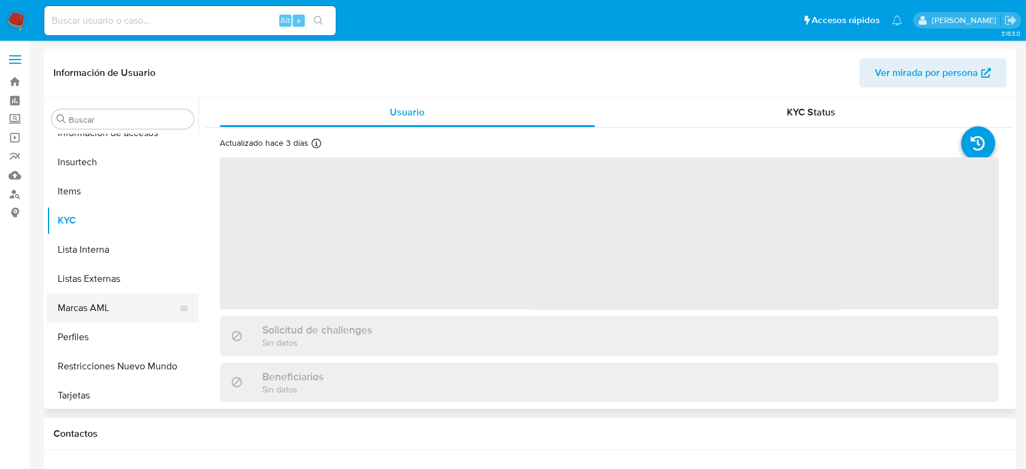
scroll to position [601, 0]
select select "10"
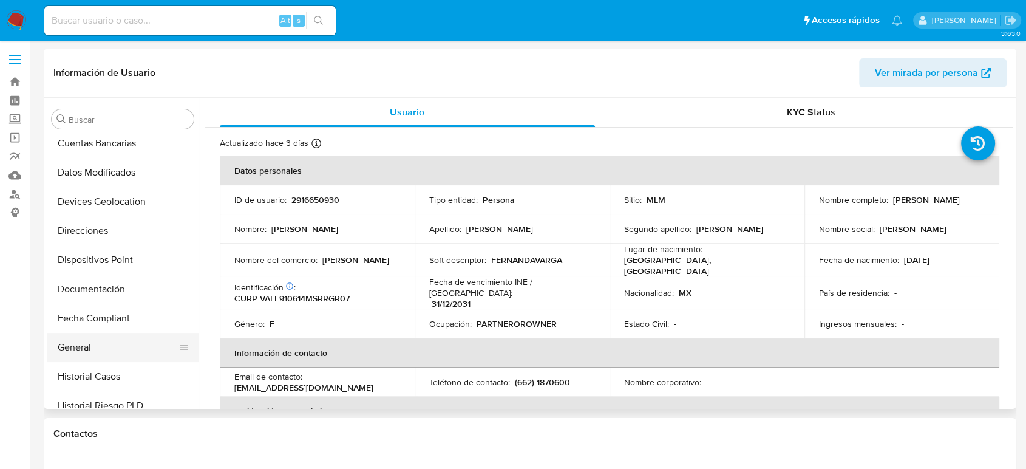
scroll to position [263, 0]
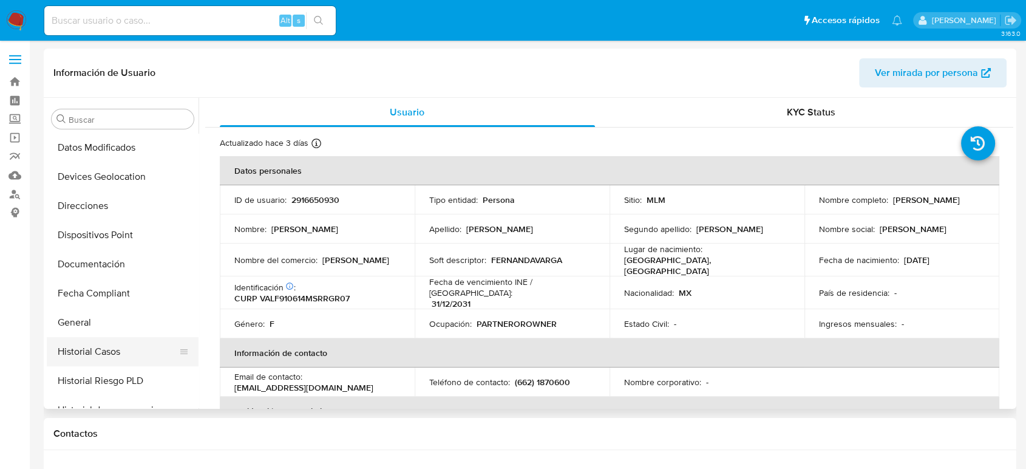
click at [126, 342] on button "Historial Casos" at bounding box center [118, 351] width 142 height 29
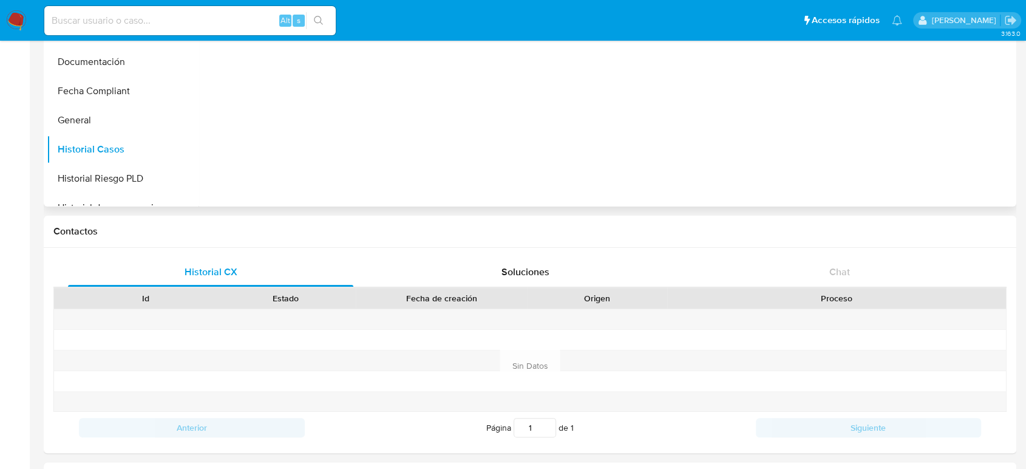
scroll to position [539, 0]
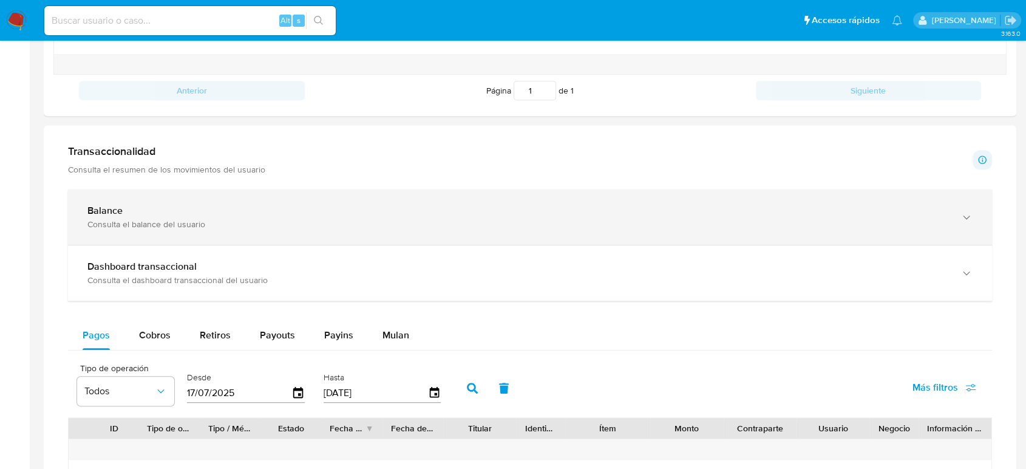
click at [216, 222] on div "Consulta el balance del usuario" at bounding box center [517, 224] width 861 height 11
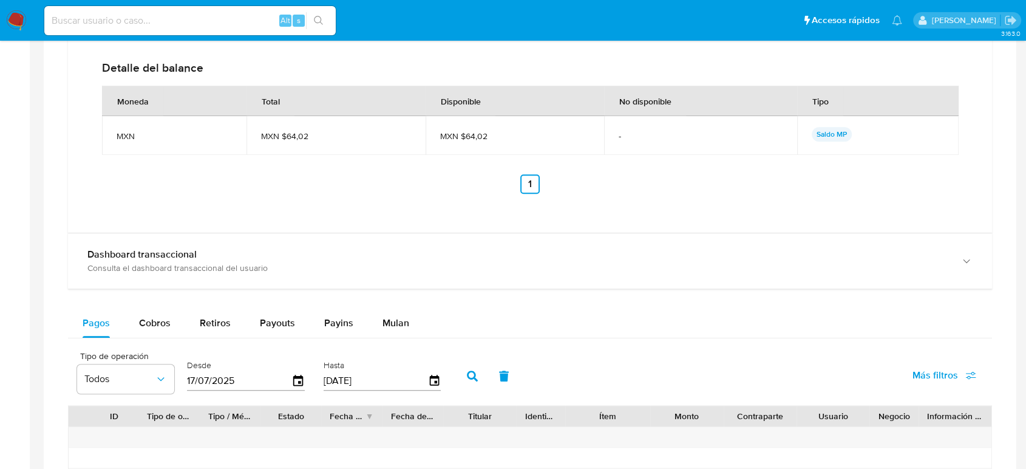
scroll to position [944, 0]
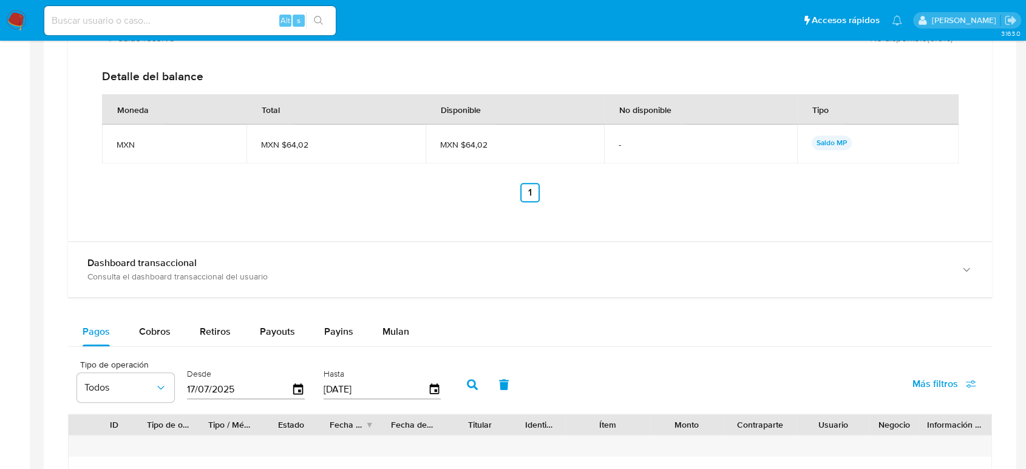
click at [267, 237] on div "Total MXN $64,02 Disponible MXN $64,02 No disponible MXN $0 USD Distribución de…" at bounding box center [530, 40] width 924 height 401
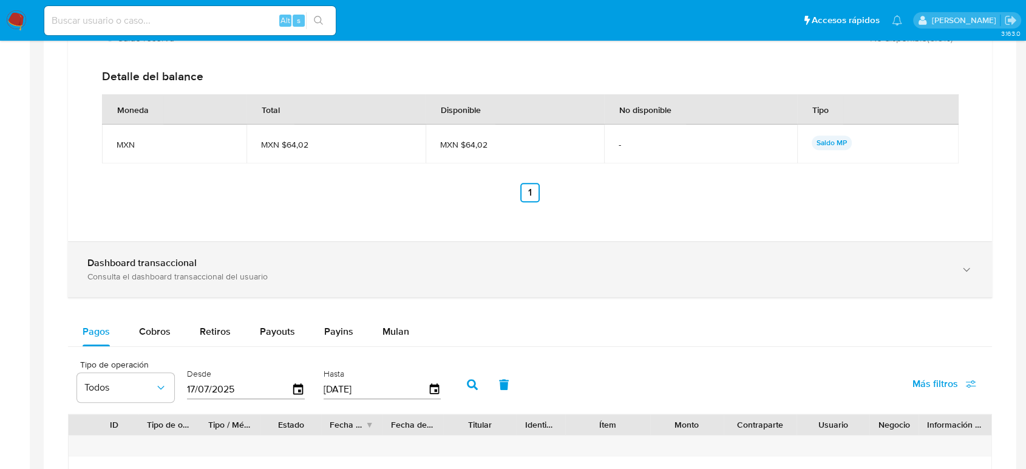
click at [277, 254] on div "Dashboard transaccional Consulta el dashboard transaccional del usuario" at bounding box center [530, 269] width 924 height 55
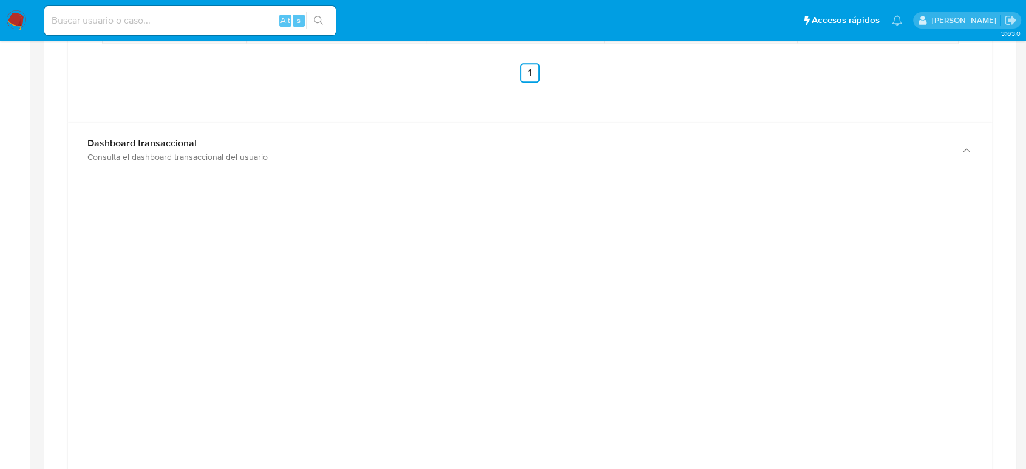
scroll to position [1079, 0]
